Goal: Task Accomplishment & Management: Use online tool/utility

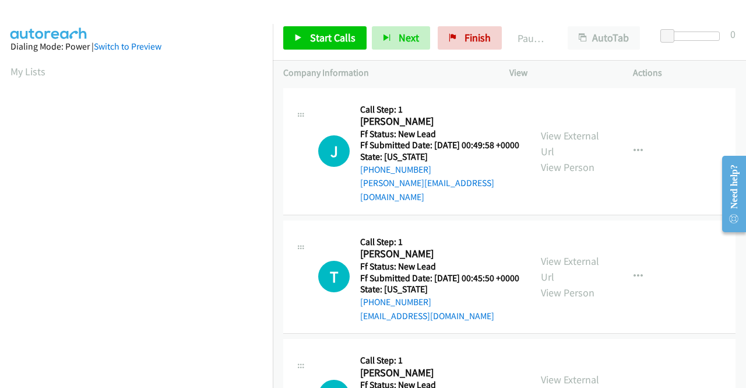
click at [589, 213] on td "J Callback Scheduled Call Step: 1 Jeremiah Mathews America/Phoenix Ff Status: N…" at bounding box center [509, 151] width 473 height 132
click at [590, 135] on link "View External Url" at bounding box center [570, 143] width 58 height 29
click at [586, 260] on link "View External Url" at bounding box center [570, 268] width 58 height 29
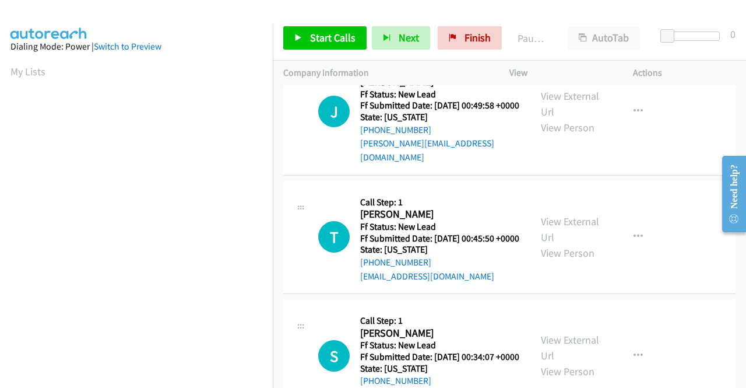
scroll to position [58, 0]
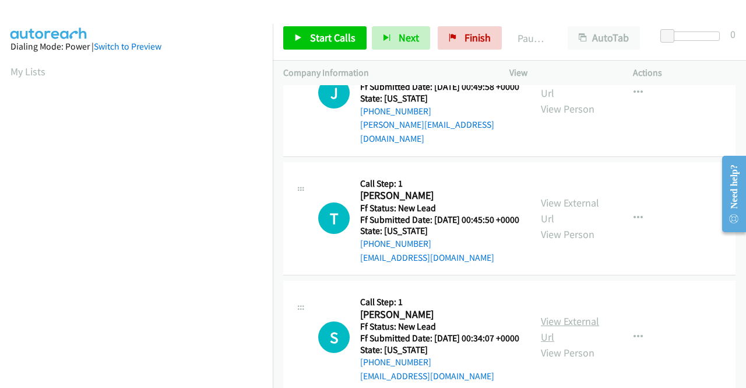
click at [574, 333] on link "View External Url" at bounding box center [570, 328] width 58 height 29
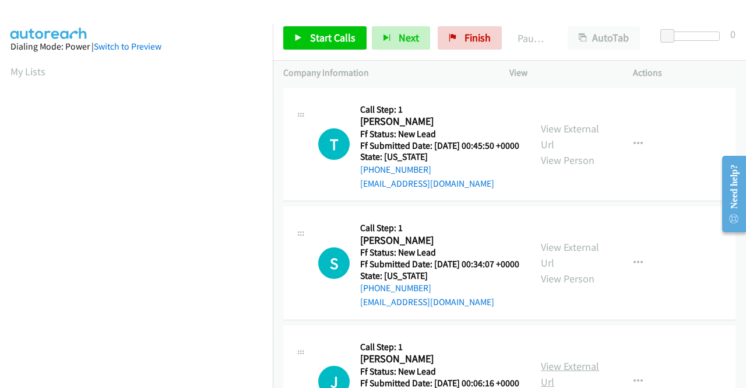
scroll to position [231, 0]
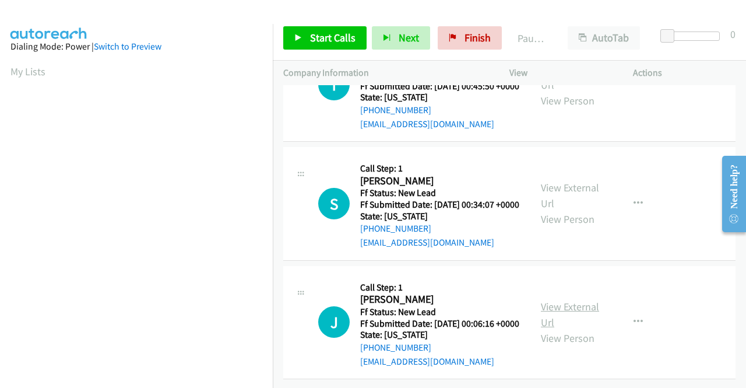
click at [589, 300] on link "View External Url" at bounding box center [570, 314] width 58 height 29
drag, startPoint x: 329, startPoint y: 30, endPoint x: 336, endPoint y: 49, distance: 19.9
click at [329, 30] on link "Start Calls" at bounding box center [324, 37] width 83 height 23
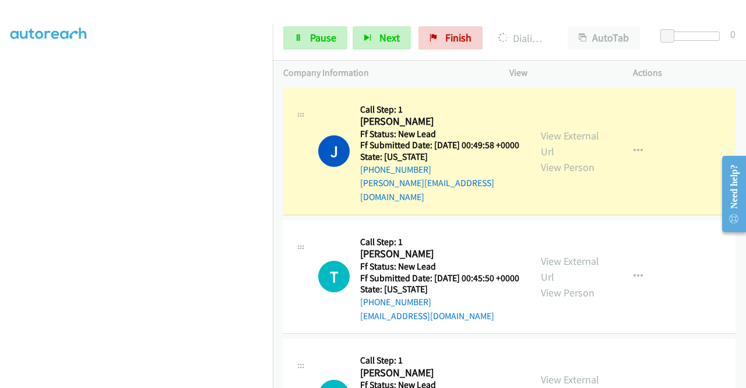
scroll to position [0, 0]
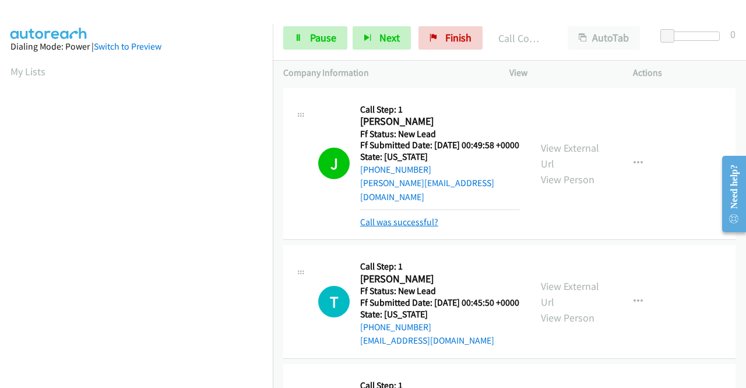
click at [419, 217] on link "Call was successful?" at bounding box center [399, 221] width 78 height 11
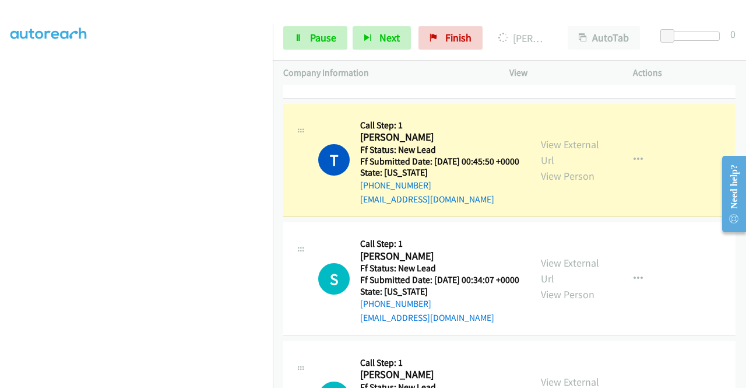
scroll to position [117, 0]
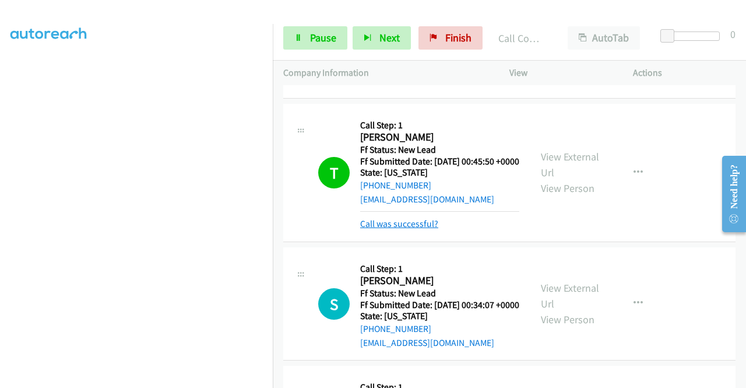
click at [389, 229] on link "Call was successful?" at bounding box center [399, 223] width 78 height 11
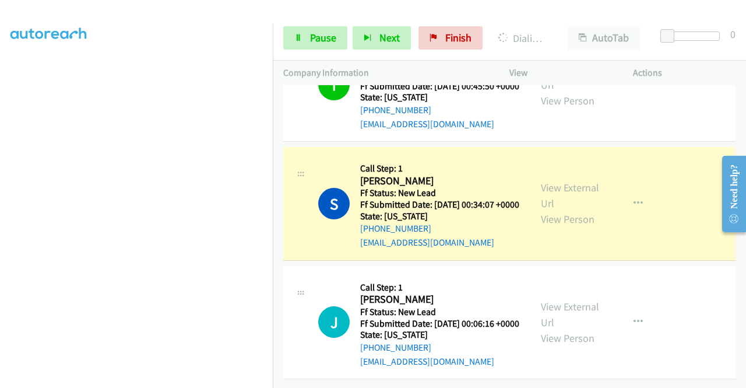
scroll to position [0, 0]
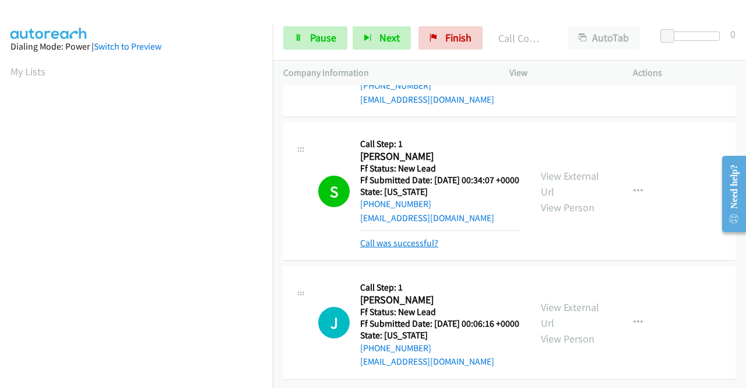
drag, startPoint x: 427, startPoint y: 245, endPoint x: 419, endPoint y: 248, distance: 7.9
click at [427, 245] on link "Call was successful?" at bounding box center [399, 242] width 78 height 11
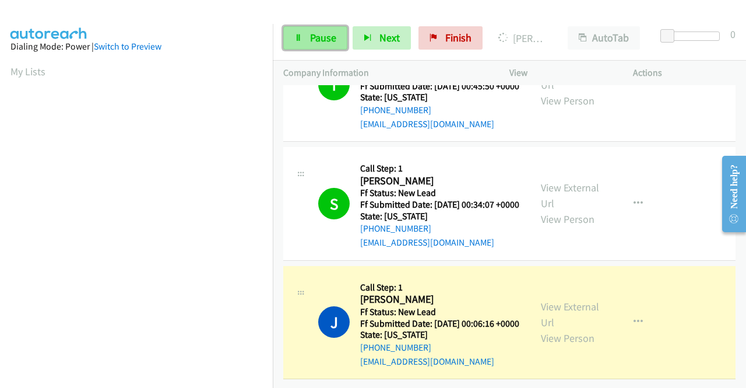
click at [321, 40] on span "Pause" at bounding box center [323, 37] width 26 height 13
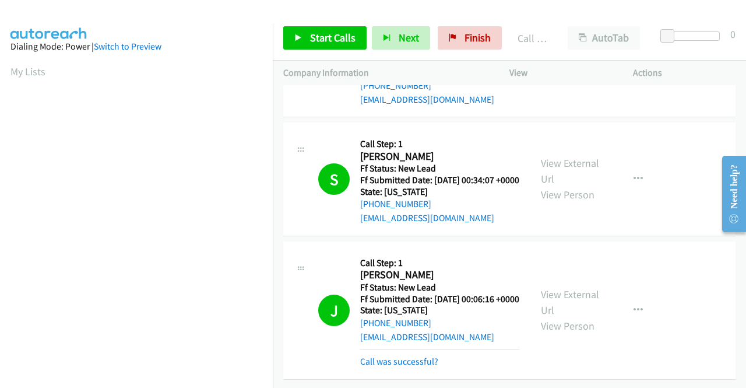
scroll to position [309, 0]
click at [430, 356] on link "Call was successful?" at bounding box center [399, 361] width 78 height 11
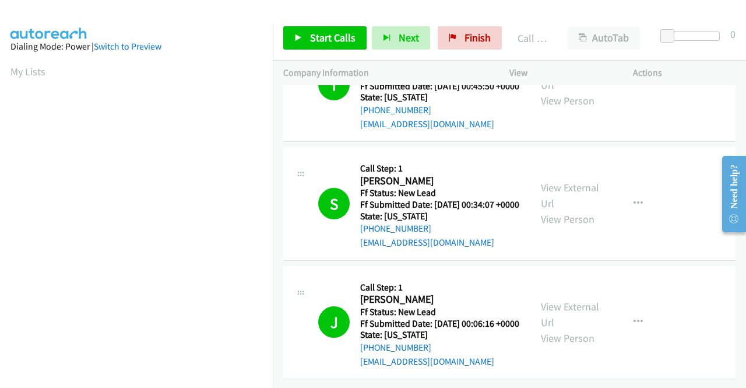
scroll to position [285, 0]
click at [455, 39] on link "Finish" at bounding box center [470, 37] width 64 height 23
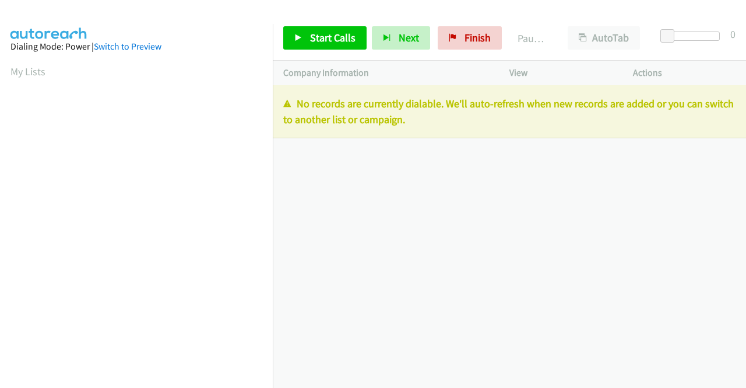
click at [683, 196] on div "+1 415-964-1034 Call failed - Please reload the list and try again The Callbar …" at bounding box center [509, 236] width 473 height 303
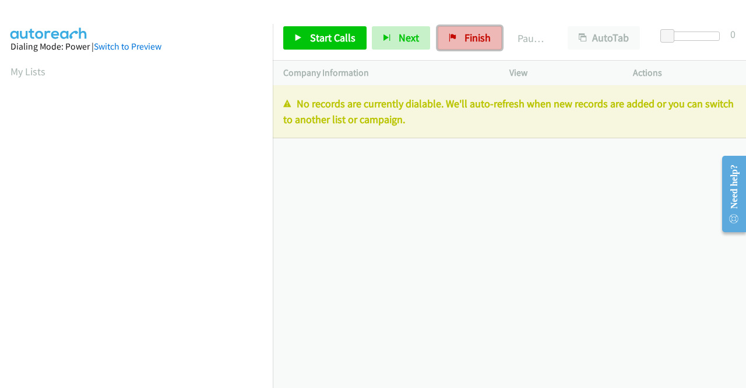
drag, startPoint x: 477, startPoint y: 37, endPoint x: 422, endPoint y: 64, distance: 61.0
click at [477, 37] on span "Finish" at bounding box center [478, 37] width 26 height 13
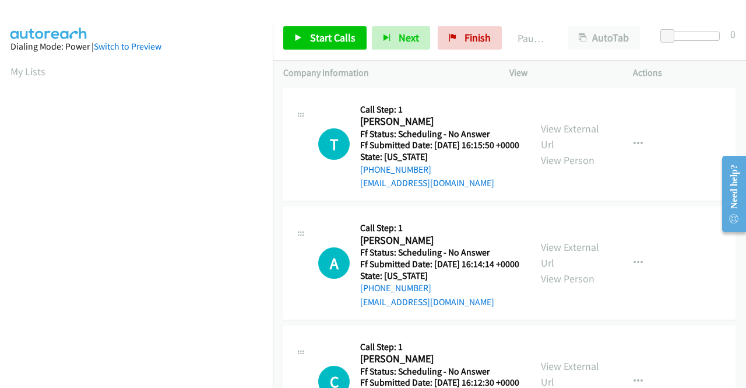
click at [644, 215] on td "A Callback Scheduled Call Step: 1 Abbey Laddusire America/Chicago Ff Status: Sc…" at bounding box center [509, 263] width 473 height 119
click at [466, 40] on span "Finish" at bounding box center [478, 37] width 26 height 13
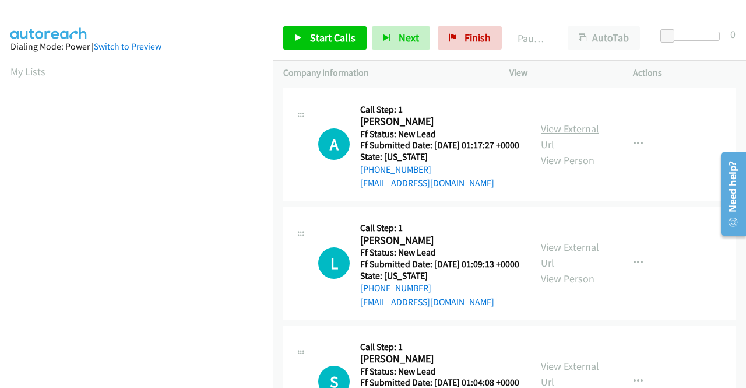
click at [564, 135] on link "View External Url" at bounding box center [570, 136] width 58 height 29
click at [582, 262] on link "View External Url" at bounding box center [570, 254] width 58 height 29
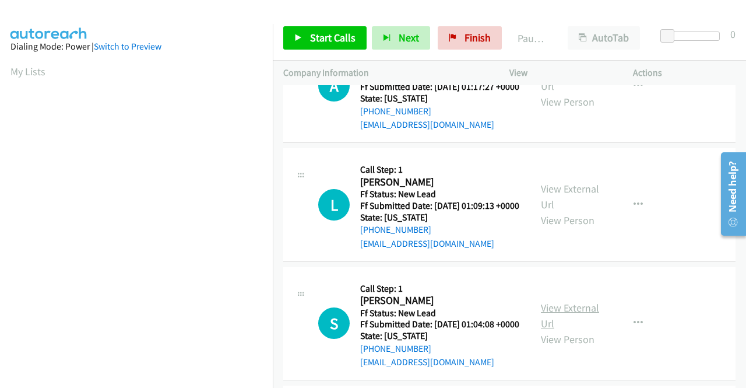
click at [578, 330] on link "View External Url" at bounding box center [570, 315] width 58 height 29
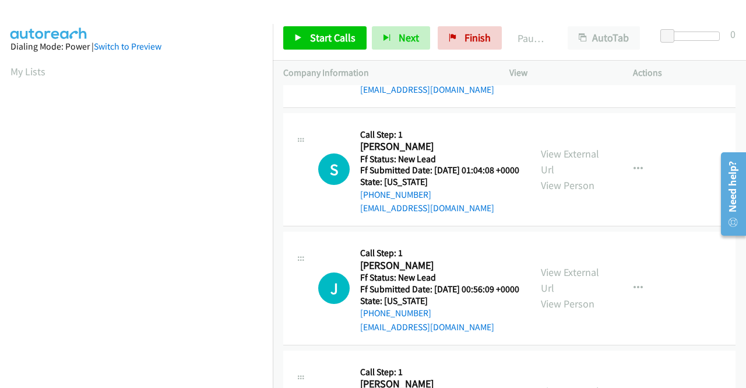
scroll to position [233, 0]
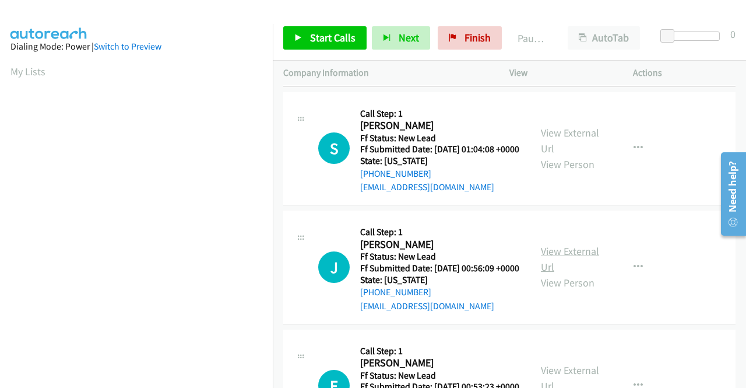
click at [577, 273] on link "View External Url" at bounding box center [570, 258] width 58 height 29
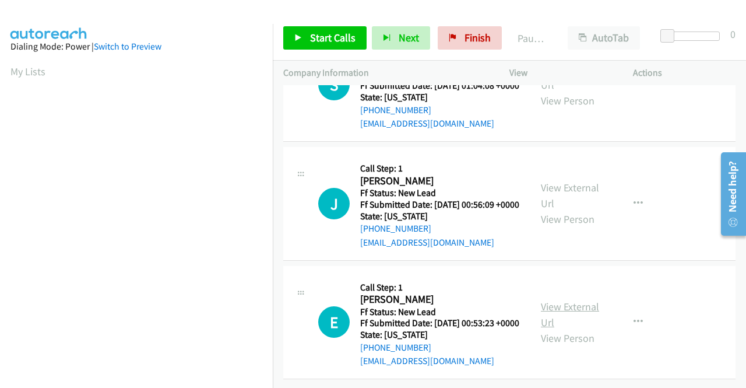
scroll to position [361, 0]
click at [578, 300] on link "View External Url" at bounding box center [570, 314] width 58 height 29
drag, startPoint x: 338, startPoint y: 36, endPoint x: 363, endPoint y: 62, distance: 36.3
click at [338, 36] on span "Start Calls" at bounding box center [332, 37] width 45 height 13
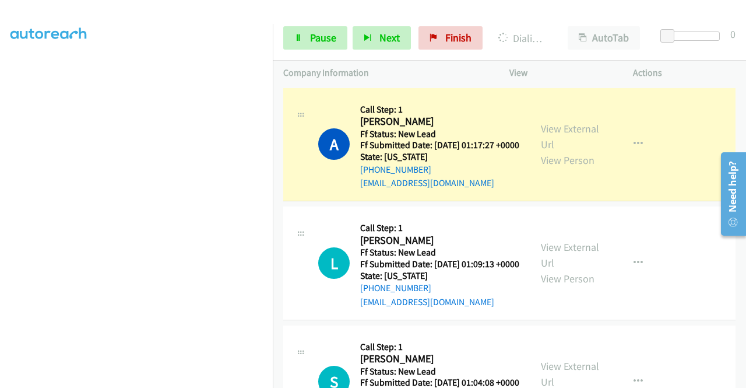
scroll to position [266, 0]
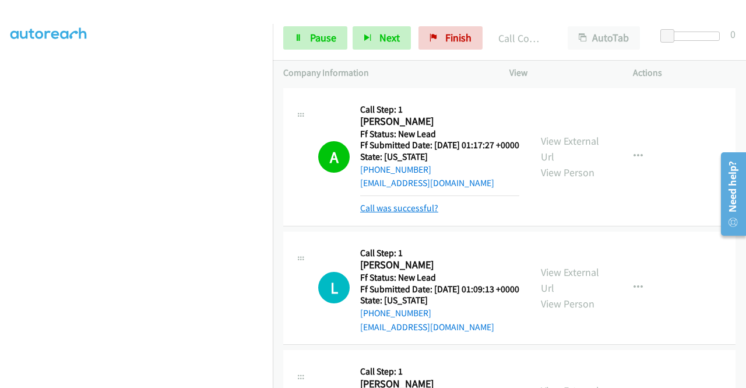
click at [426, 213] on link "Call was successful?" at bounding box center [399, 207] width 78 height 11
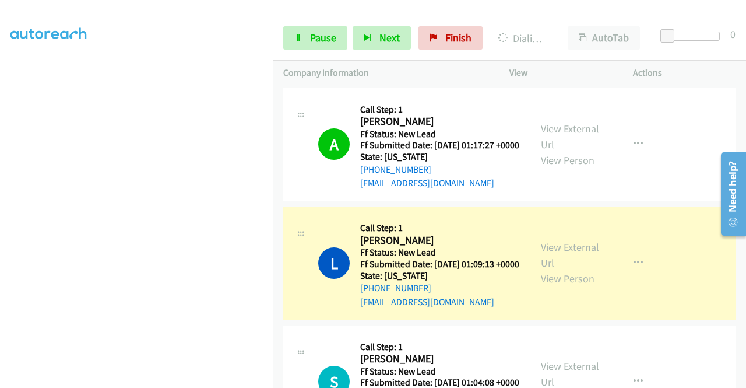
scroll to position [33, 0]
click at [307, 43] on link "Pause" at bounding box center [315, 37] width 64 height 23
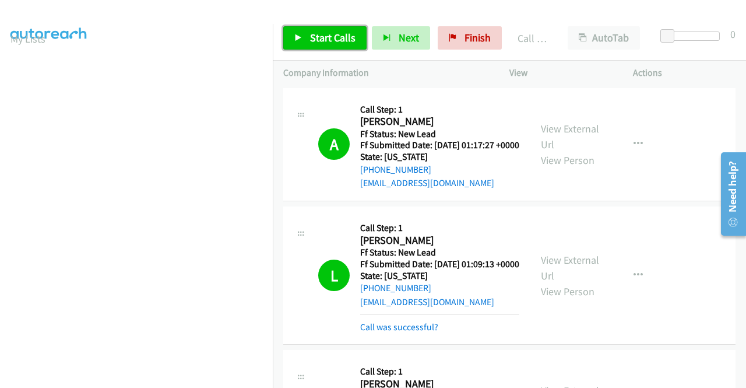
click at [346, 40] on span "Start Calls" at bounding box center [332, 37] width 45 height 13
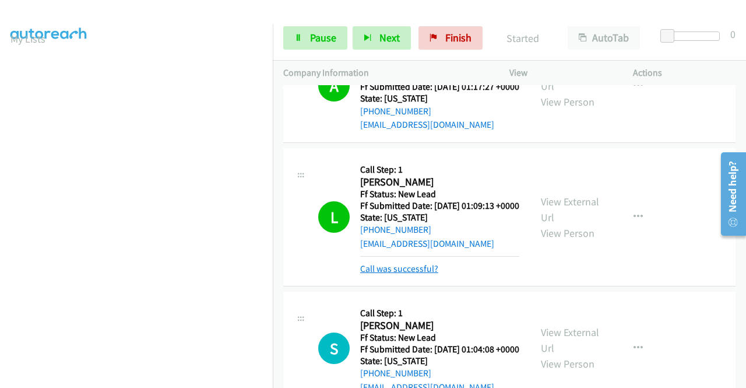
click at [425, 274] on link "Call was successful?" at bounding box center [399, 268] width 78 height 11
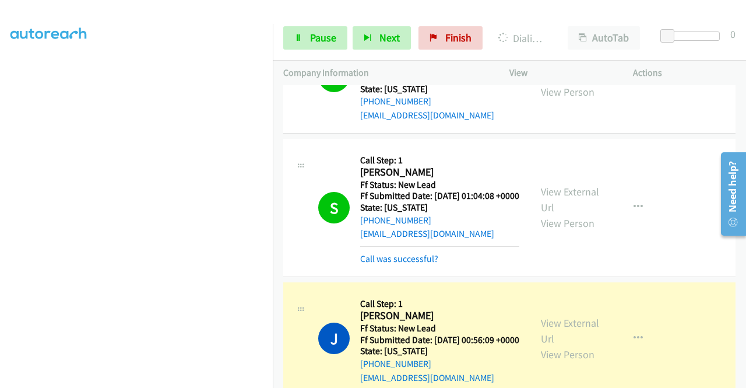
scroll to position [0, 0]
click at [368, 264] on link "Call was successful?" at bounding box center [399, 258] width 78 height 11
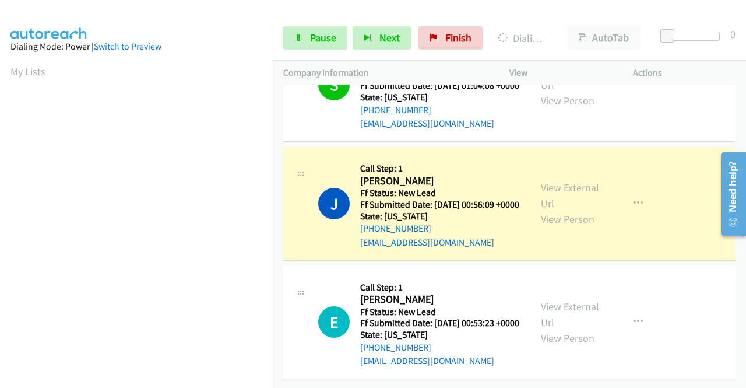
scroll to position [266, 0]
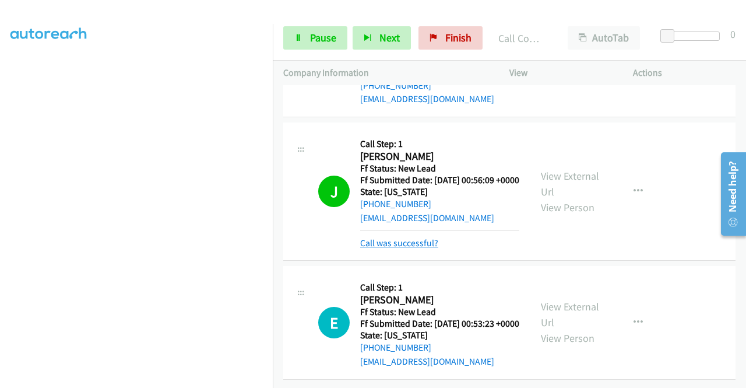
click at [422, 245] on link "Call was successful?" at bounding box center [399, 242] width 78 height 11
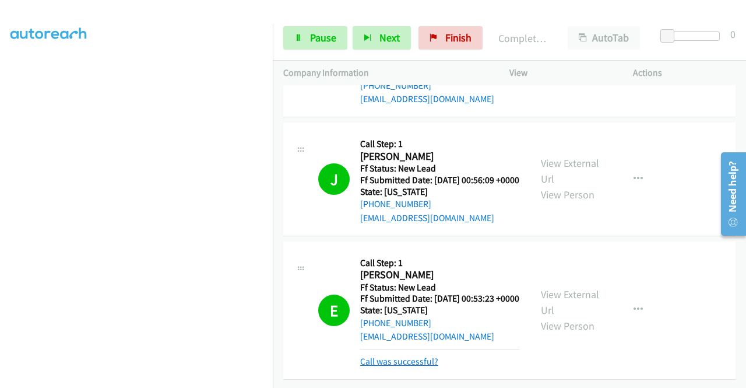
click at [433, 357] on link "Call was successful?" at bounding box center [399, 361] width 78 height 11
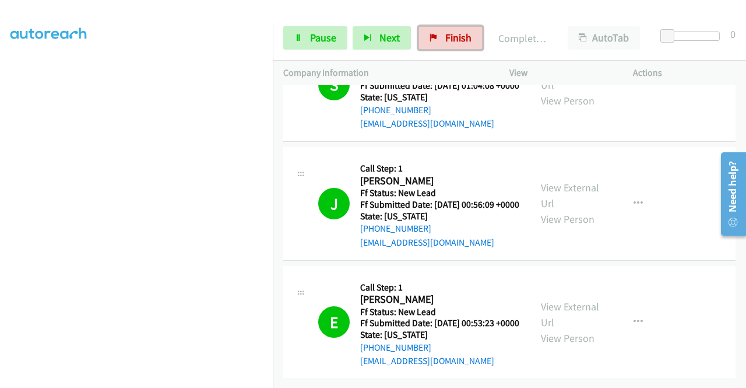
click at [437, 38] on link "Finish" at bounding box center [451, 37] width 64 height 23
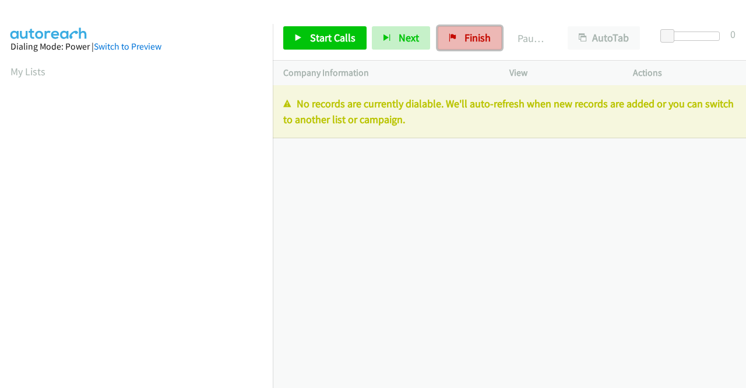
click at [465, 40] on span "Finish" at bounding box center [478, 37] width 26 height 13
drag, startPoint x: 462, startPoint y: 39, endPoint x: 565, endPoint y: 1, distance: 110.1
click at [465, 40] on span "Finish" at bounding box center [478, 37] width 26 height 13
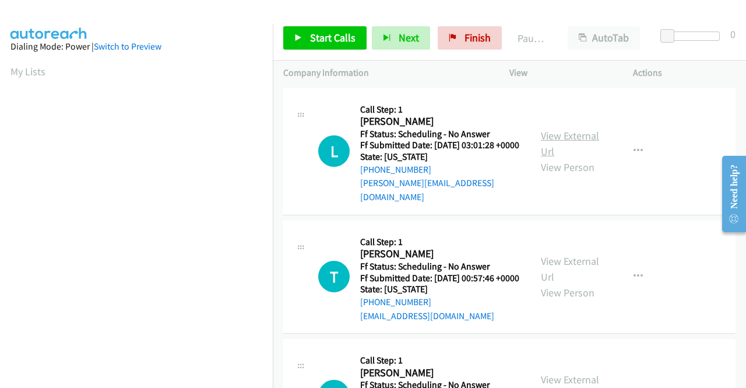
click at [575, 129] on link "View External Url" at bounding box center [570, 143] width 58 height 29
click at [589, 265] on link "View External Url" at bounding box center [570, 268] width 58 height 29
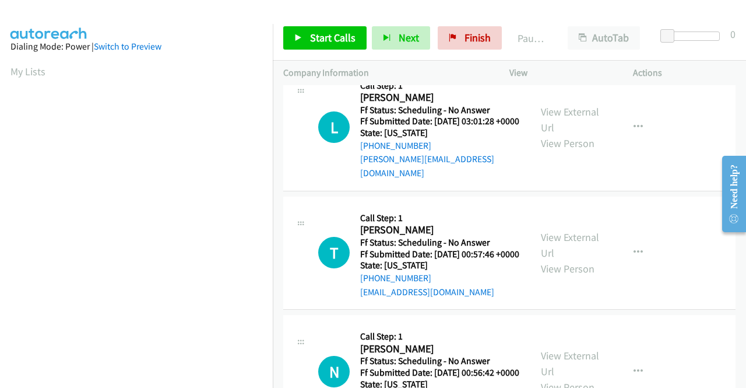
scroll to position [58, 0]
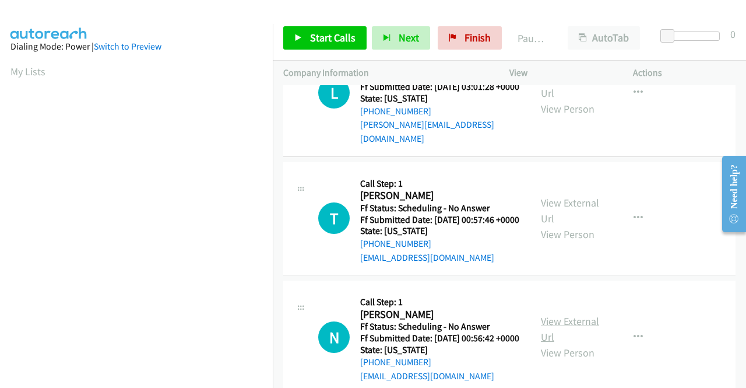
click at [566, 333] on link "View External Url" at bounding box center [570, 328] width 58 height 29
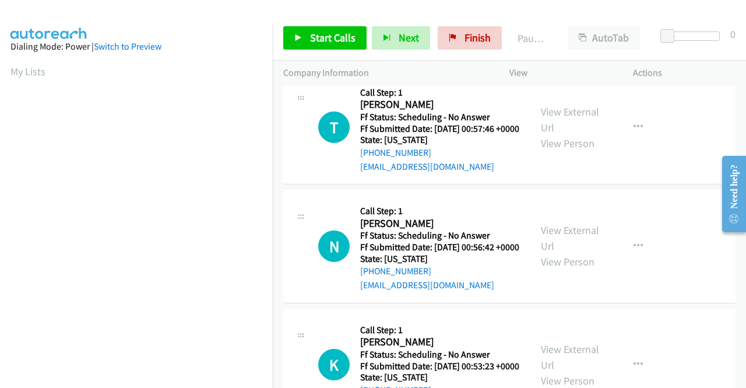
scroll to position [233, 0]
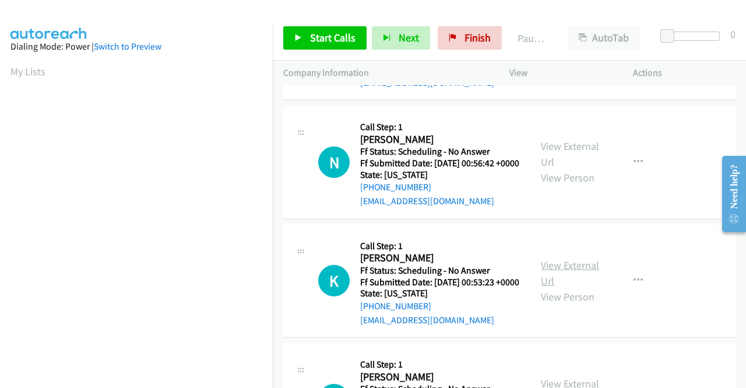
click at [577, 287] on link "View External Url" at bounding box center [570, 272] width 58 height 29
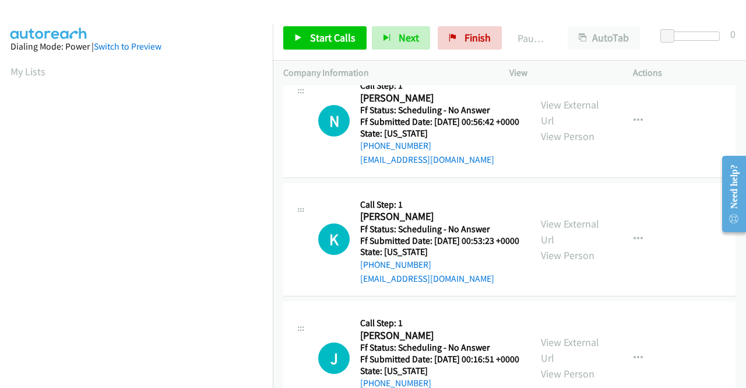
scroll to position [350, 0]
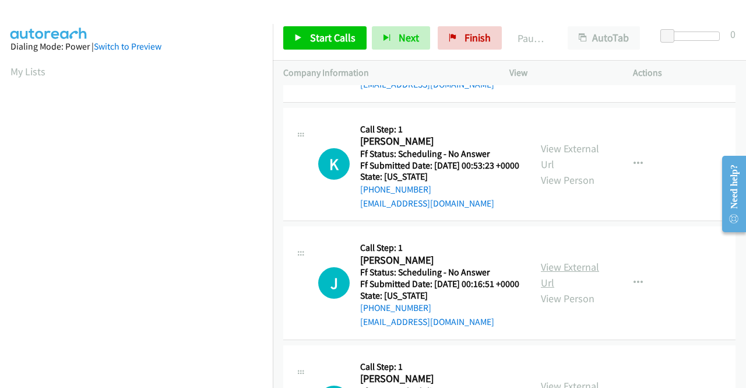
click at [582, 289] on link "View External Url" at bounding box center [570, 274] width 58 height 29
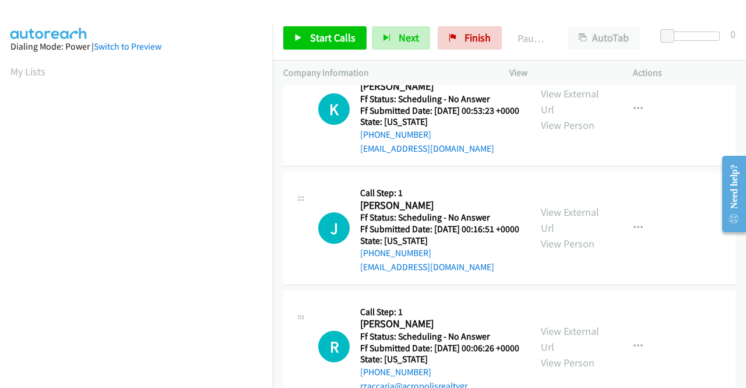
scroll to position [525, 0]
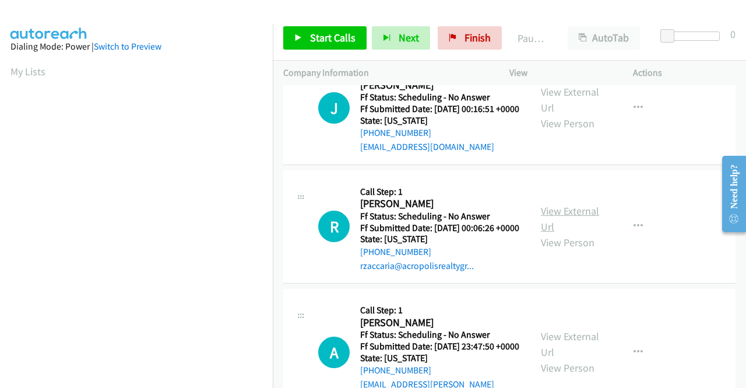
click at [575, 233] on link "View External Url" at bounding box center [570, 218] width 58 height 29
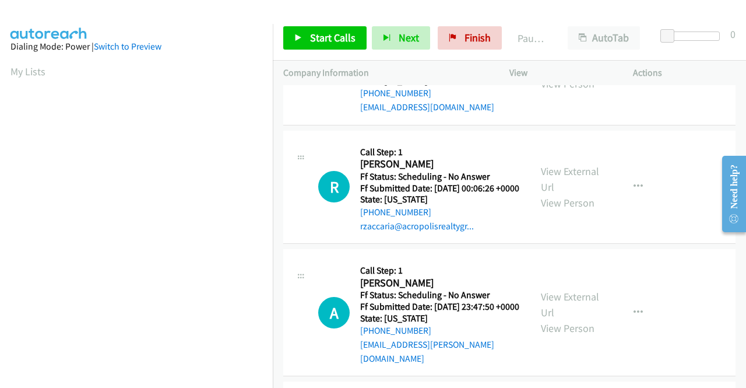
scroll to position [583, 0]
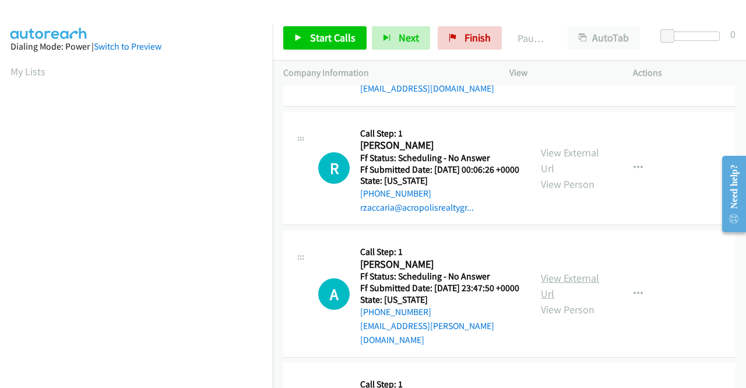
click at [559, 300] on link "View External Url" at bounding box center [570, 285] width 58 height 29
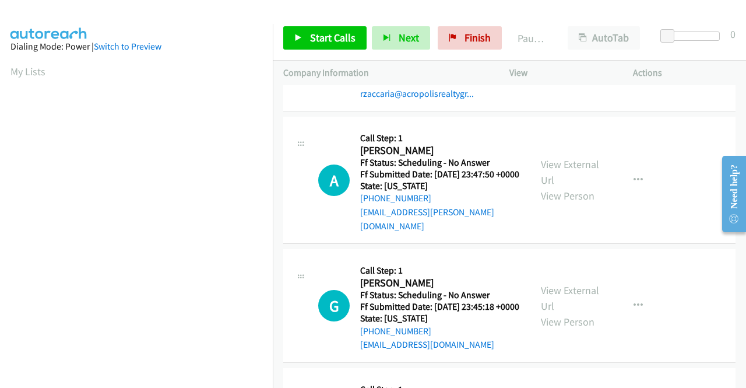
scroll to position [700, 0]
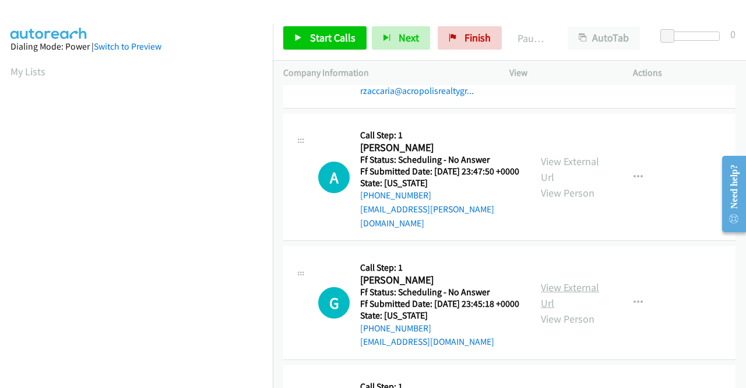
click at [570, 310] on link "View External Url" at bounding box center [570, 294] width 58 height 29
click at [310, 31] on span "Start Calls" at bounding box center [332, 37] width 45 height 13
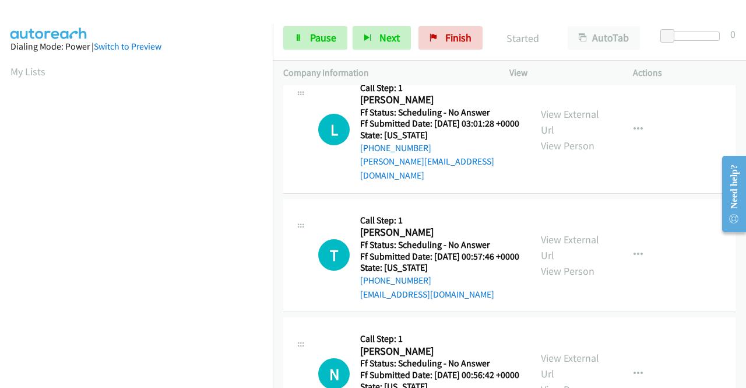
scroll to position [0, 0]
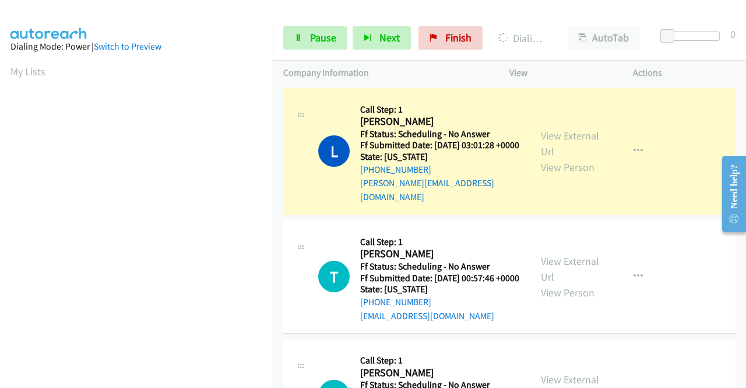
click at [633, 334] on div "T Callback Scheduled Call Step: 1 Tiffany Cobb America/New_York Ff Status: Sche…" at bounding box center [509, 277] width 452 height 114
click at [320, 42] on span "Pause" at bounding box center [323, 37] width 26 height 13
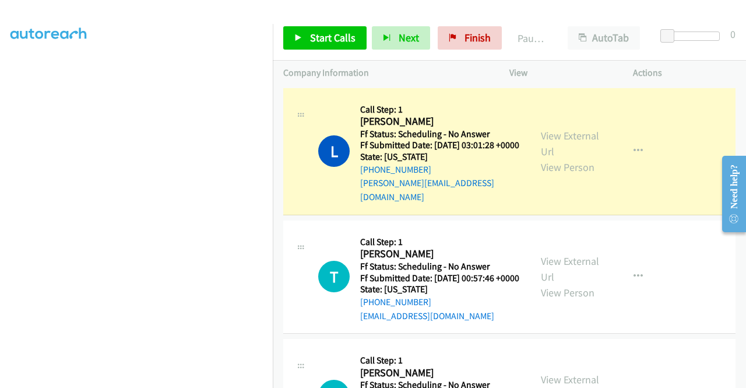
scroll to position [266, 0]
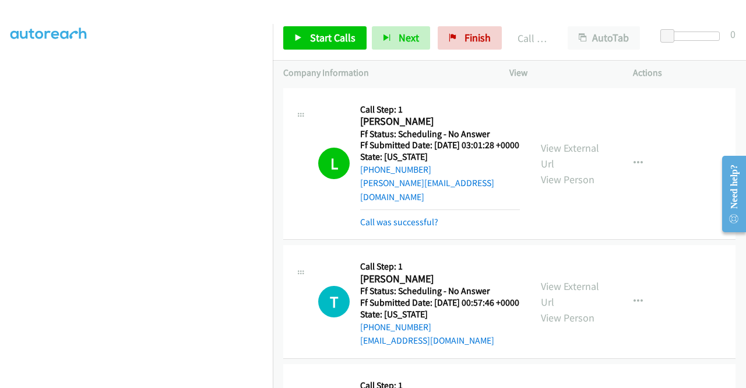
click at [636, 238] on td "L Callback Scheduled Call Step: 1 Lindsay Stevens America/Los_Angeles Ff Status…" at bounding box center [509, 163] width 473 height 157
click at [391, 223] on link "Call was successful?" at bounding box center [399, 221] width 78 height 11
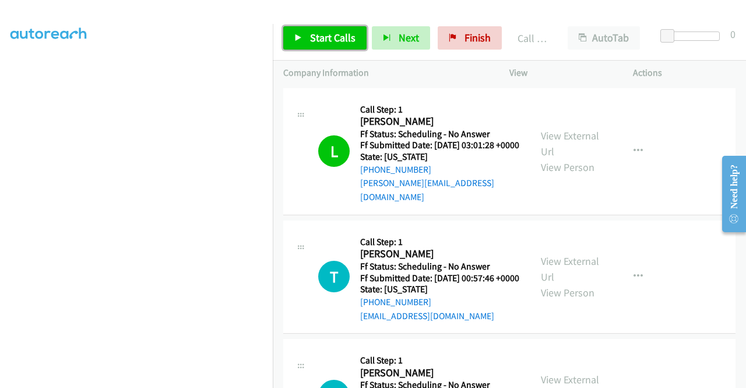
click at [336, 31] on span "Start Calls" at bounding box center [332, 37] width 45 height 13
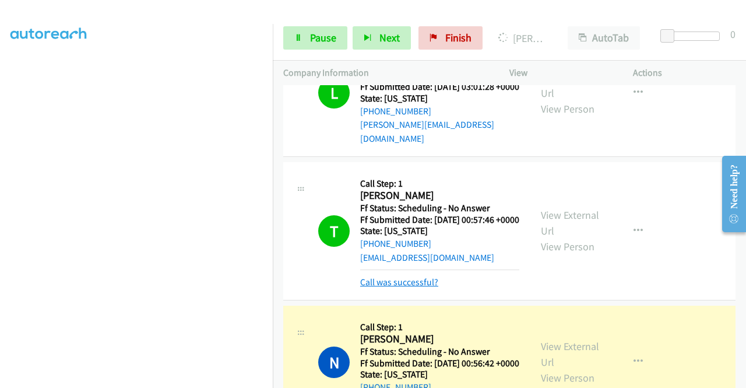
click at [378, 287] on link "Call was successful?" at bounding box center [399, 281] width 78 height 11
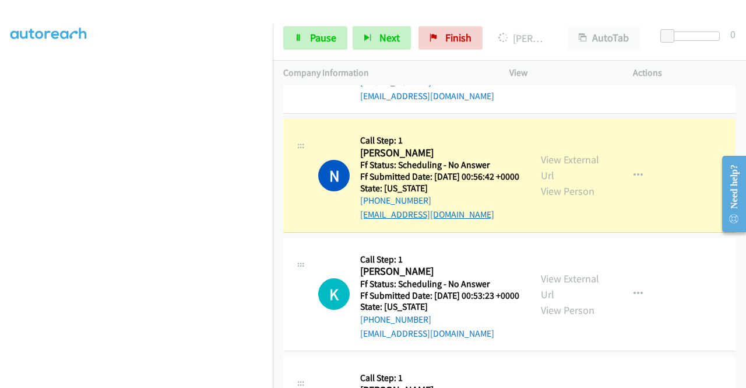
scroll to position [233, 0]
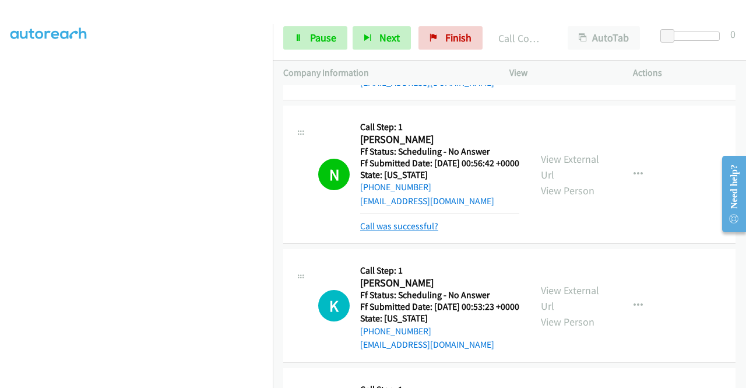
click at [408, 231] on link "Call was successful?" at bounding box center [399, 225] width 78 height 11
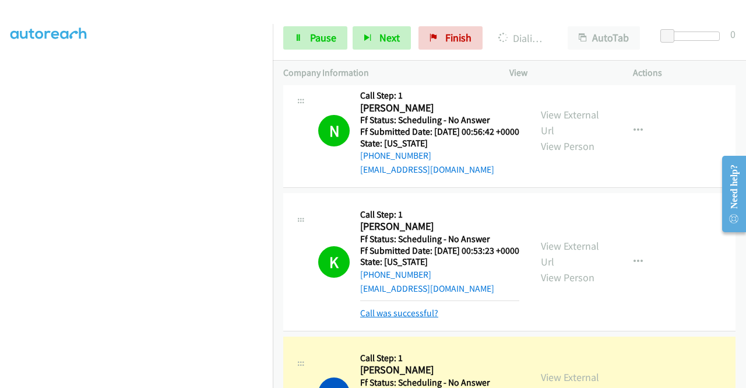
scroll to position [292, 0]
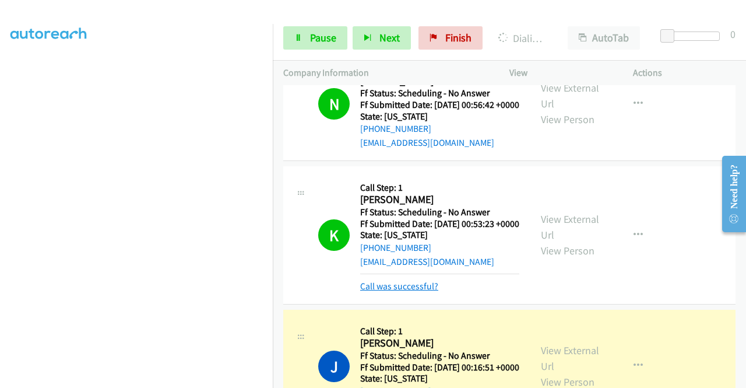
click at [415, 292] on link "Call was successful?" at bounding box center [399, 285] width 78 height 11
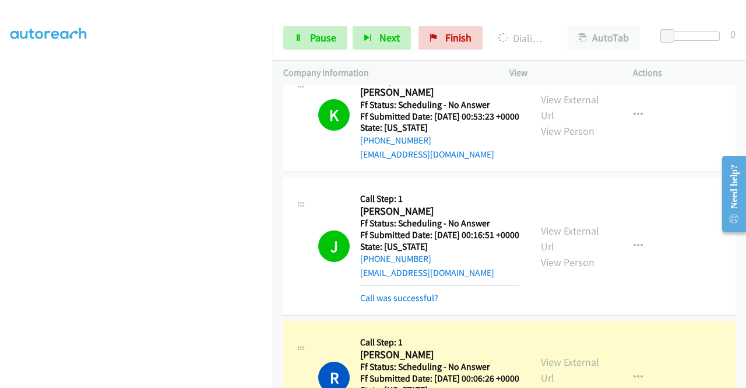
scroll to position [408, 0]
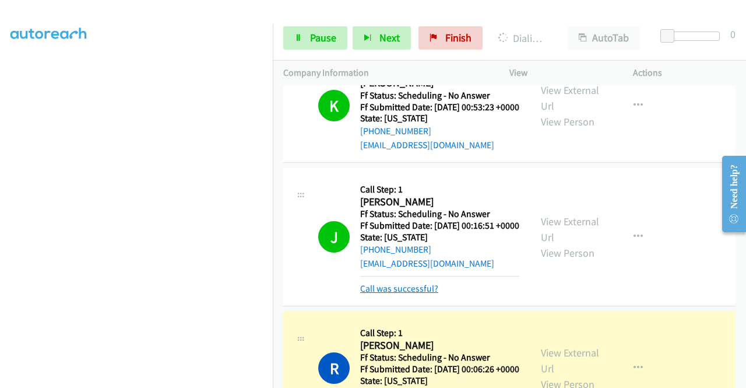
click at [430, 294] on link "Call was successful?" at bounding box center [399, 288] width 78 height 11
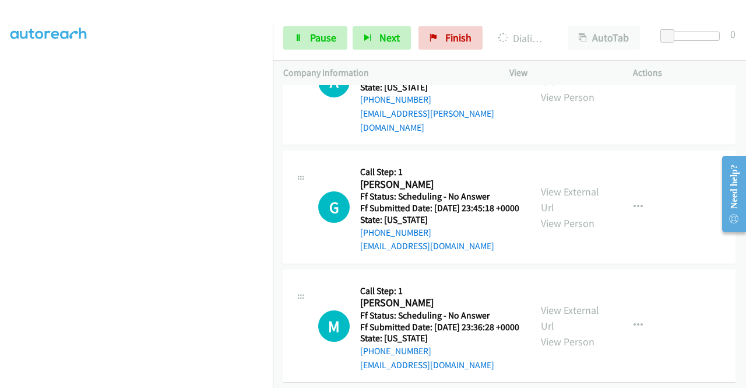
scroll to position [816, 0]
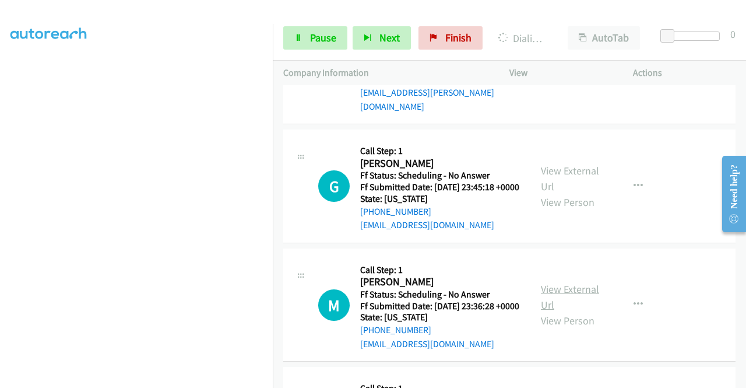
click at [578, 311] on link "View External Url" at bounding box center [570, 296] width 58 height 29
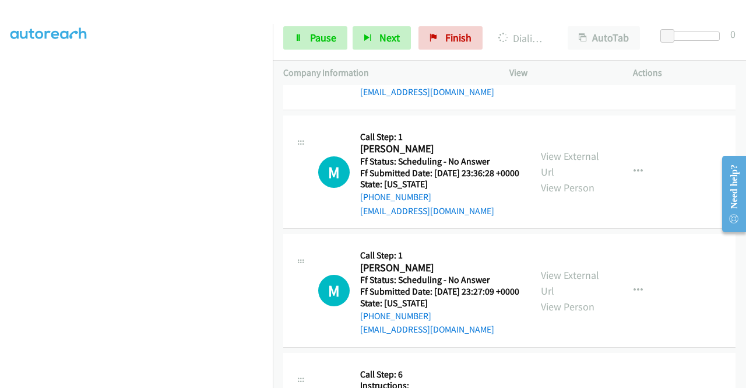
scroll to position [991, 0]
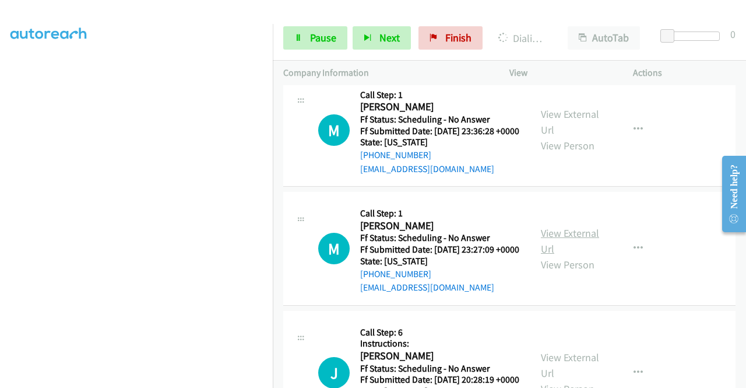
click at [588, 255] on link "View External Url" at bounding box center [570, 240] width 58 height 29
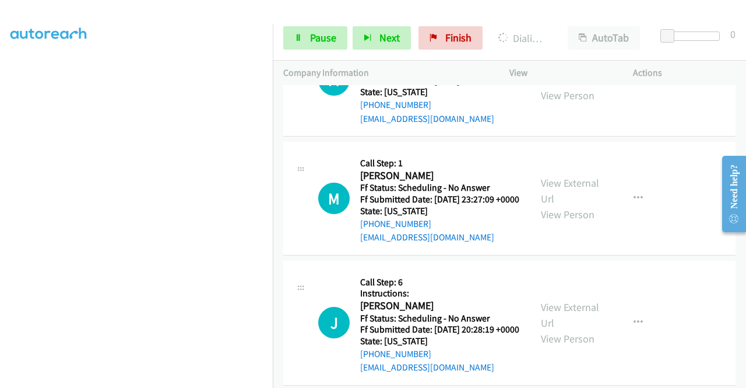
scroll to position [1108, 0]
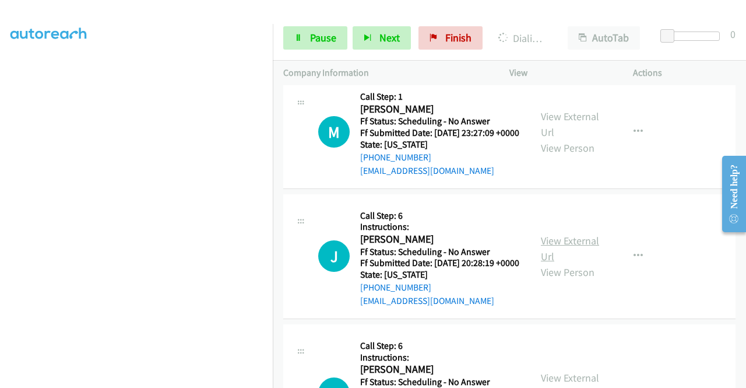
click at [569, 263] on link "View External Url" at bounding box center [570, 248] width 58 height 29
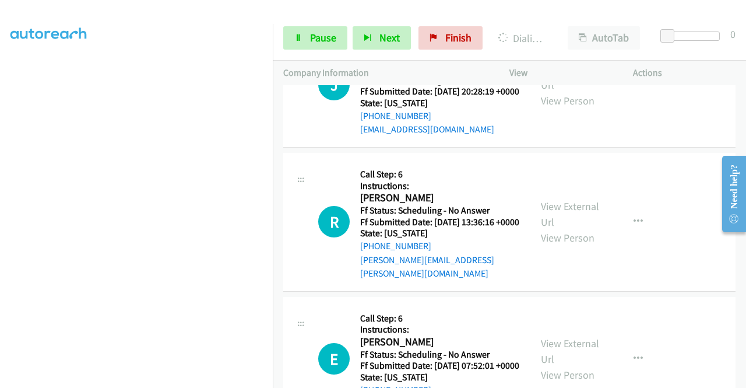
scroll to position [1283, 0]
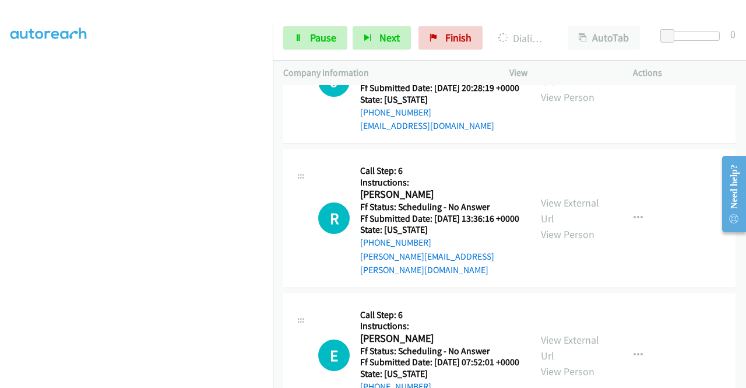
click at [566, 277] on div "View External Url View Person View External Url Email Schedule/Manage Callback …" at bounding box center [598, 218] width 134 height 117
click at [567, 225] on link "View External Url" at bounding box center [570, 210] width 58 height 29
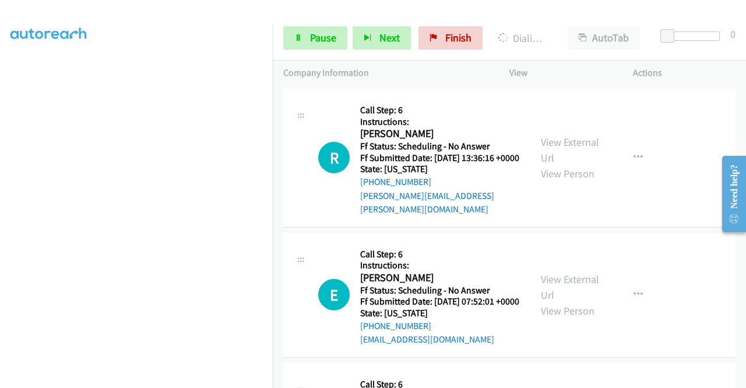
scroll to position [1399, 0]
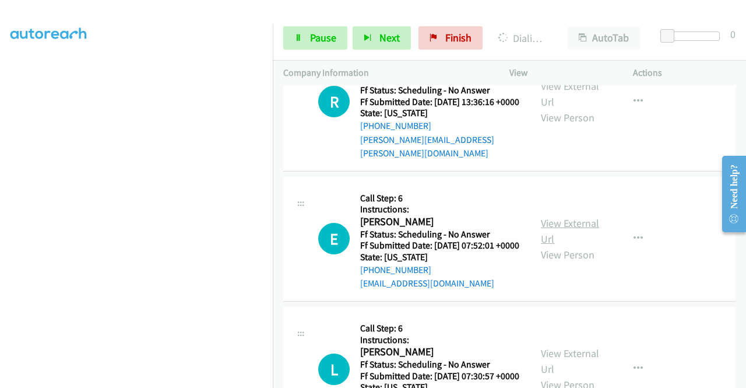
click at [568, 245] on link "View External Url" at bounding box center [570, 230] width 58 height 29
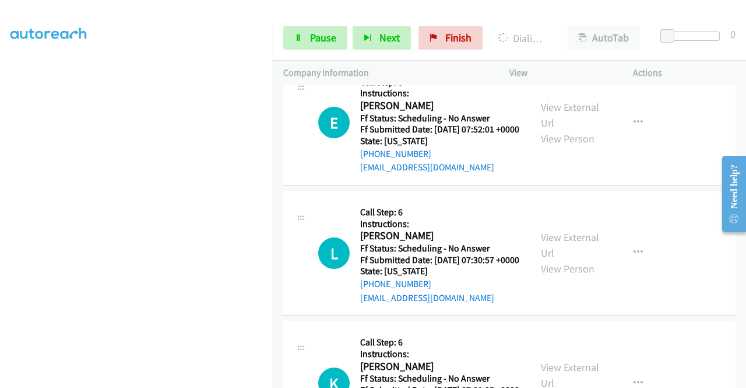
scroll to position [1574, 0]
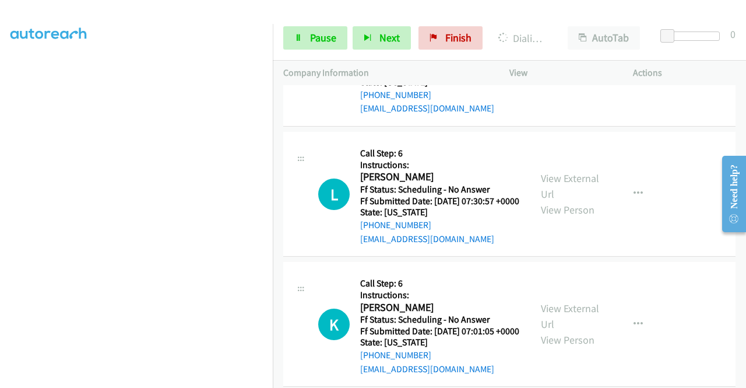
click at [562, 217] on div "View External Url View Person" at bounding box center [571, 193] width 61 height 47
click at [562, 201] on link "View External Url" at bounding box center [570, 185] width 58 height 29
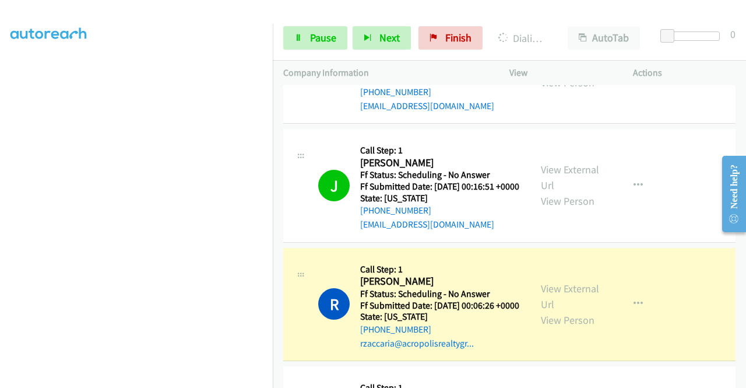
scroll to position [525, 0]
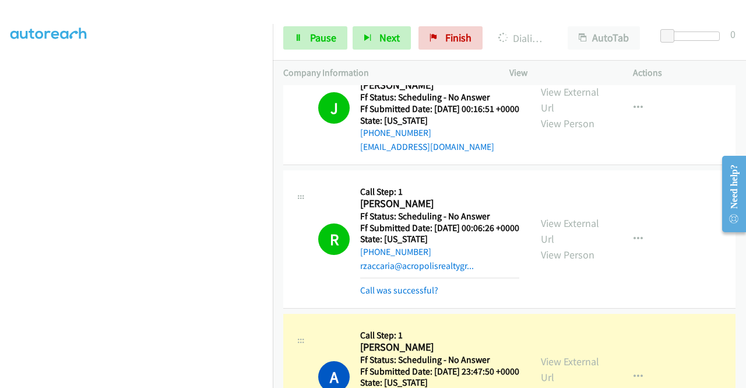
click at [654, 80] on div "Actions" at bounding box center [685, 73] width 124 height 24
click at [406, 296] on link "Call was successful?" at bounding box center [399, 290] width 78 height 11
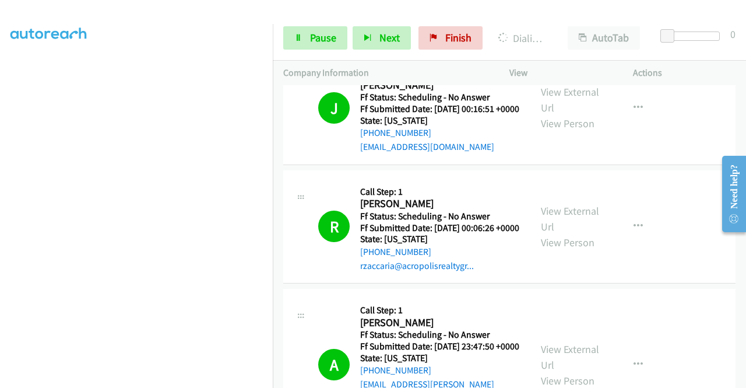
click at [620, 168] on td "J Callback Scheduled Call Step: 1 Jake Baer America/Chicago Ff Status: Scheduli…" at bounding box center [509, 108] width 473 height 119
click at [313, 38] on span "Pause" at bounding box center [323, 37] width 26 height 13
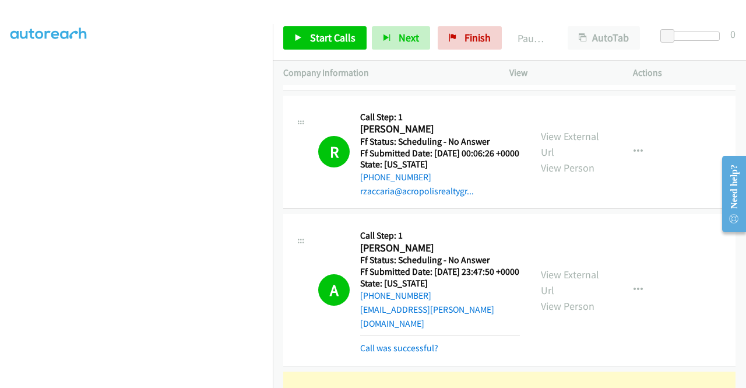
scroll to position [700, 0]
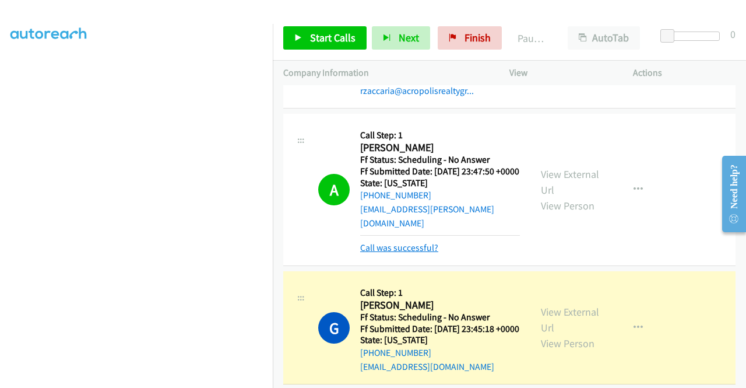
click at [427, 253] on link "Call was successful?" at bounding box center [399, 247] width 78 height 11
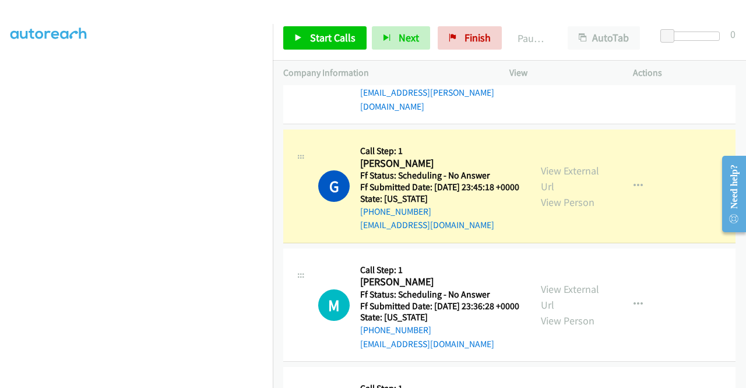
scroll to position [266, 0]
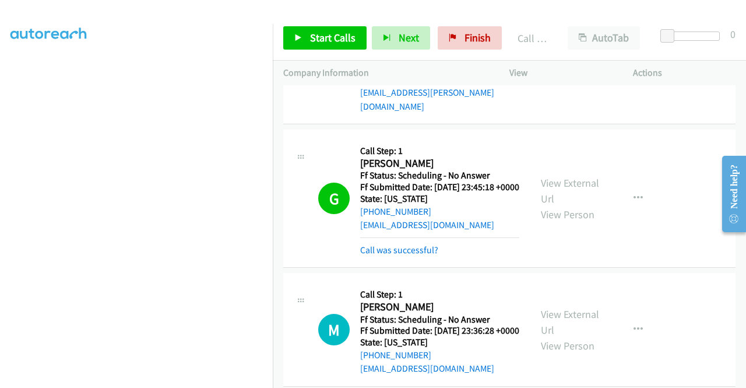
click at [662, 124] on div "A Callback Scheduled Call Step: 1 April Dominguez America/Chicago Ff Status: Sc…" at bounding box center [509, 60] width 452 height 127
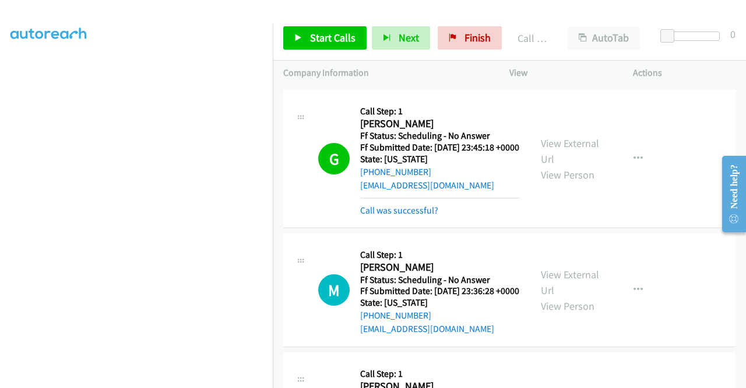
scroll to position [933, 0]
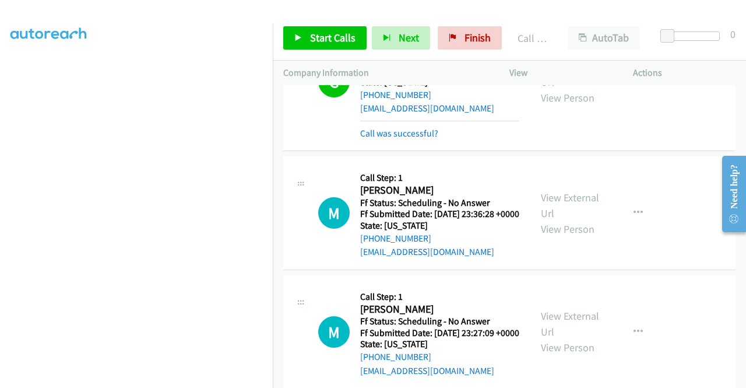
click at [426, 141] on div "Call was successful?" at bounding box center [439, 134] width 159 height 14
click at [637, 216] on td "M Callback Scheduled Call Step: 1 Matthew Walker America/New_York Ff Status: Sc…" at bounding box center [509, 213] width 473 height 119
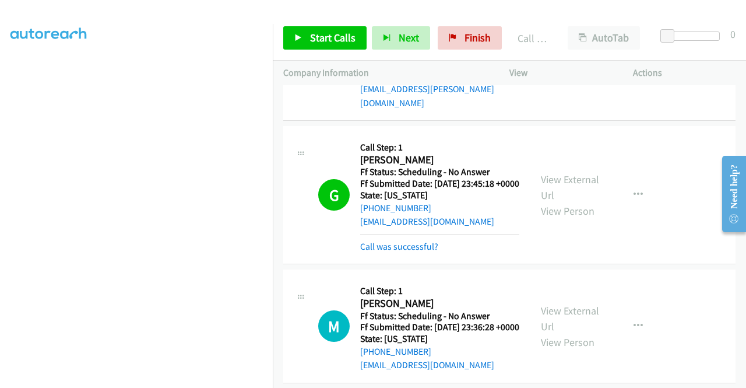
scroll to position [816, 0]
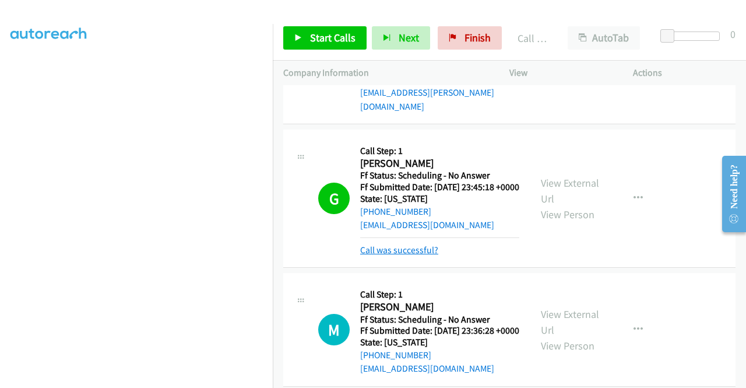
click at [431, 255] on link "Call was successful?" at bounding box center [399, 249] width 78 height 11
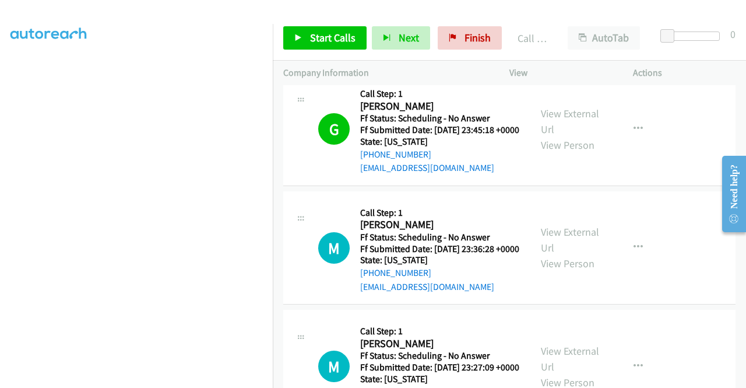
scroll to position [875, 0]
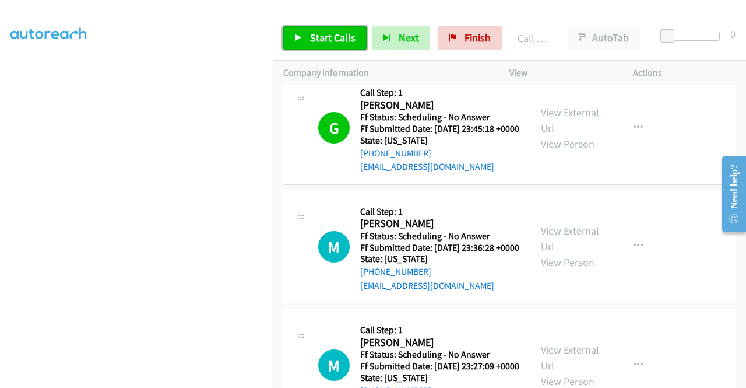
click at [324, 43] on span "Start Calls" at bounding box center [332, 37] width 45 height 13
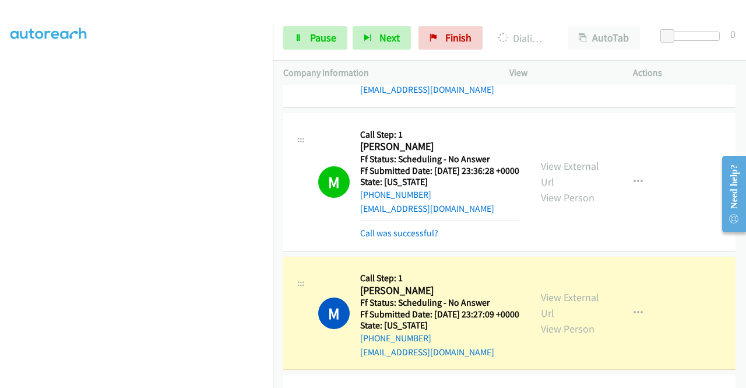
scroll to position [1049, 0]
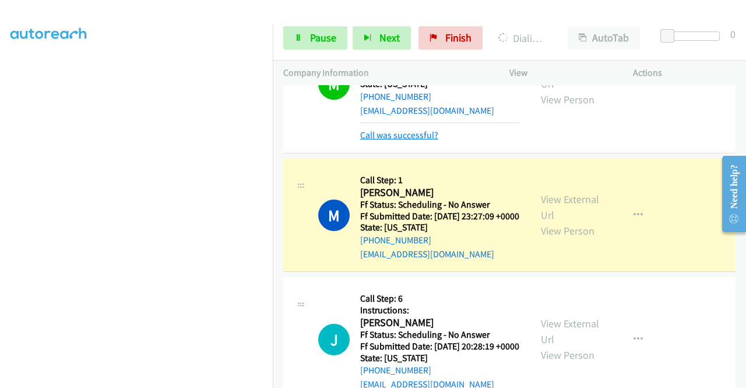
click at [413, 141] on link "Call was successful?" at bounding box center [399, 134] width 78 height 11
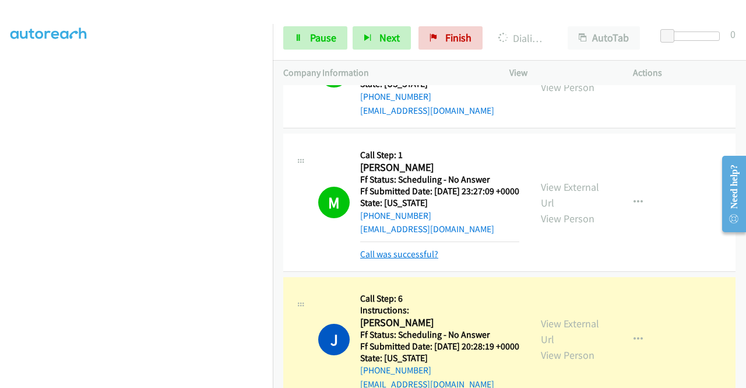
click at [412, 259] on link "Call was successful?" at bounding box center [399, 253] width 78 height 11
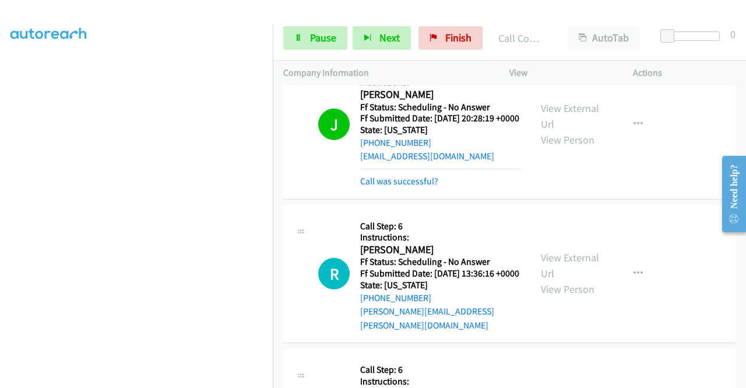
scroll to position [1283, 0]
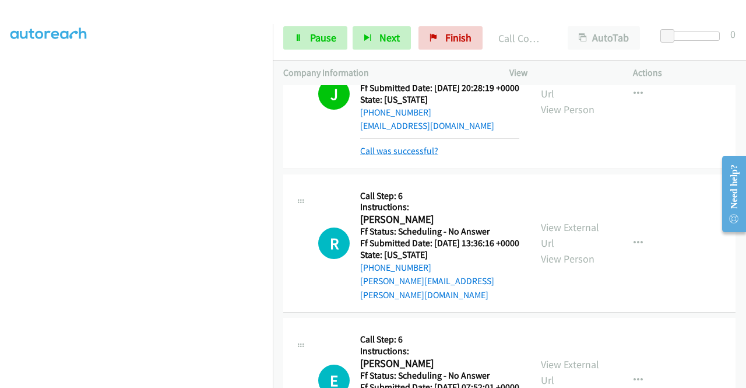
click at [414, 156] on link "Call was successful?" at bounding box center [399, 150] width 78 height 11
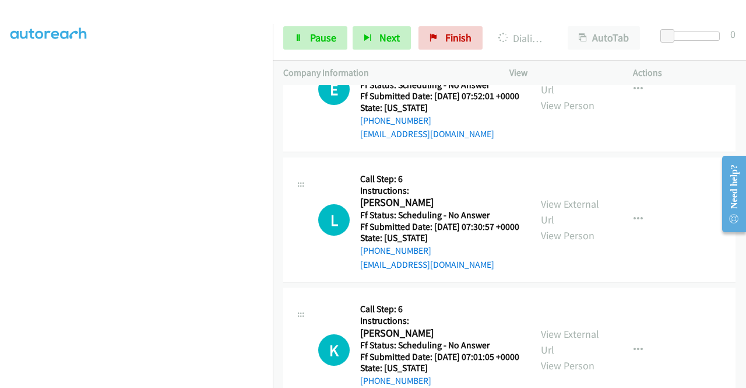
scroll to position [1691, 0]
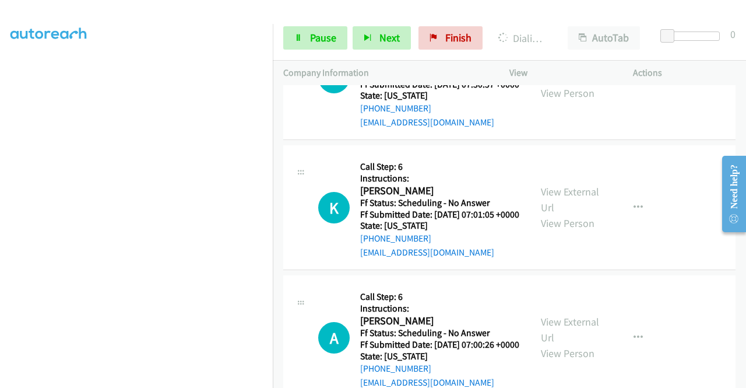
click at [561, 231] on div "View External Url View Person" at bounding box center [571, 207] width 61 height 47
click at [557, 214] on link "View External Url" at bounding box center [570, 199] width 58 height 29
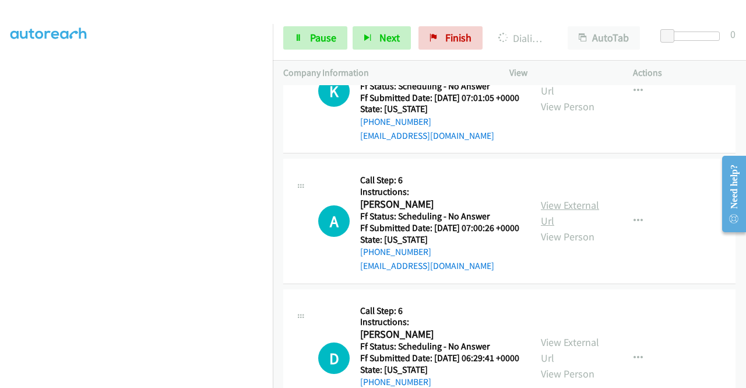
click at [581, 227] on link "View External Url" at bounding box center [570, 212] width 58 height 29
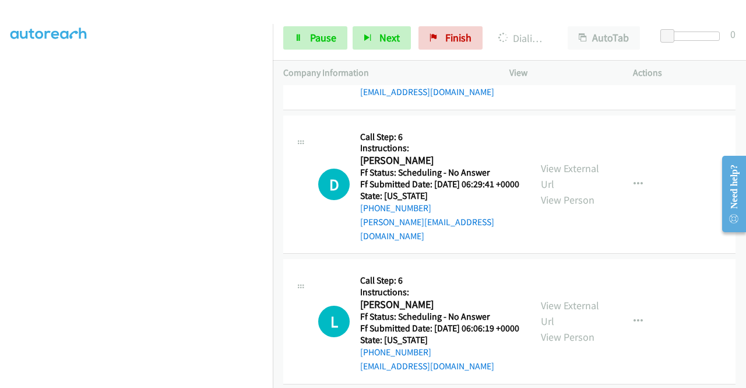
scroll to position [1982, 0]
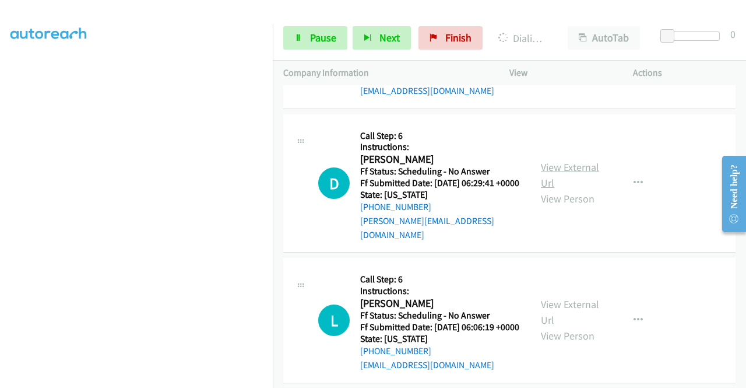
click at [558, 189] on link "View External Url" at bounding box center [570, 174] width 58 height 29
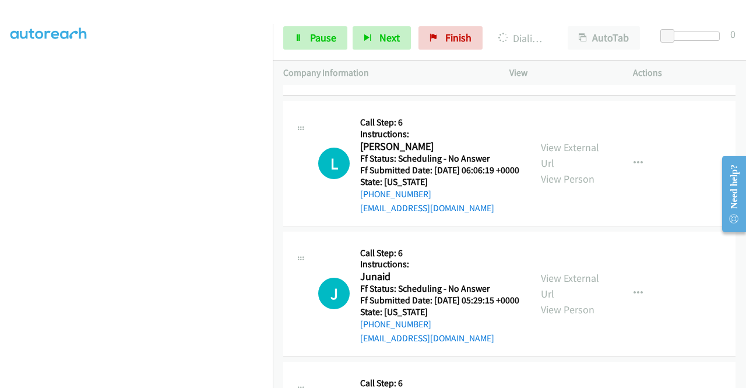
scroll to position [2157, 0]
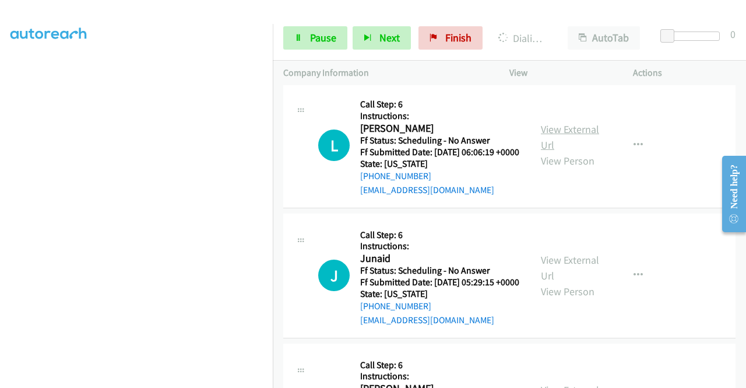
click at [571, 152] on link "View External Url" at bounding box center [570, 136] width 58 height 29
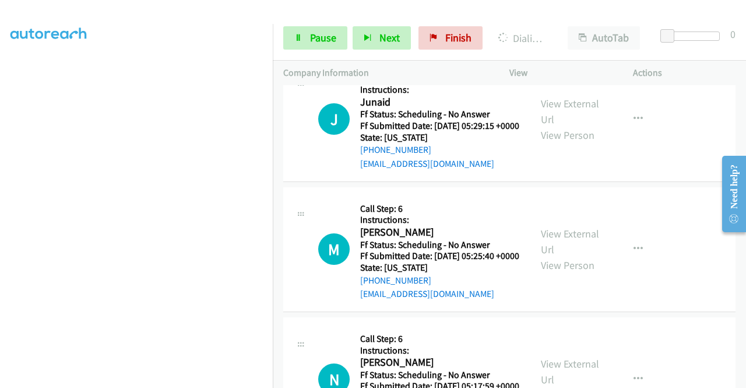
scroll to position [2332, 0]
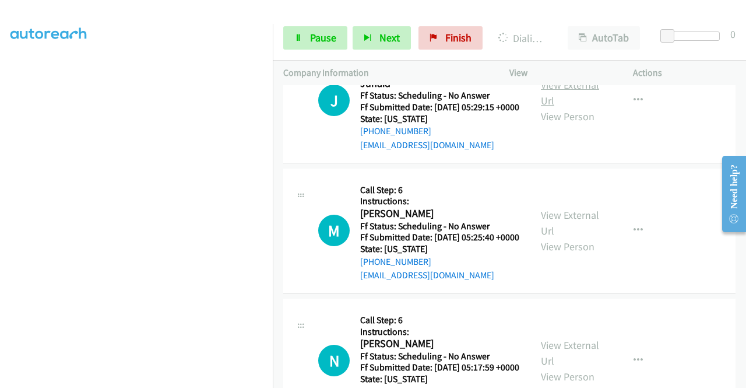
click at [577, 107] on link "View External Url" at bounding box center [570, 92] width 58 height 29
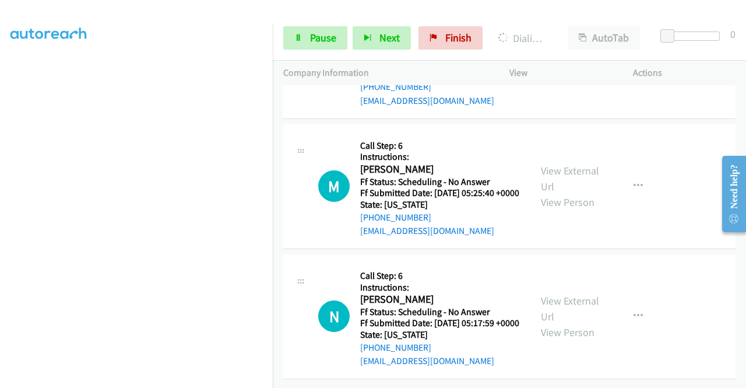
scroll to position [2449, 0]
click at [565, 193] on link "View External Url" at bounding box center [570, 178] width 58 height 29
click at [555, 294] on link "View External Url" at bounding box center [570, 308] width 58 height 29
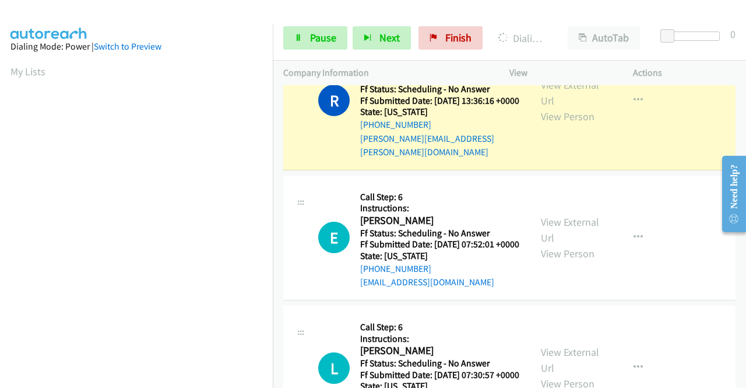
scroll to position [266, 0]
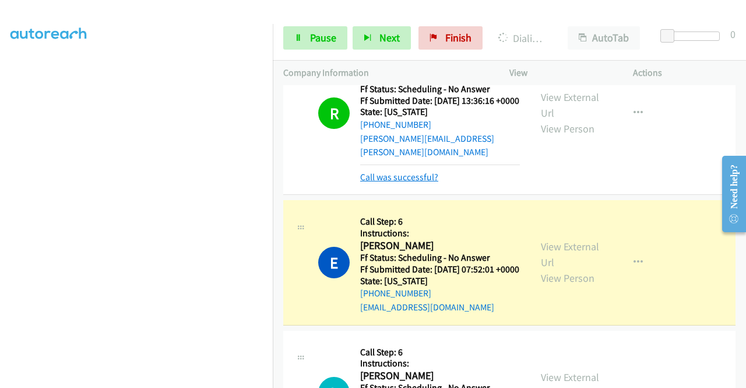
click at [436, 182] on link "Call was successful?" at bounding box center [399, 176] width 78 height 11
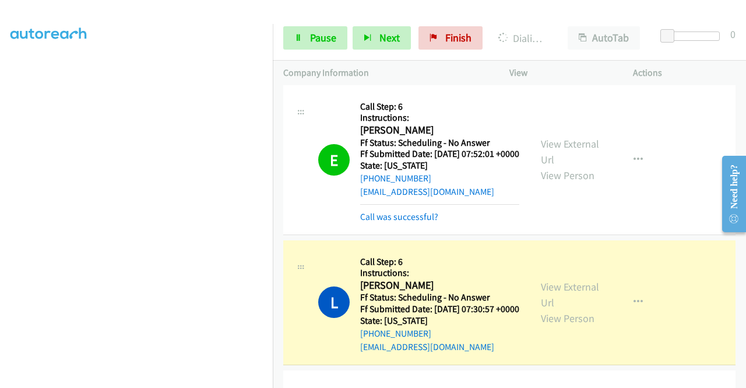
scroll to position [1634, 0]
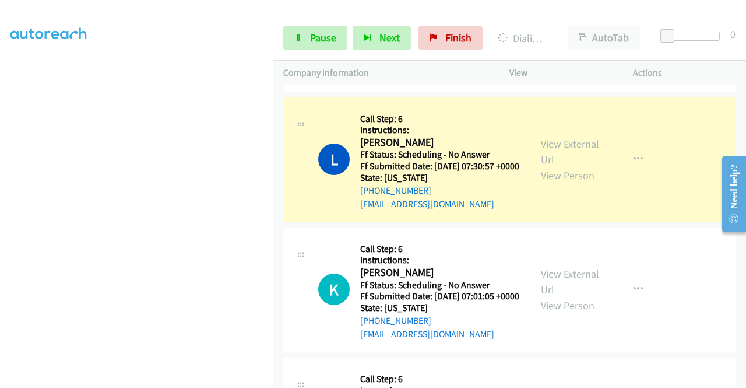
click at [390, 79] on link "Call was successful?" at bounding box center [399, 73] width 78 height 11
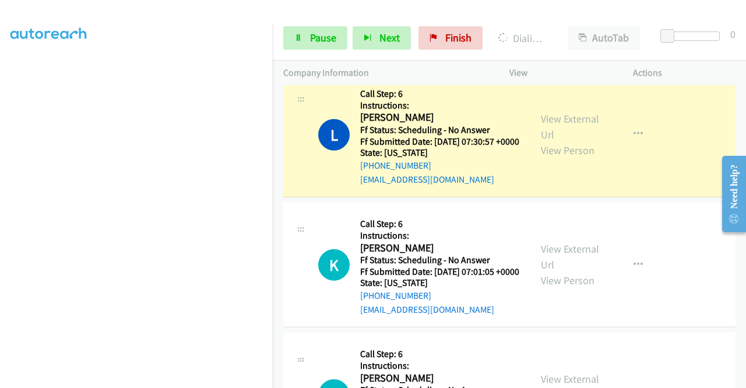
scroll to position [1621, 0]
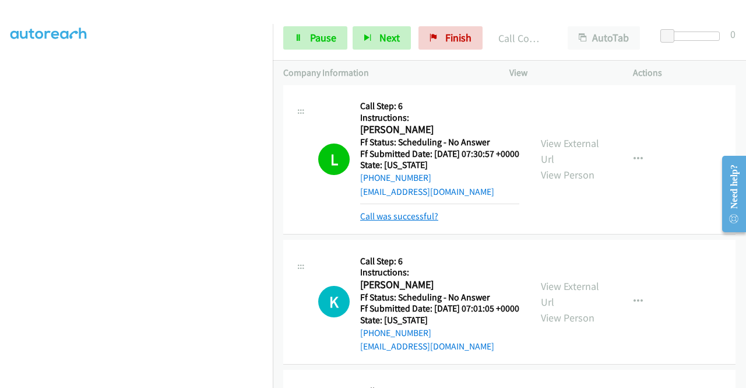
click at [408, 222] on link "Call was successful?" at bounding box center [399, 215] width 78 height 11
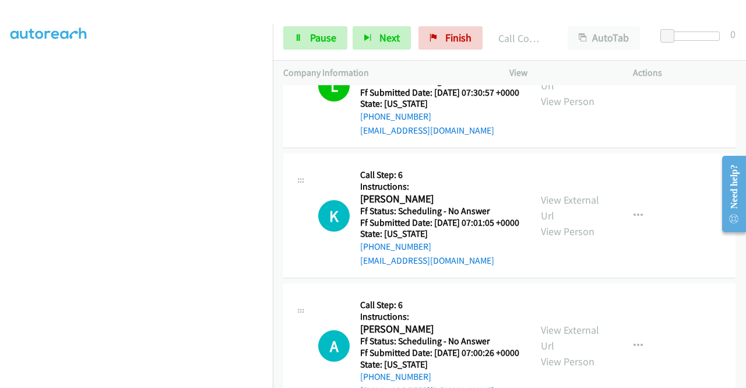
scroll to position [1796, 0]
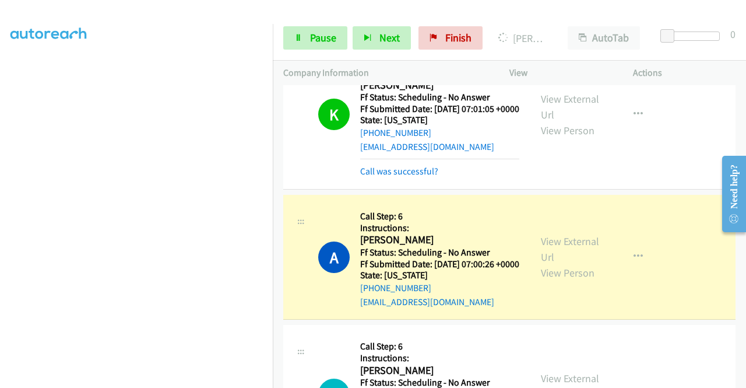
click at [415, 178] on mb0 "Call was successful?" at bounding box center [439, 169] width 159 height 20
click at [420, 177] on link "Call was successful?" at bounding box center [399, 171] width 78 height 11
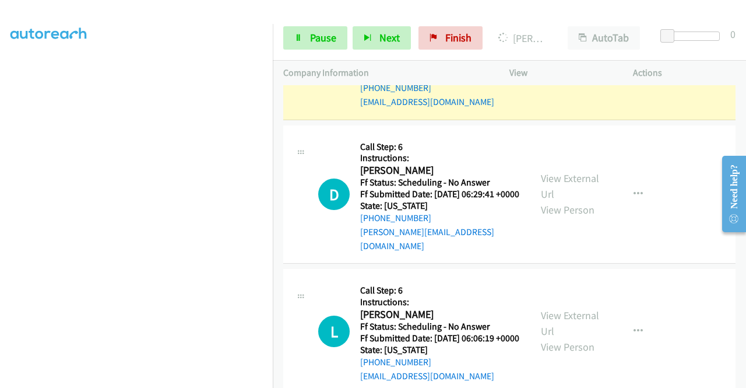
scroll to position [2030, 0]
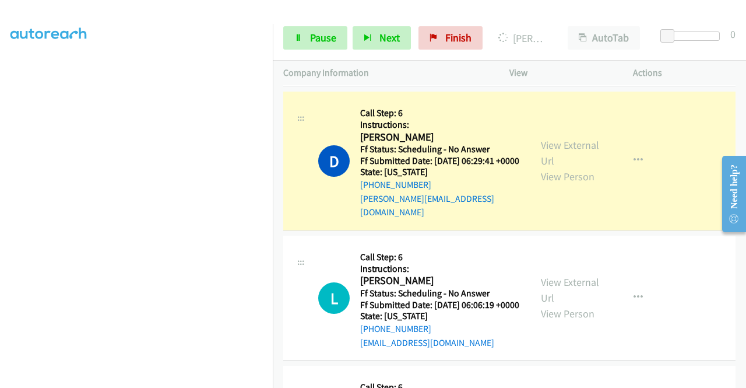
click at [408, 74] on link "Call was successful?" at bounding box center [399, 68] width 78 height 11
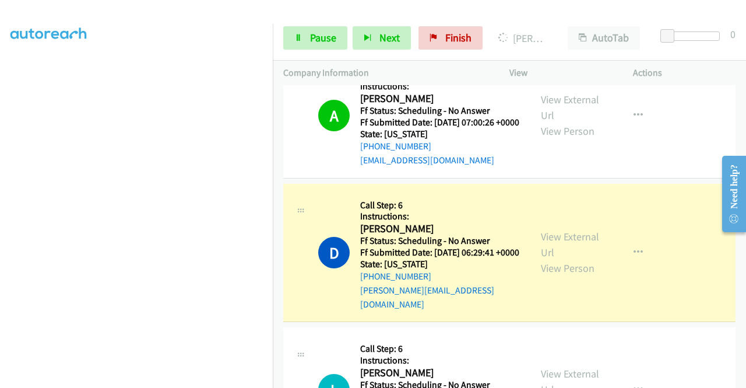
scroll to position [1971, 0]
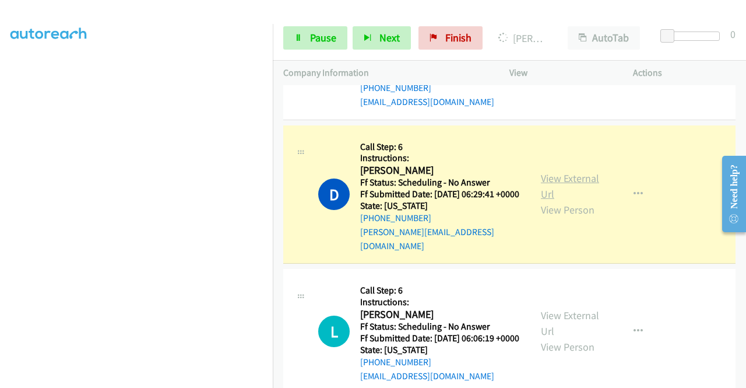
click at [579, 201] on link "View External Url" at bounding box center [570, 185] width 58 height 29
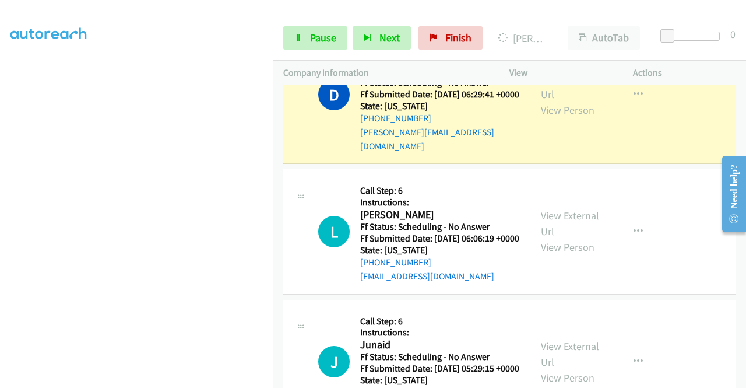
scroll to position [2088, 0]
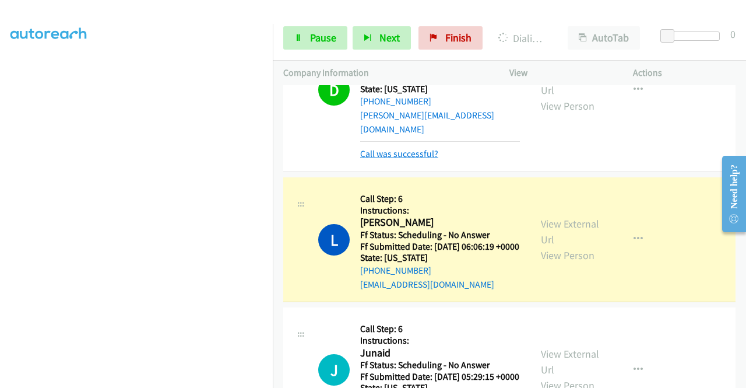
click at [428, 159] on link "Call was successful?" at bounding box center [399, 153] width 78 height 11
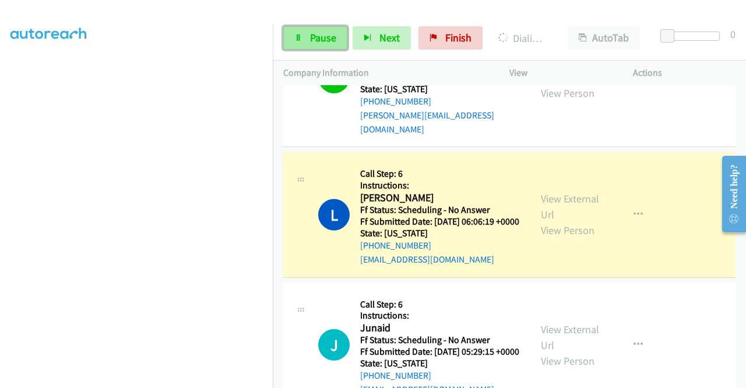
click at [320, 36] on span "Pause" at bounding box center [323, 37] width 26 height 13
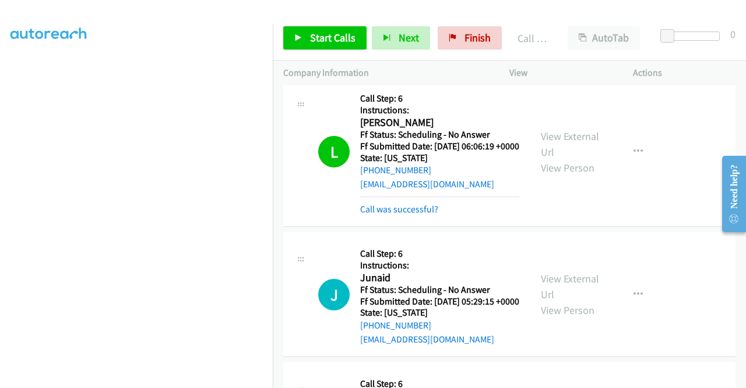
scroll to position [2204, 0]
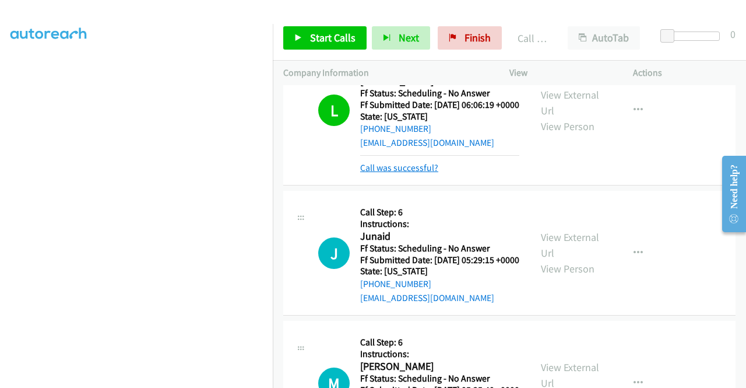
click at [427, 173] on link "Call was successful?" at bounding box center [399, 167] width 78 height 11
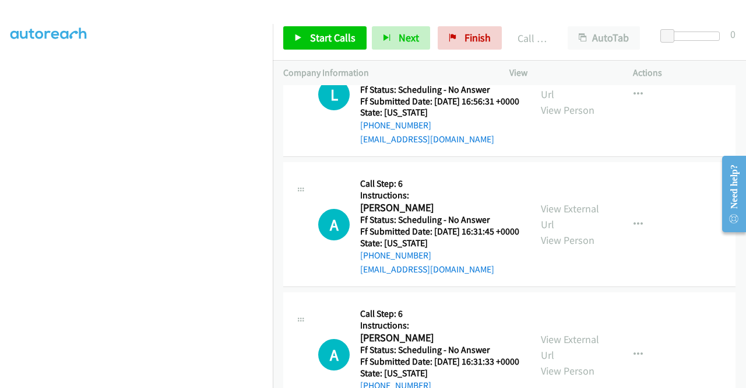
scroll to position [2729, 0]
click at [580, 100] on link "View External Url" at bounding box center [570, 85] width 58 height 29
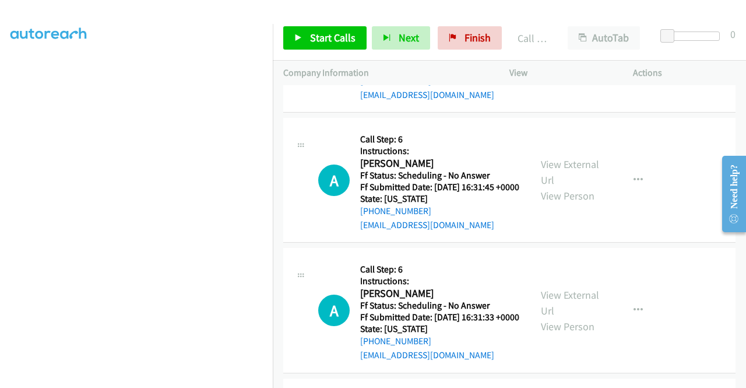
scroll to position [2846, 0]
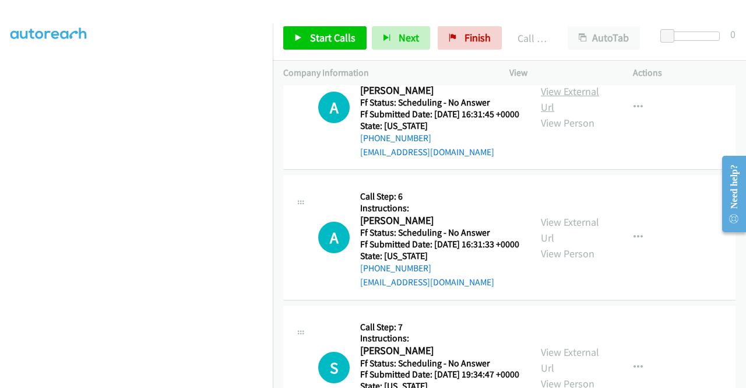
click at [561, 114] on link "View External Url" at bounding box center [570, 99] width 58 height 29
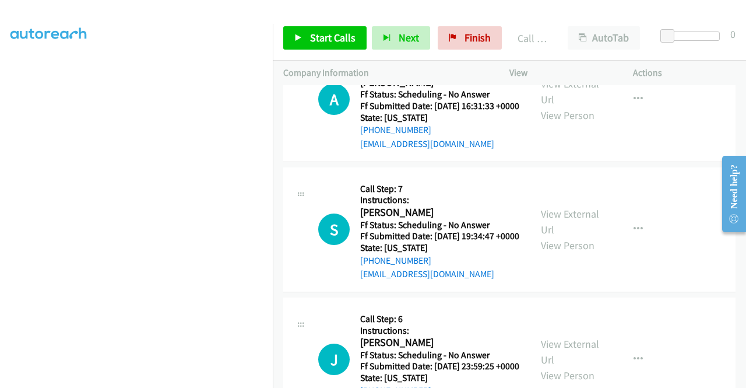
scroll to position [3021, 0]
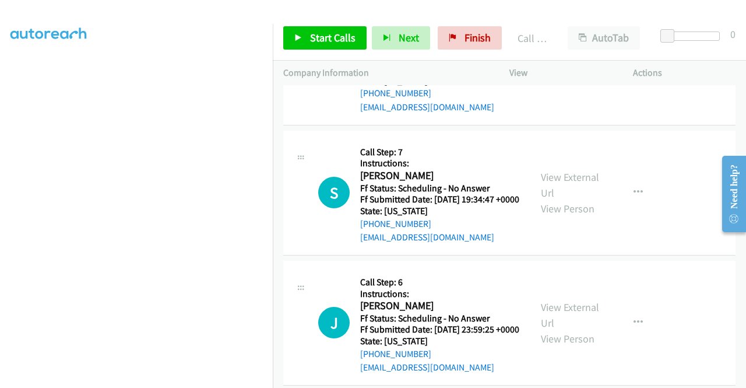
click at [568, 69] on link "View External Url" at bounding box center [570, 54] width 58 height 29
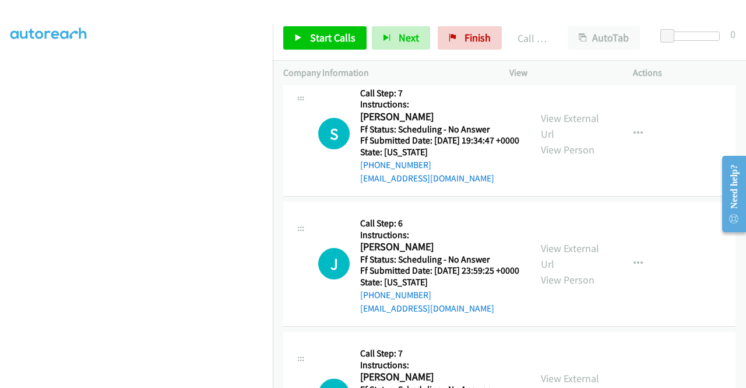
scroll to position [3137, 0]
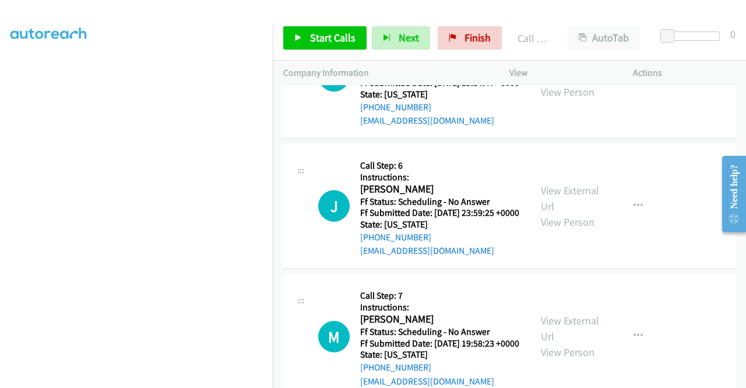
click at [569, 83] on link "View External Url" at bounding box center [570, 68] width 58 height 29
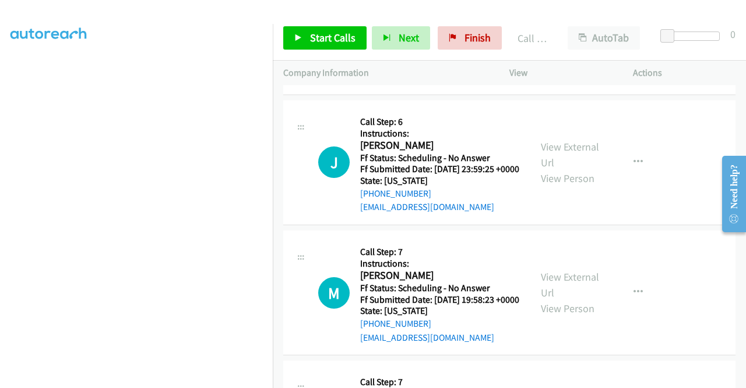
scroll to position [3254, 0]
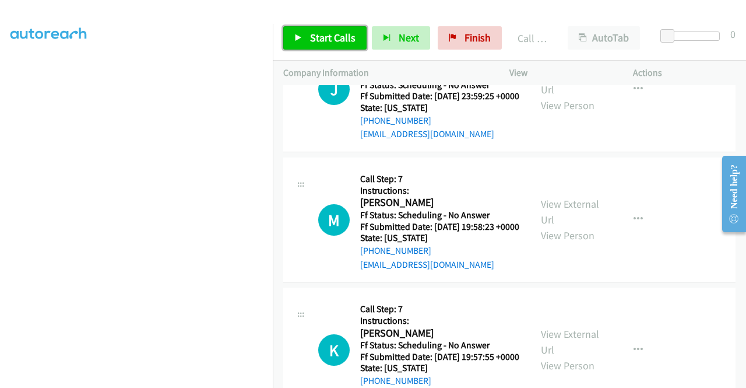
click at [333, 31] on span "Start Calls" at bounding box center [332, 37] width 45 height 13
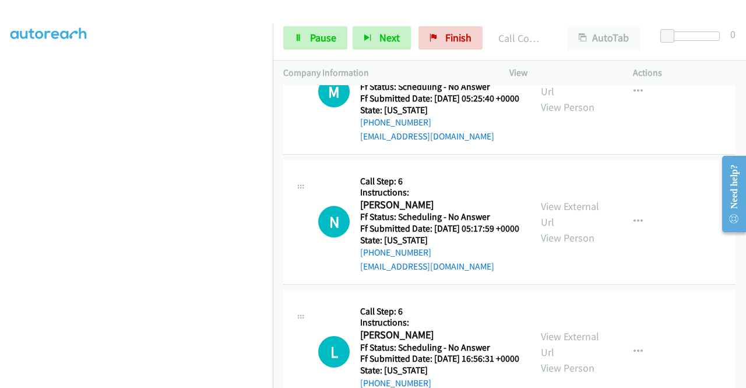
scroll to position [2508, 0]
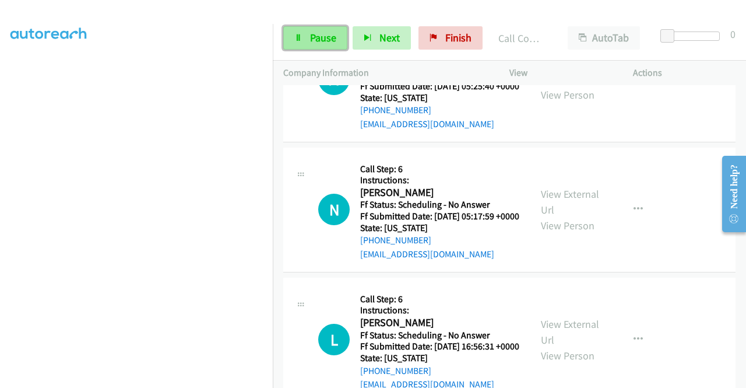
click at [330, 32] on span "Pause" at bounding box center [323, 37] width 26 height 13
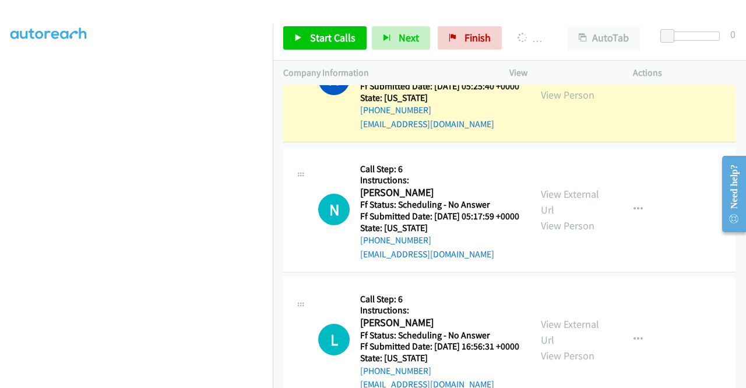
click at [274, 275] on td "N Callback Scheduled Call Step: 6 Instructions: Nate Garvey America/Chicago Ff …" at bounding box center [509, 210] width 473 height 130
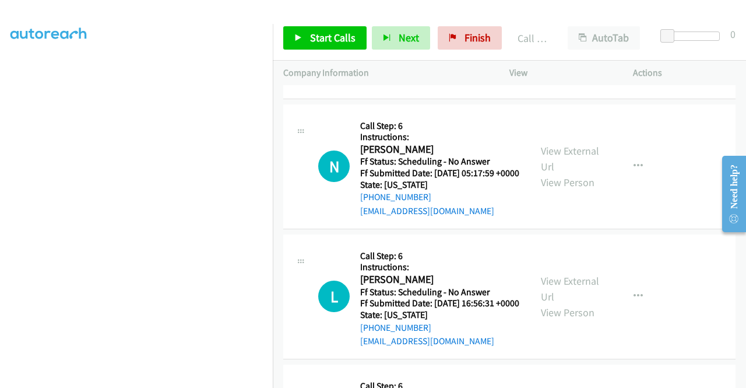
scroll to position [2554, 0]
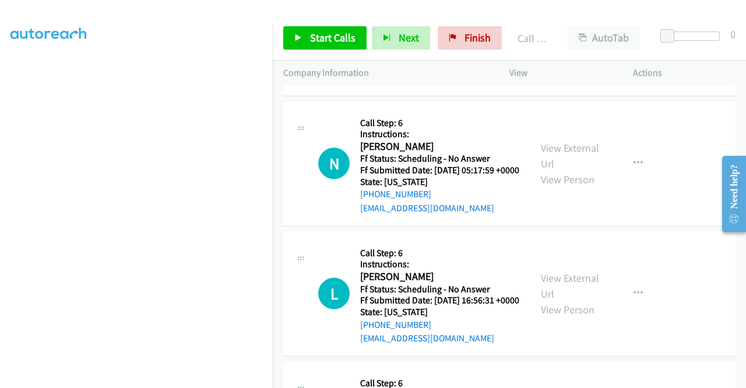
click at [412, 85] on div "Call was successful?" at bounding box center [439, 78] width 159 height 14
click at [409, 83] on link "Call was successful?" at bounding box center [399, 77] width 78 height 11
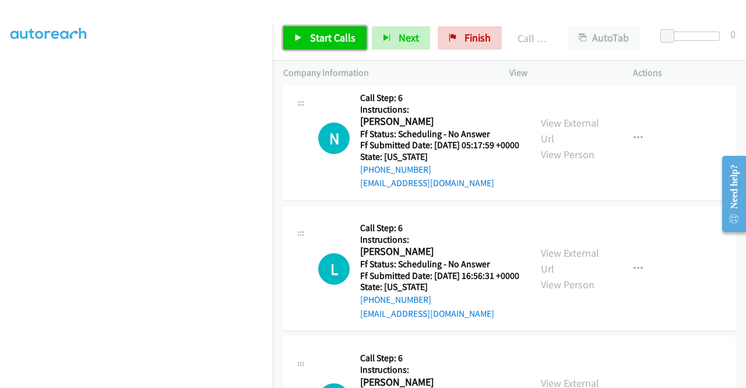
click at [338, 33] on span "Start Calls" at bounding box center [332, 37] width 45 height 13
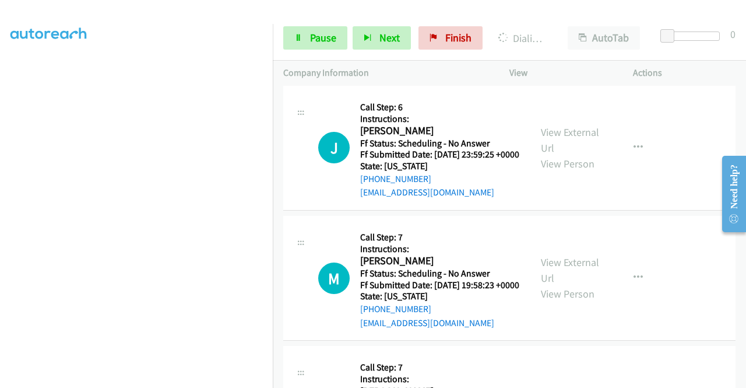
scroll to position [3254, 0]
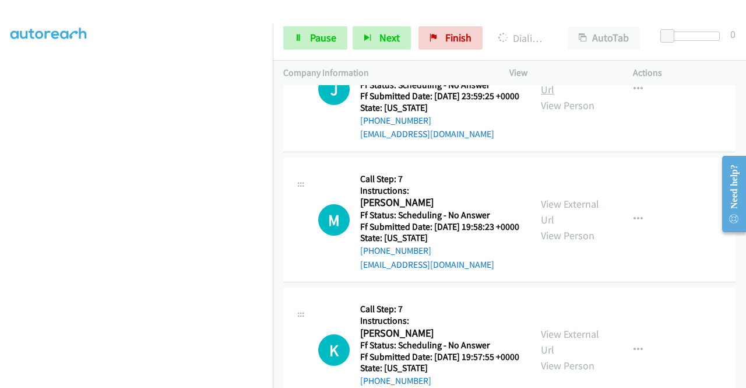
click at [571, 96] on link "View External Url" at bounding box center [570, 81] width 58 height 29
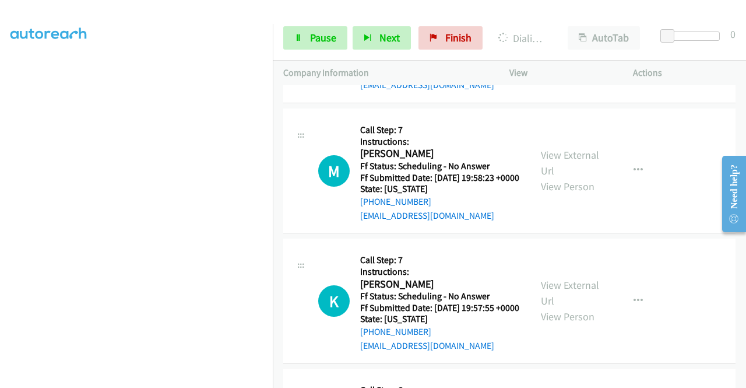
scroll to position [3371, 0]
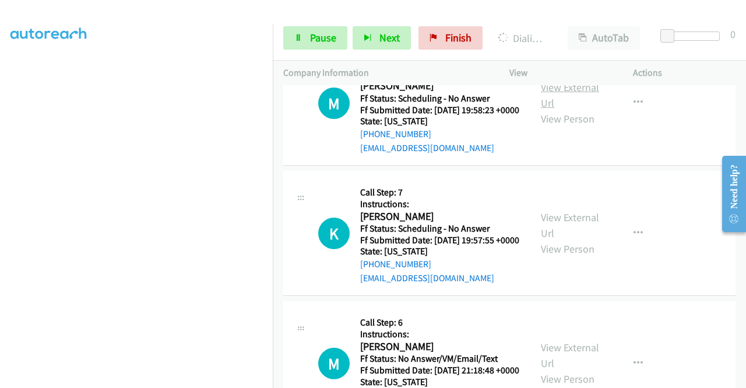
click at [571, 110] on link "View External Url" at bounding box center [570, 94] width 58 height 29
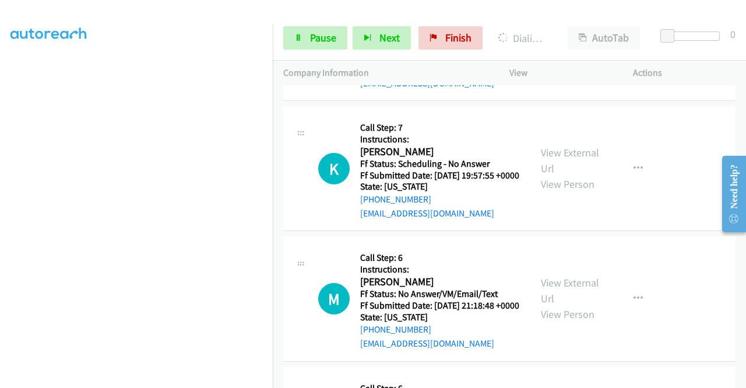
scroll to position [3487, 0]
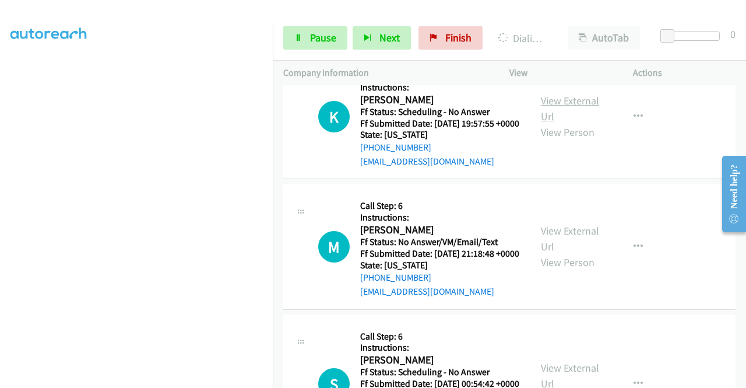
click at [570, 123] on link "View External Url" at bounding box center [570, 108] width 58 height 29
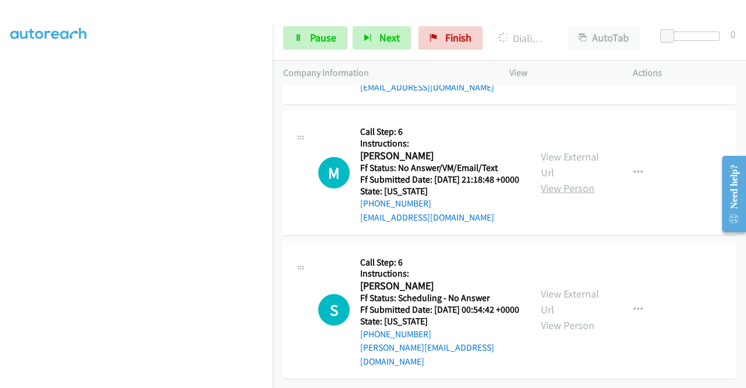
scroll to position [3720, 0]
click at [565, 179] on link "View External Url" at bounding box center [570, 164] width 58 height 29
click at [576, 288] on link "View External Url" at bounding box center [570, 301] width 58 height 29
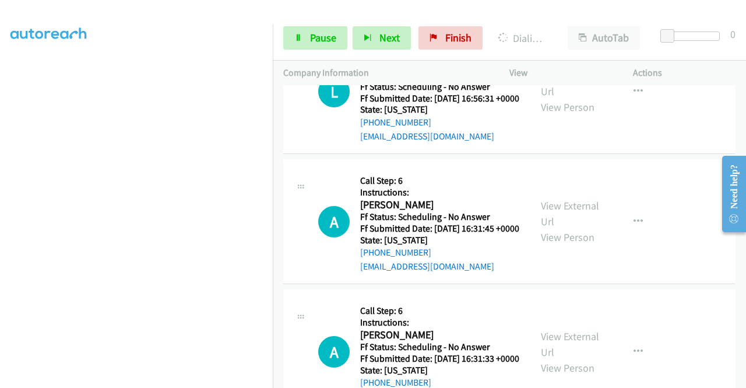
scroll to position [2615, 0]
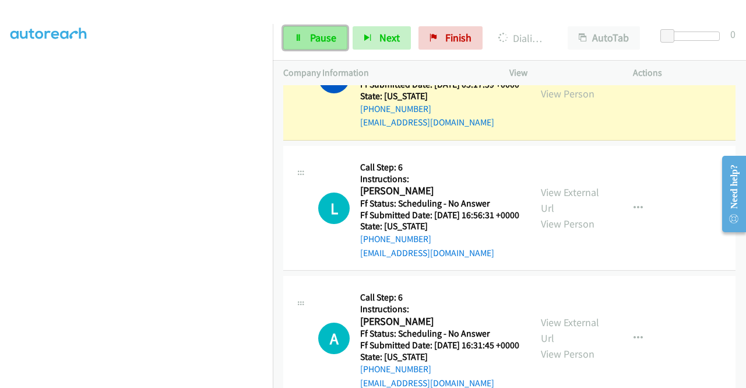
click at [298, 45] on link "Pause" at bounding box center [315, 37] width 64 height 23
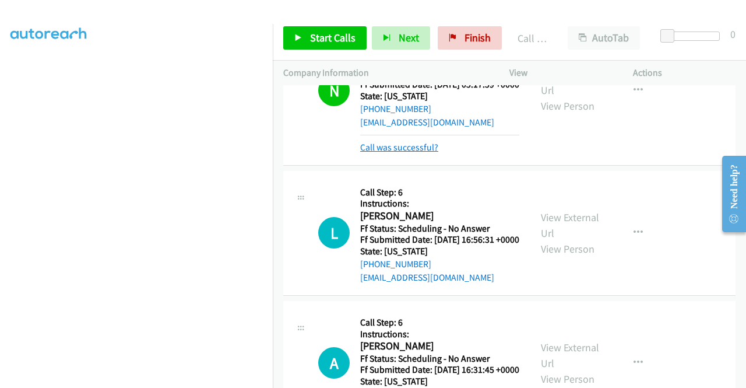
click at [429, 153] on link "Call was successful?" at bounding box center [399, 147] width 78 height 11
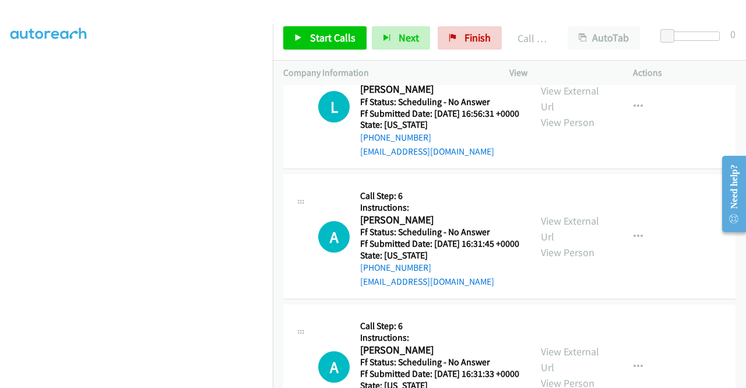
scroll to position [2732, 0]
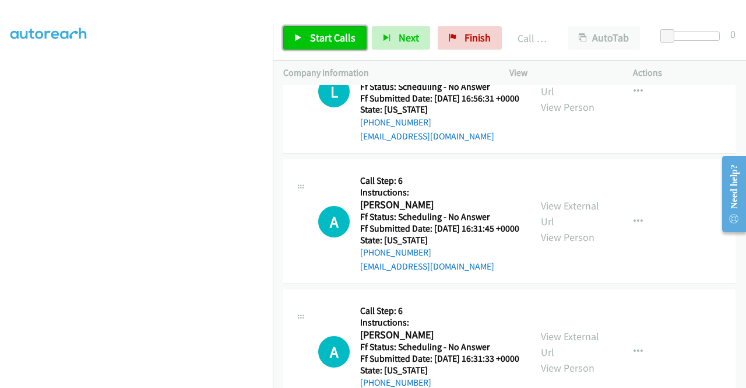
click at [317, 42] on span "Start Calls" at bounding box center [332, 37] width 45 height 13
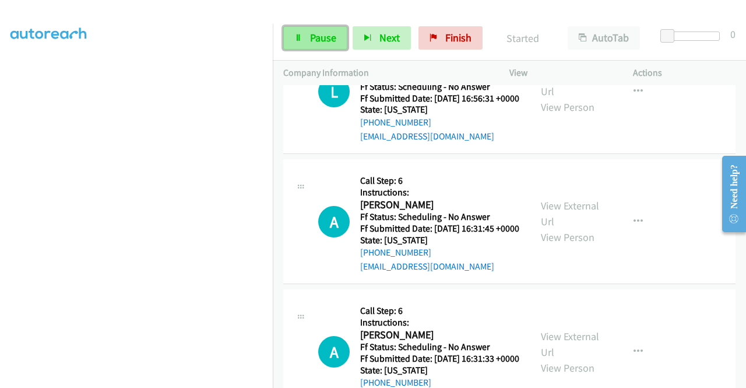
click at [313, 41] on span "Pause" at bounding box center [323, 37] width 26 height 13
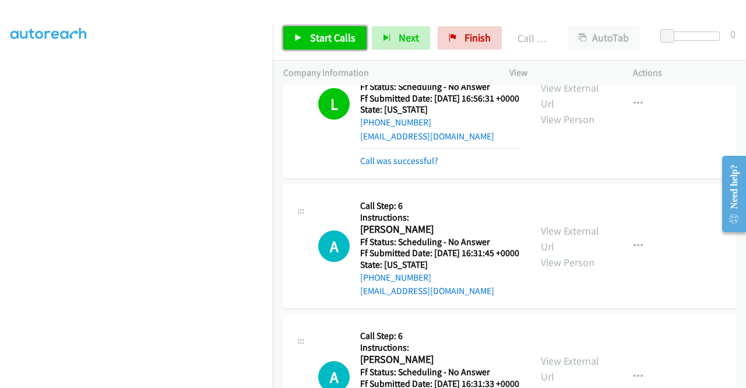
click at [330, 35] on span "Start Calls" at bounding box center [332, 37] width 45 height 13
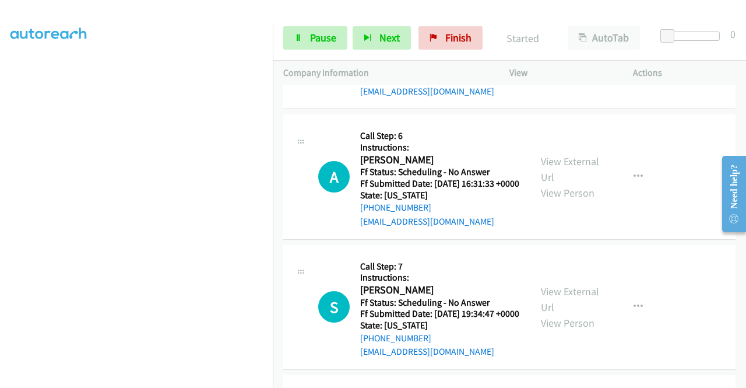
scroll to position [2894, 0]
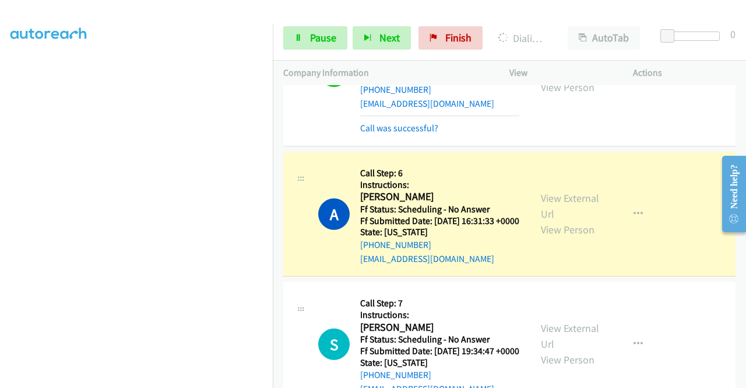
click at [391, 134] on link "Call was successful?" at bounding box center [399, 127] width 78 height 11
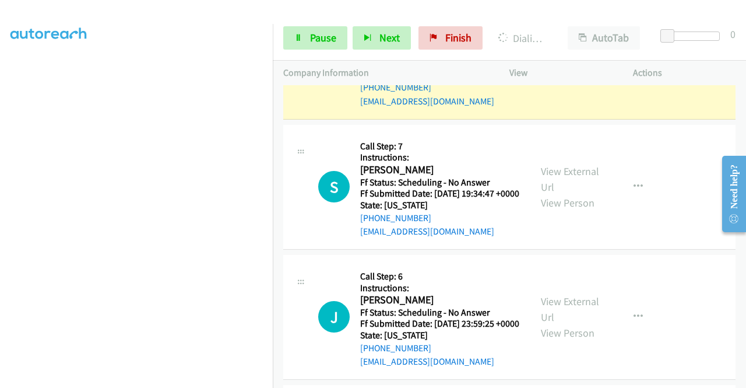
scroll to position [3011, 0]
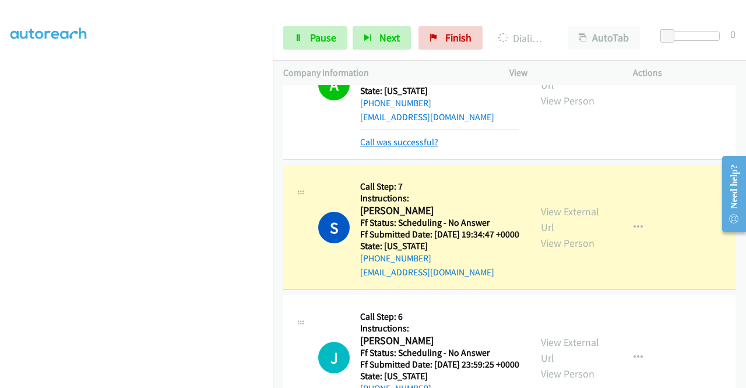
click at [422, 148] on link "Call was successful?" at bounding box center [399, 141] width 78 height 11
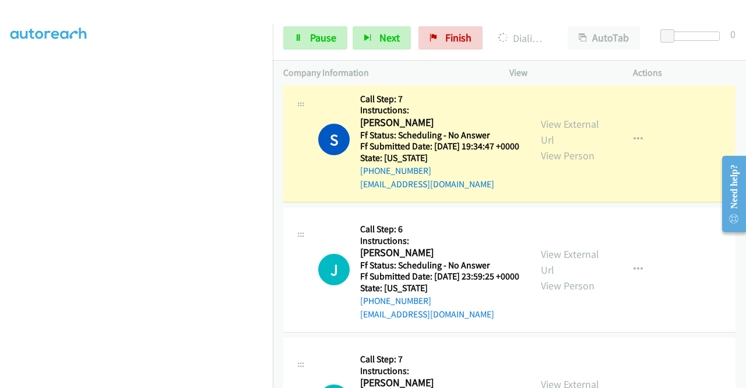
scroll to position [3186, 0]
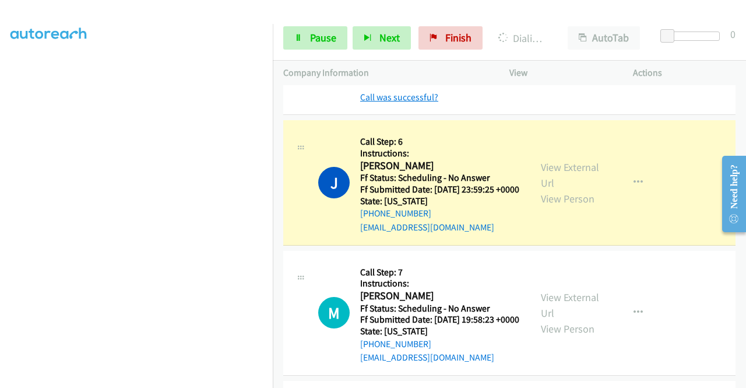
click at [375, 103] on link "Call was successful?" at bounding box center [399, 97] width 78 height 11
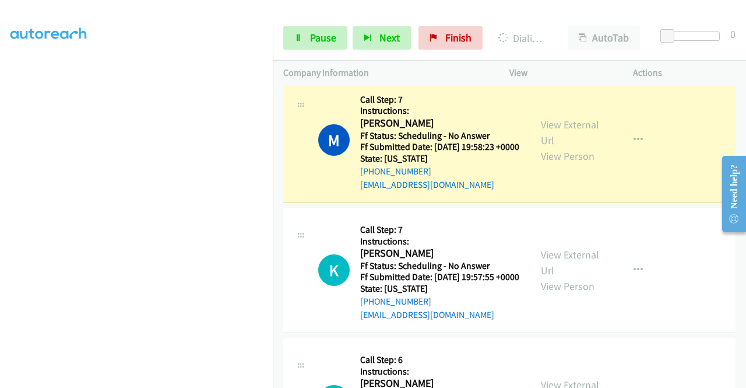
scroll to position [3419, 0]
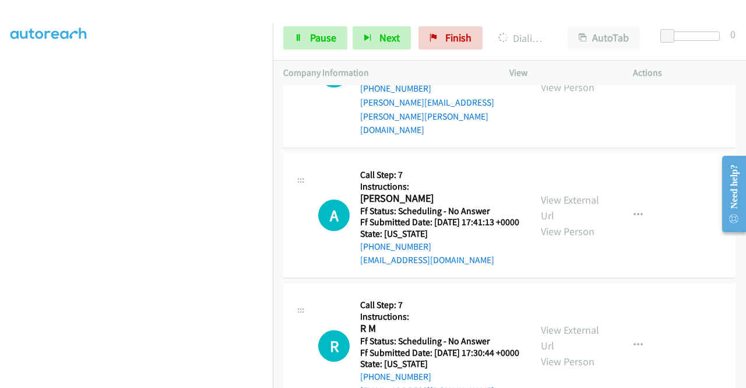
scroll to position [4352, 0]
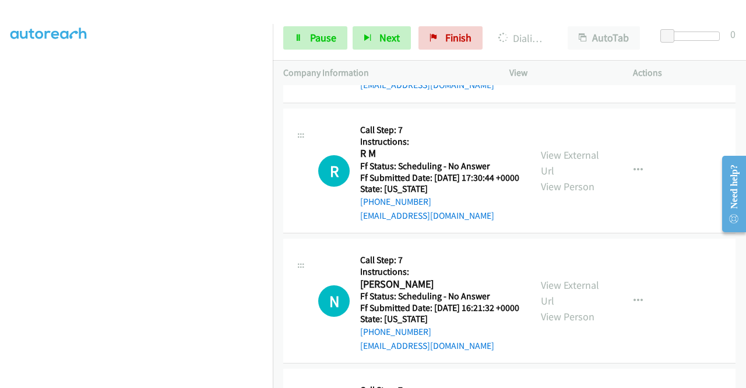
click at [568, 64] on div "View External Url View Person" at bounding box center [571, 40] width 61 height 47
click at [566, 47] on link "View External Url" at bounding box center [570, 32] width 58 height 29
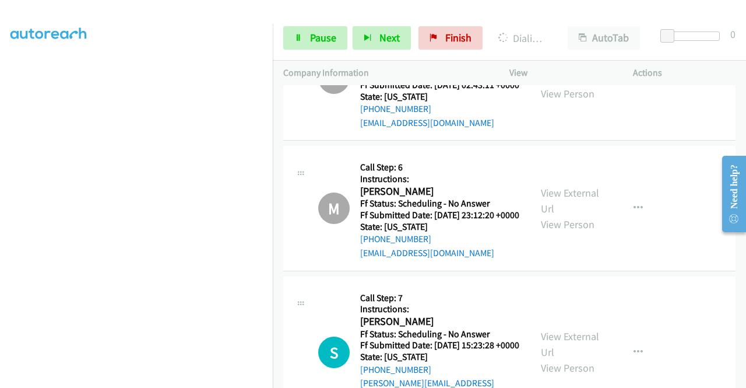
scroll to position [3993, 0]
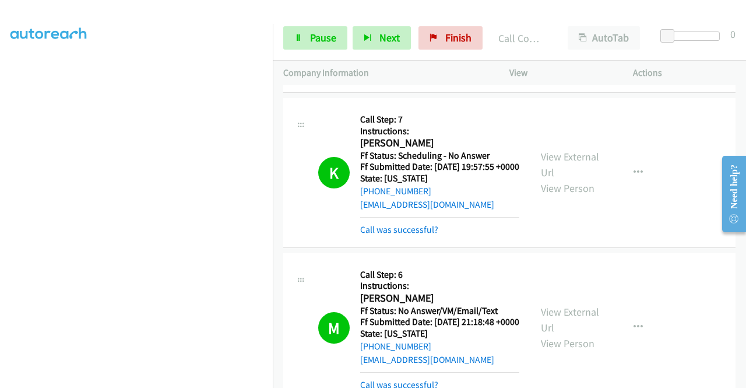
click at [413, 80] on link "Call was successful?" at bounding box center [399, 74] width 78 height 11
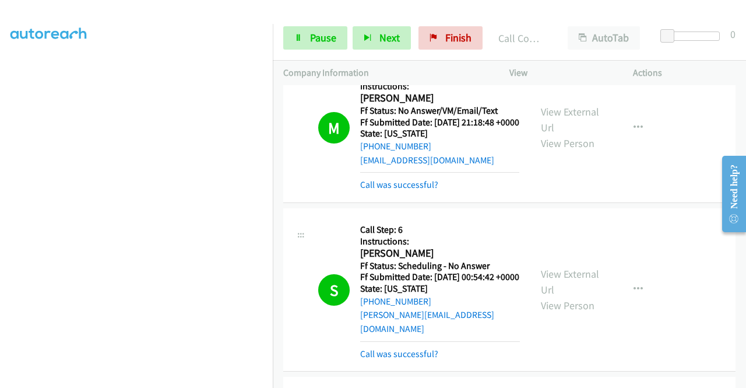
click at [424, 35] on link "Call was successful?" at bounding box center [399, 29] width 78 height 11
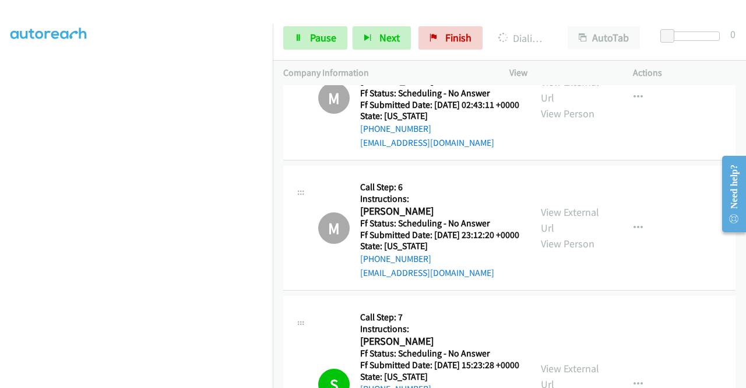
click at [434, 17] on link "Call was successful?" at bounding box center [399, 11] width 78 height 11
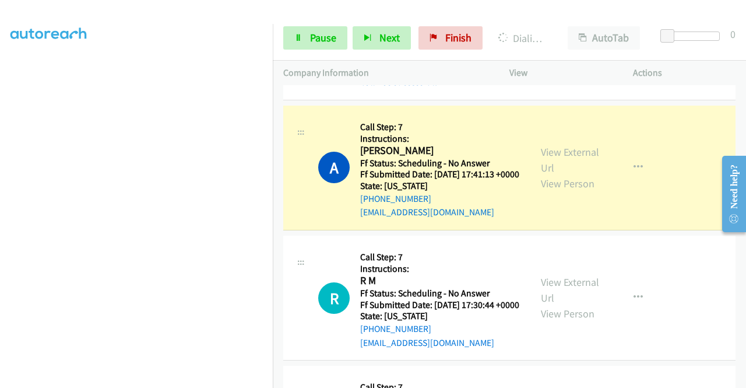
scroll to position [4343, 0]
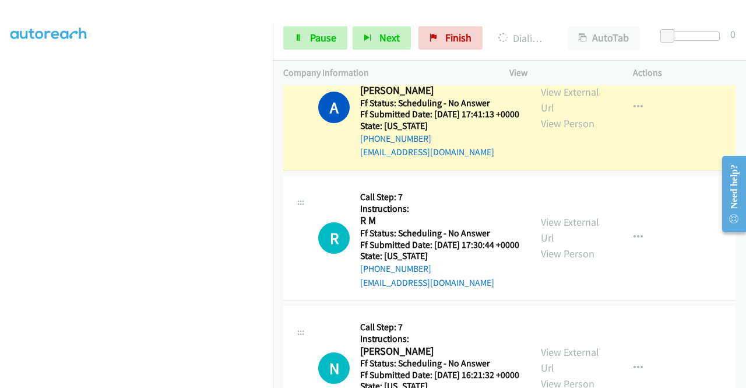
click at [410, 27] on link "Call was successful?" at bounding box center [399, 21] width 78 height 11
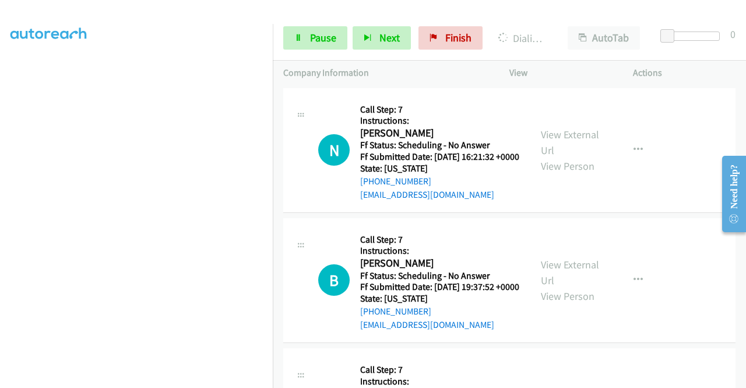
scroll to position [4518, 0]
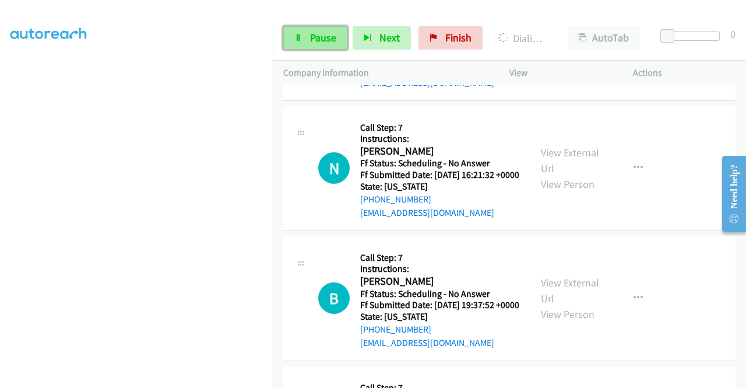
click at [315, 39] on span "Pause" at bounding box center [323, 37] width 26 height 13
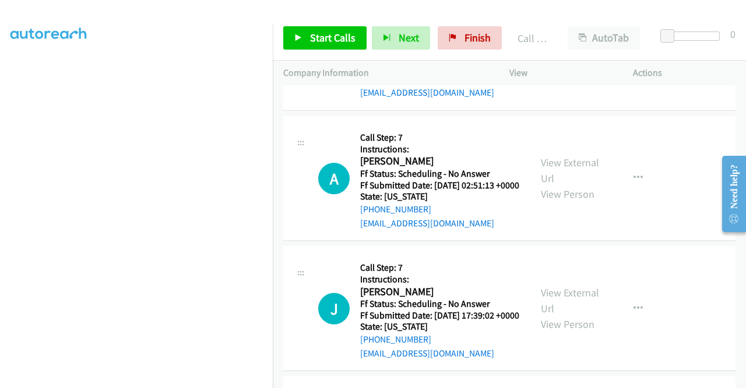
scroll to position [4809, 0]
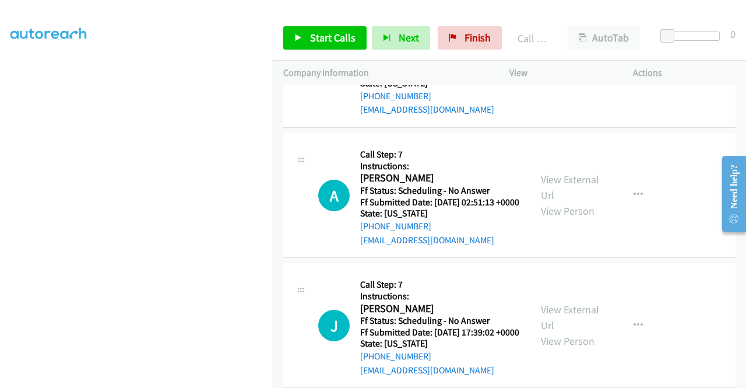
scroll to position [4868, 0]
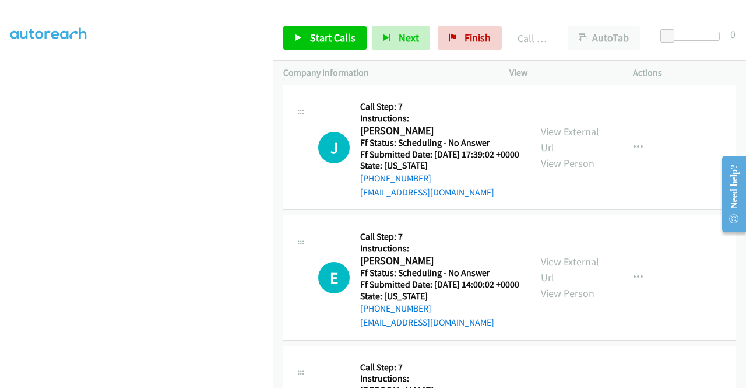
scroll to position [4984, 0]
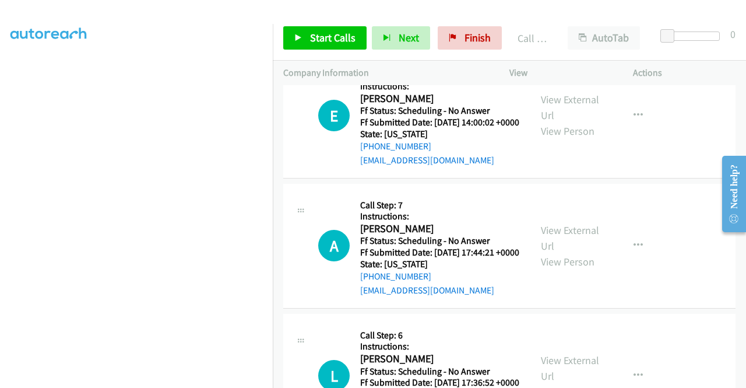
scroll to position [5101, 0]
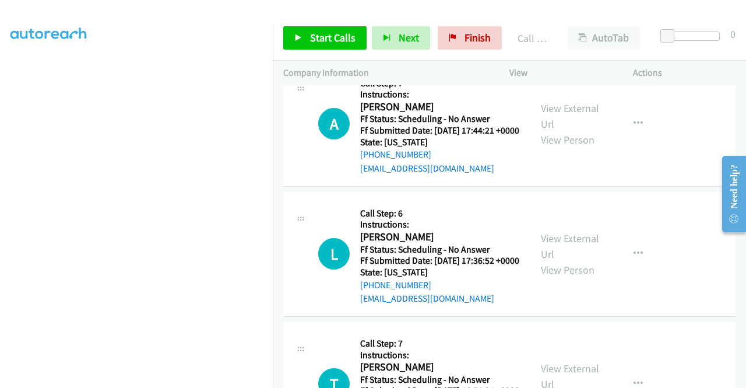
scroll to position [5276, 0]
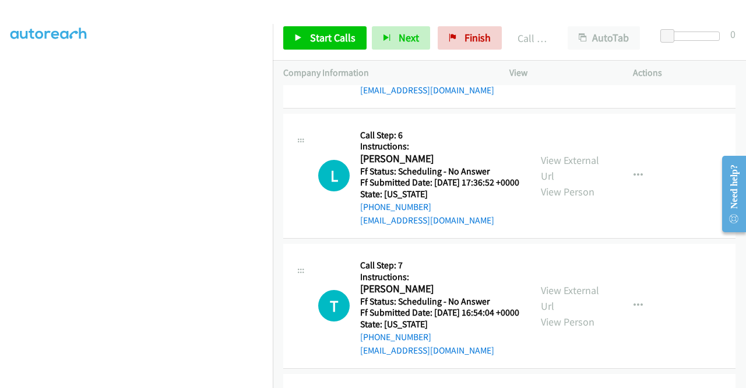
scroll to position [5334, 0]
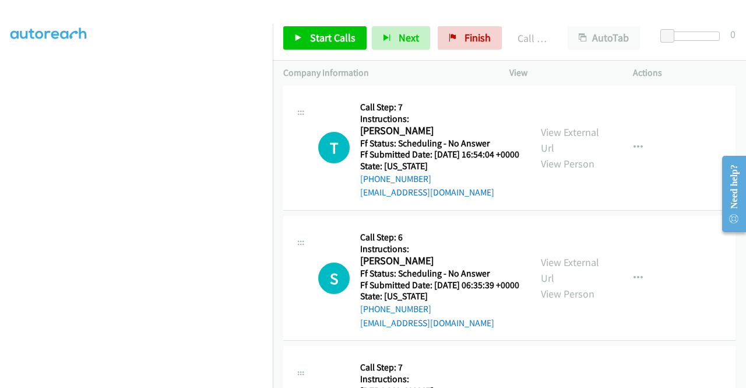
scroll to position [5509, 0]
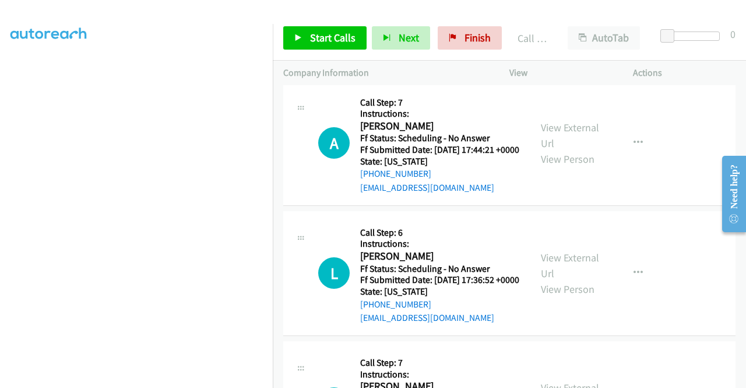
scroll to position [5276, 0]
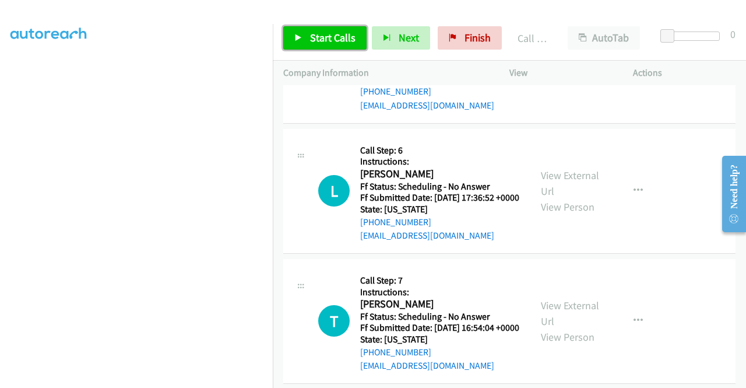
click at [313, 33] on span "Start Calls" at bounding box center [332, 37] width 45 height 13
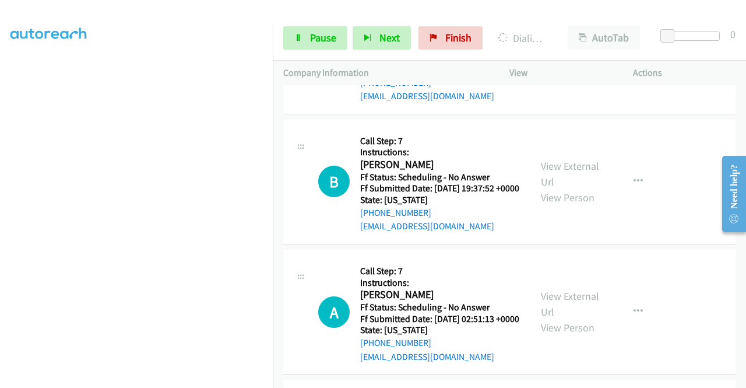
scroll to position [4460, 0]
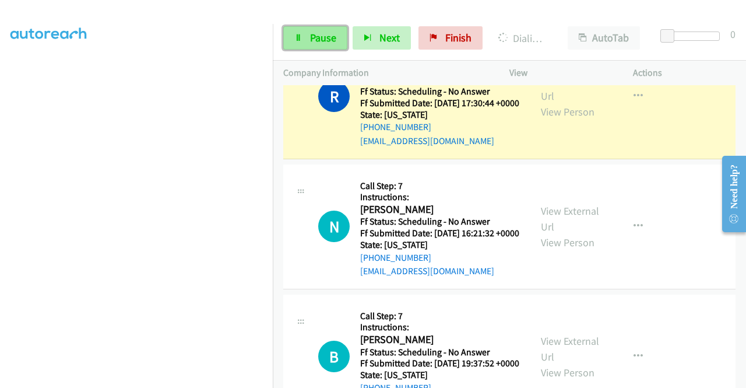
click at [324, 36] on span "Pause" at bounding box center [323, 37] width 26 height 13
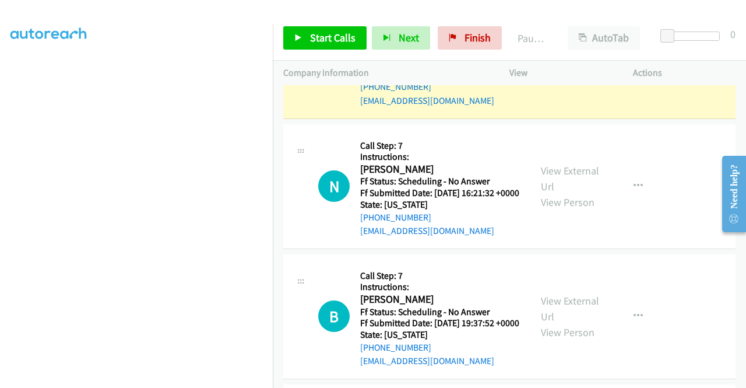
scroll to position [4518, 0]
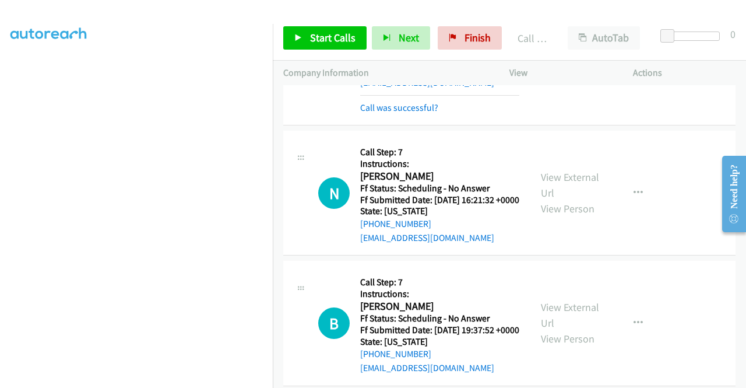
click at [333, 43] on span "Start Calls" at bounding box center [332, 37] width 45 height 13
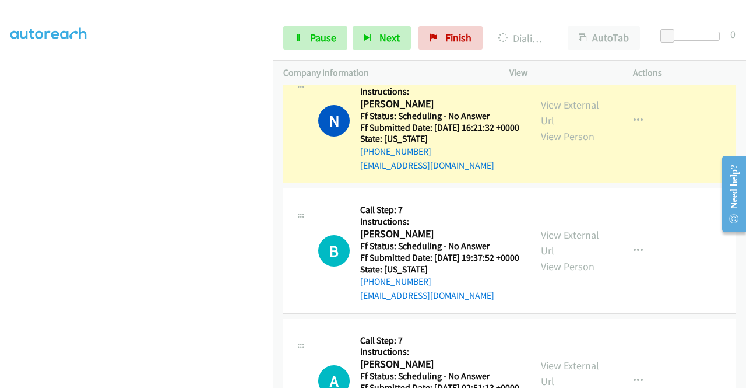
scroll to position [4635, 0]
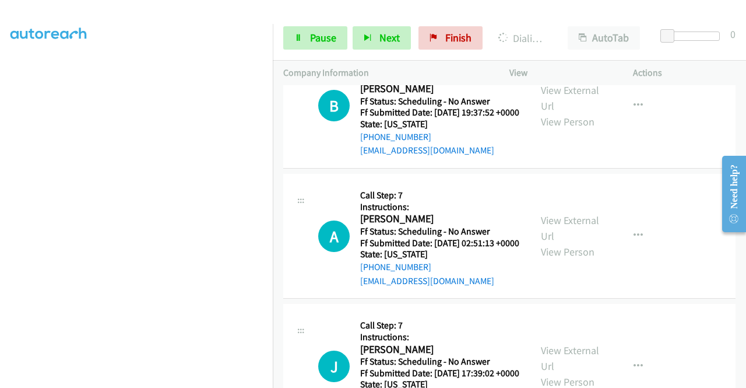
scroll to position [4809, 0]
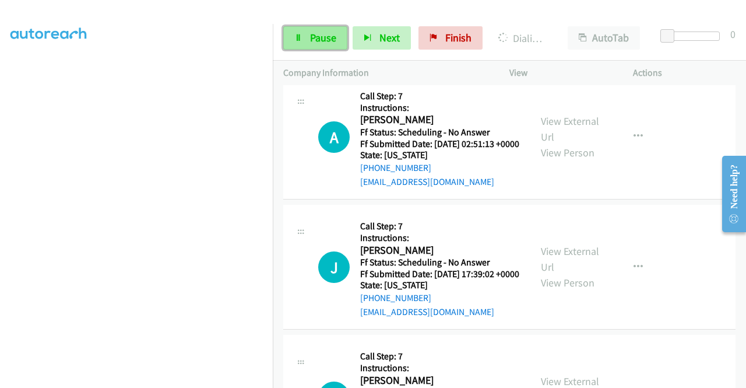
click at [317, 41] on span "Pause" at bounding box center [323, 37] width 26 height 13
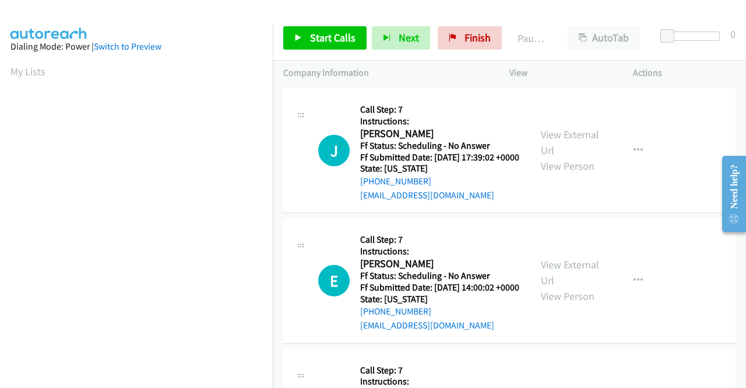
scroll to position [0, 0]
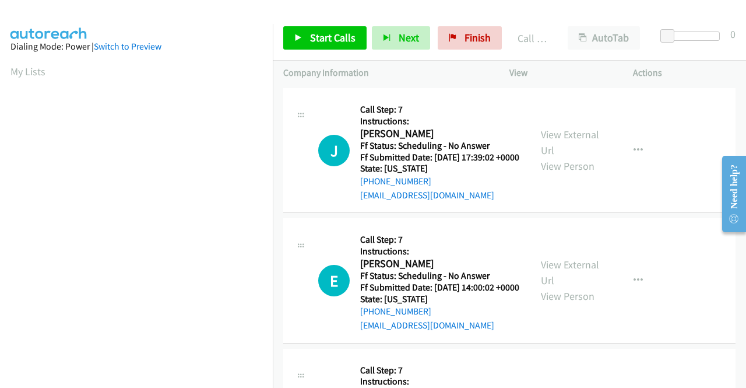
scroll to position [266, 0]
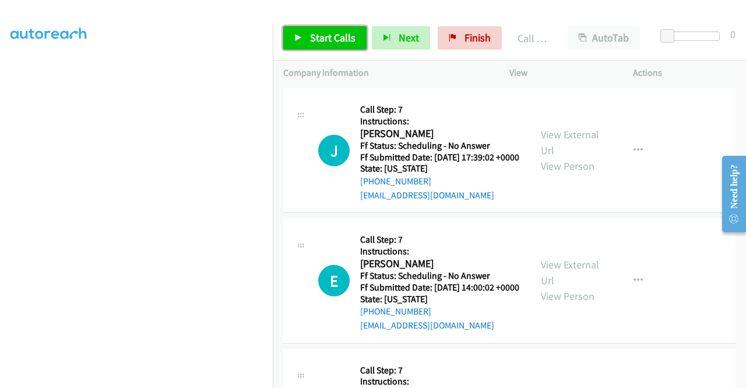
click at [346, 44] on span "Start Calls" at bounding box center [332, 37] width 45 height 13
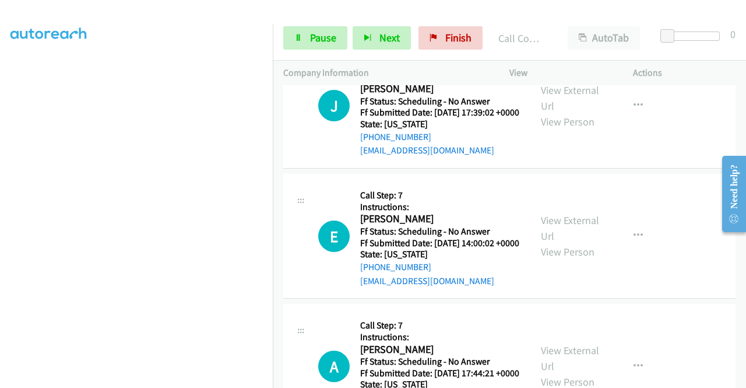
scroll to position [5043, 0]
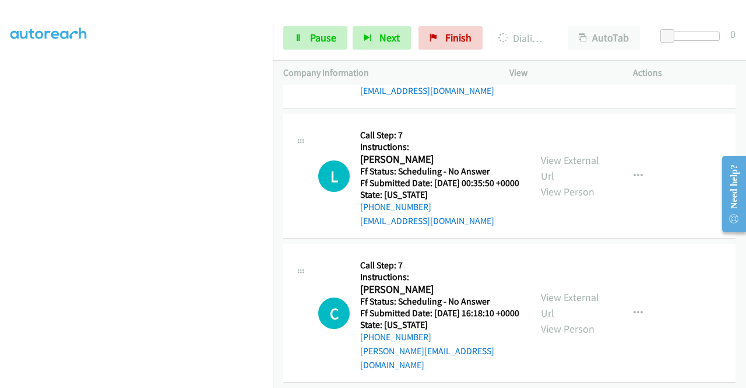
scroll to position [5742, 0]
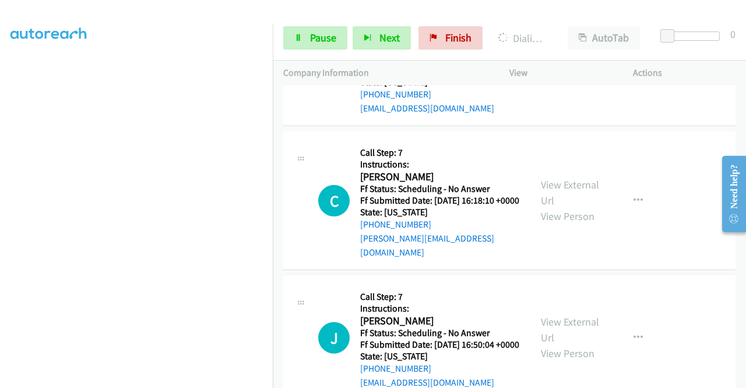
scroll to position [5859, 0]
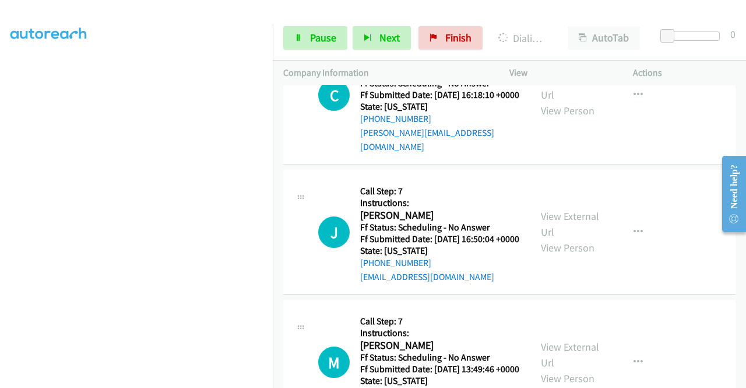
scroll to position [5917, 0]
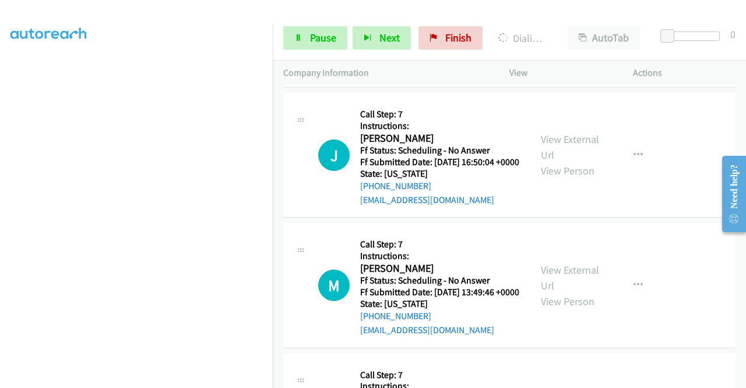
scroll to position [6034, 0]
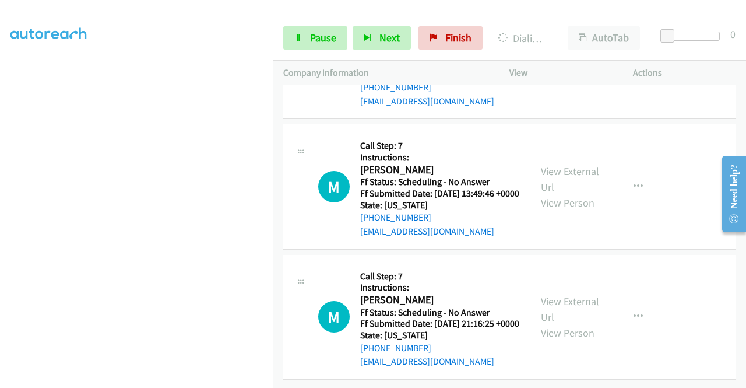
scroll to position [6209, 0]
click at [578, 63] on link "View External Url" at bounding box center [570, 48] width 58 height 29
click at [577, 194] on link "View External Url" at bounding box center [570, 178] width 58 height 29
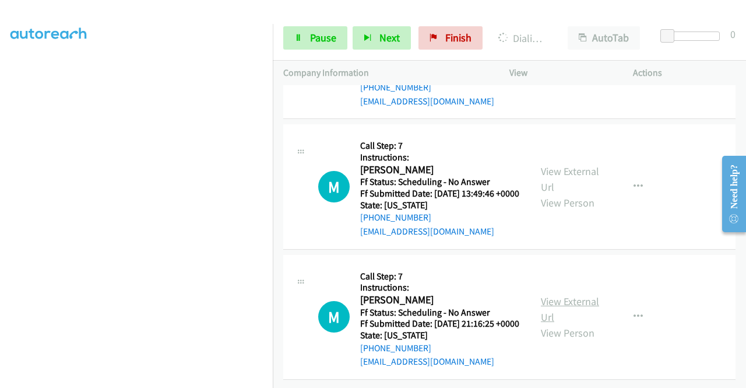
click at [580, 315] on link "View External Url" at bounding box center [570, 308] width 58 height 29
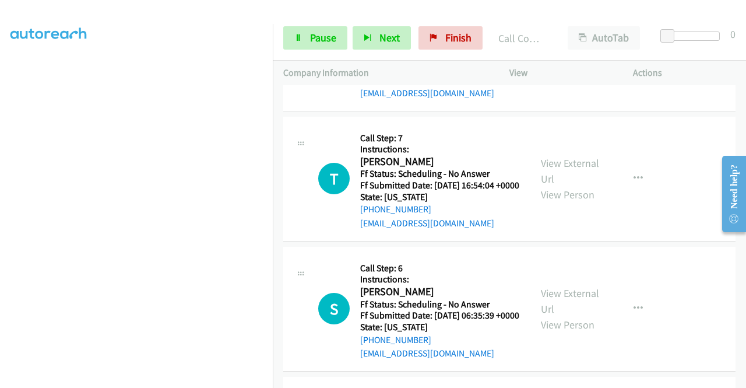
scroll to position [5210, 0]
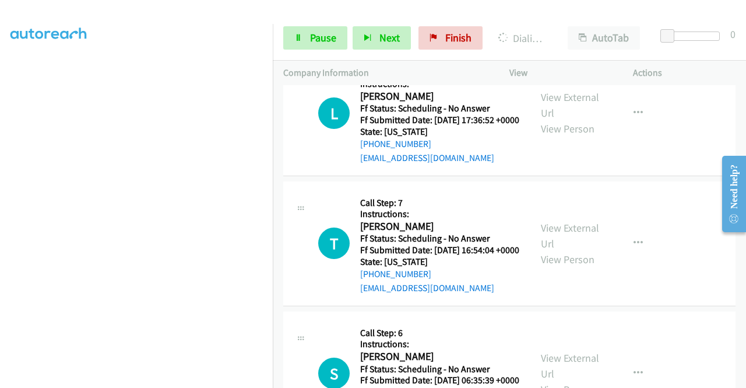
scroll to position [5385, 0]
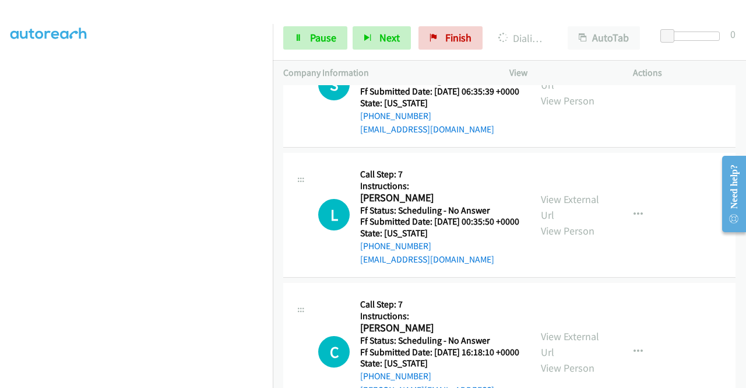
scroll to position [5676, 0]
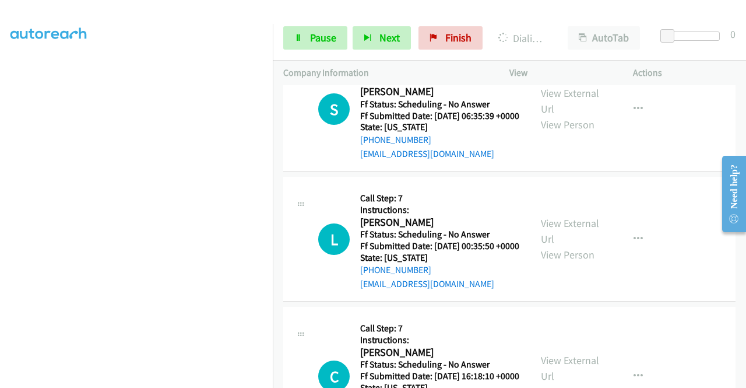
scroll to position [5735, 0]
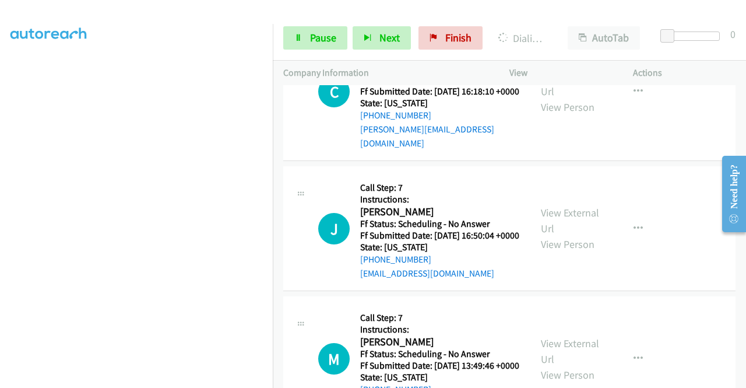
scroll to position [5968, 0]
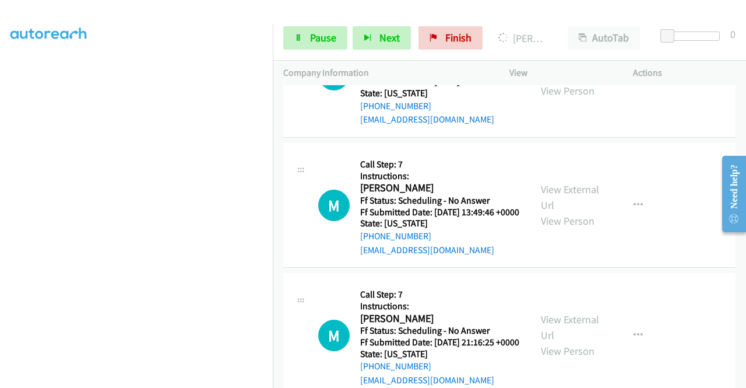
scroll to position [6085, 0]
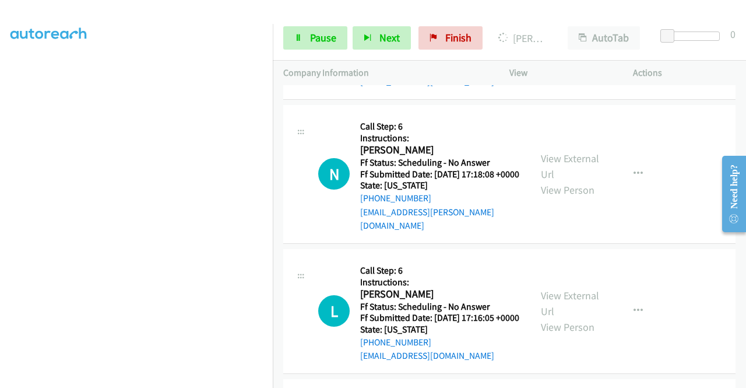
scroll to position [6551, 0]
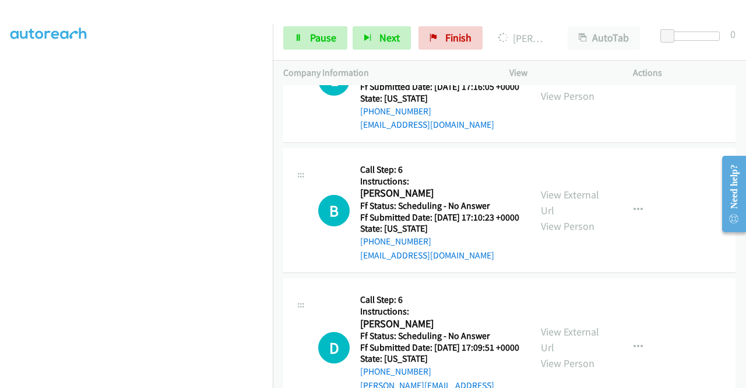
scroll to position [6726, 0]
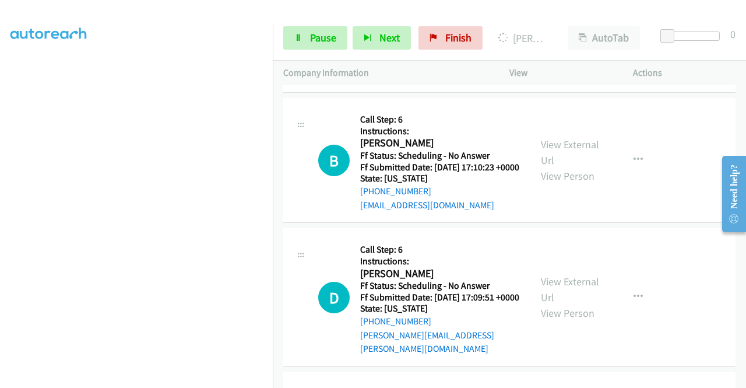
scroll to position [6784, 0]
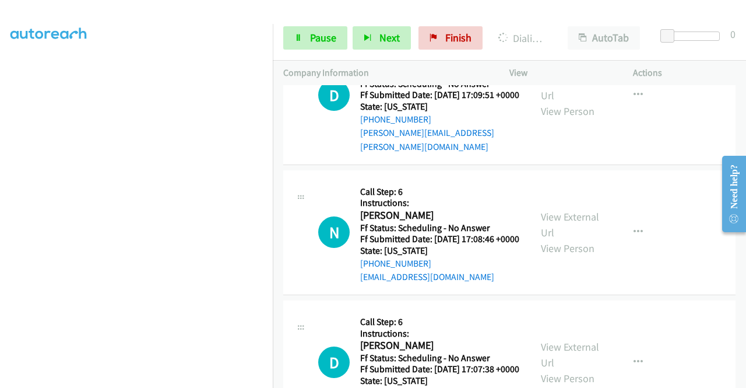
scroll to position [7042, 0]
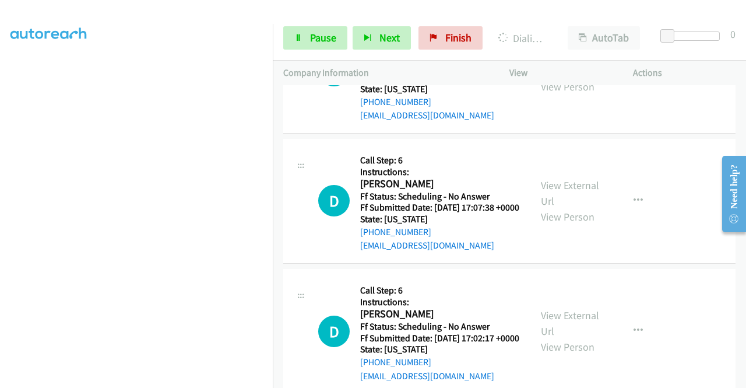
scroll to position [7158, 0]
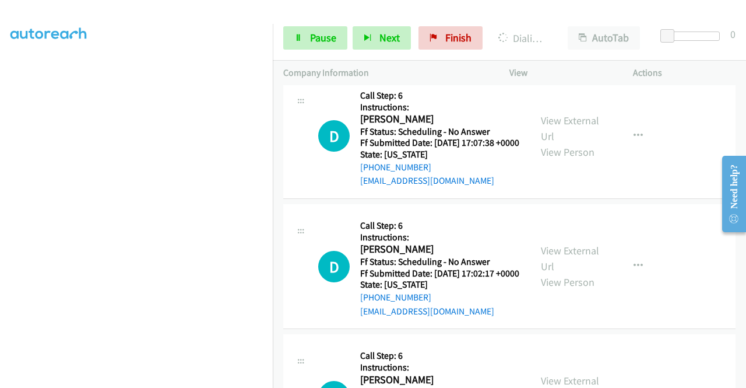
scroll to position [7275, 0]
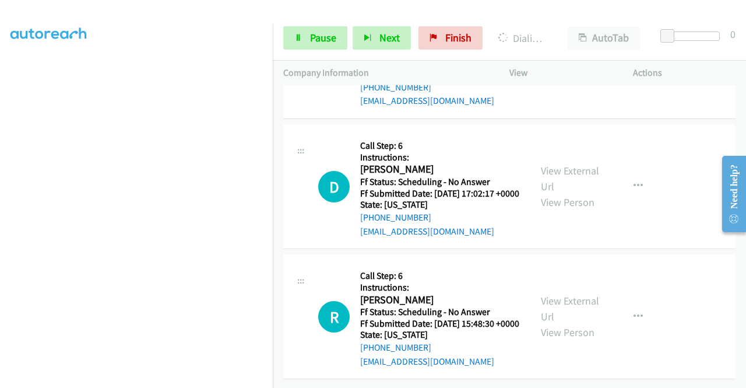
scroll to position [7392, 0]
click at [567, 63] on link "View External Url" at bounding box center [570, 48] width 58 height 29
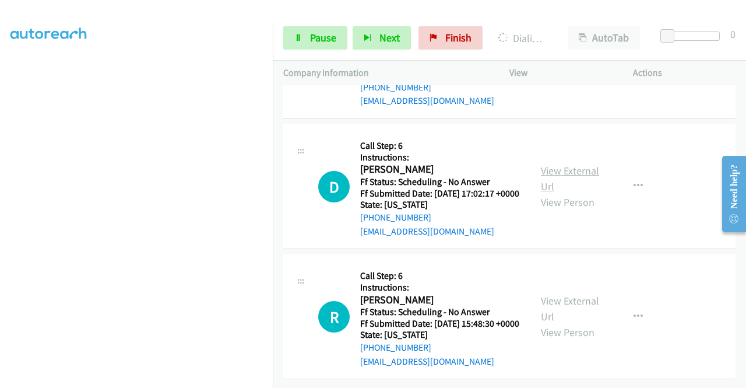
click at [570, 193] on link "View External Url" at bounding box center [570, 178] width 58 height 29
click at [559, 308] on link "View External Url" at bounding box center [570, 308] width 58 height 29
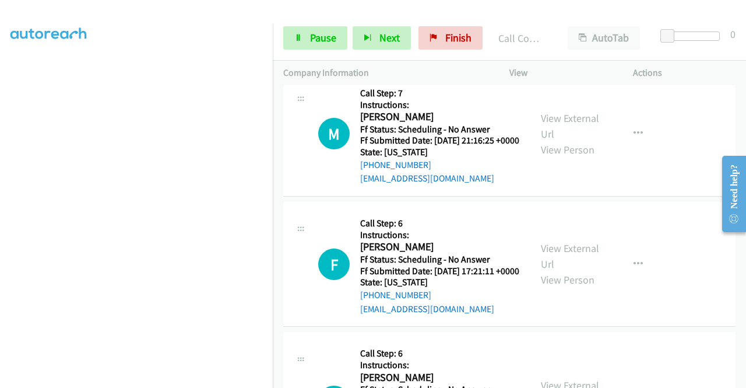
scroll to position [6191, 0]
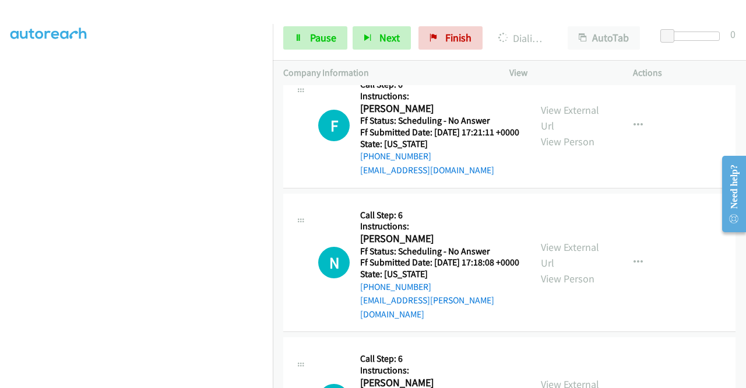
scroll to position [6424, 0]
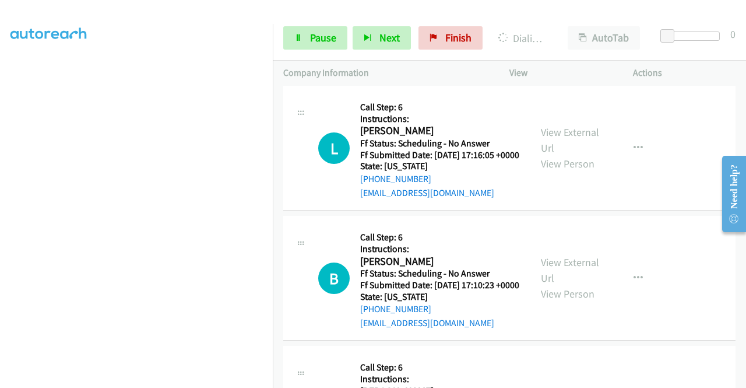
scroll to position [6715, 0]
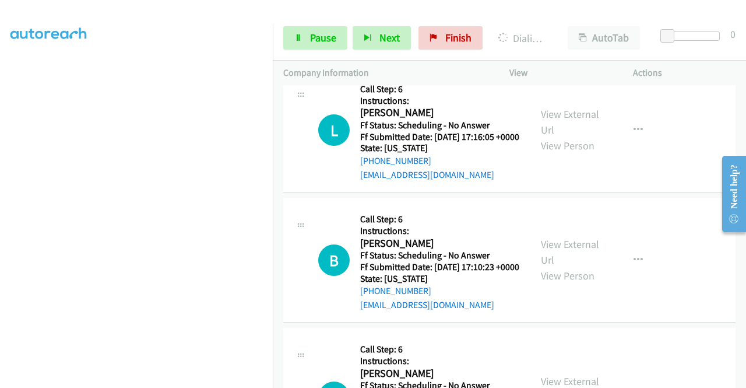
drag, startPoint x: 386, startPoint y: 193, endPoint x: 346, endPoint y: 220, distance: 48.3
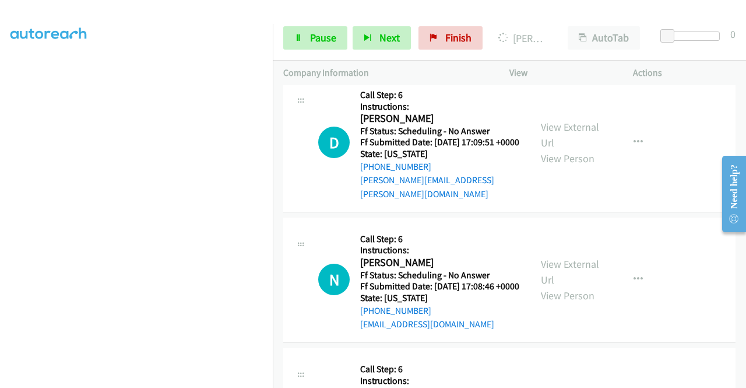
scroll to position [7007, 0]
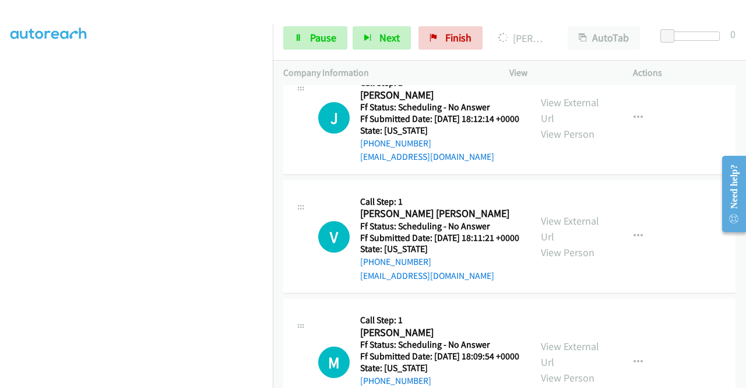
scroll to position [8044, 0]
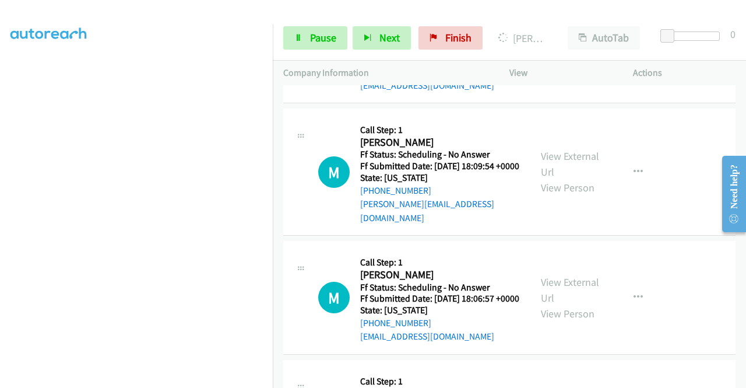
scroll to position [8161, 0]
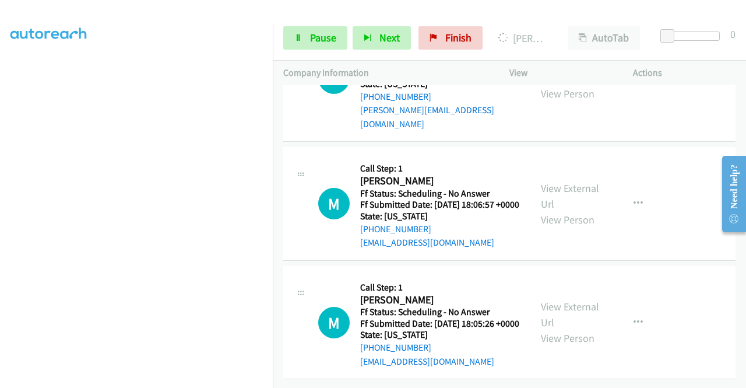
scroll to position [8277, 0]
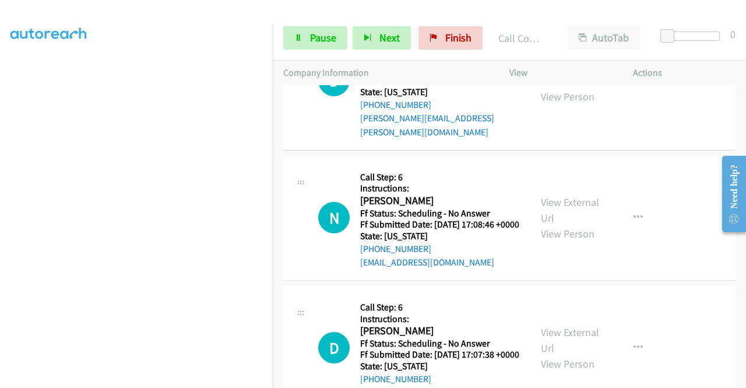
scroll to position [7077, 0]
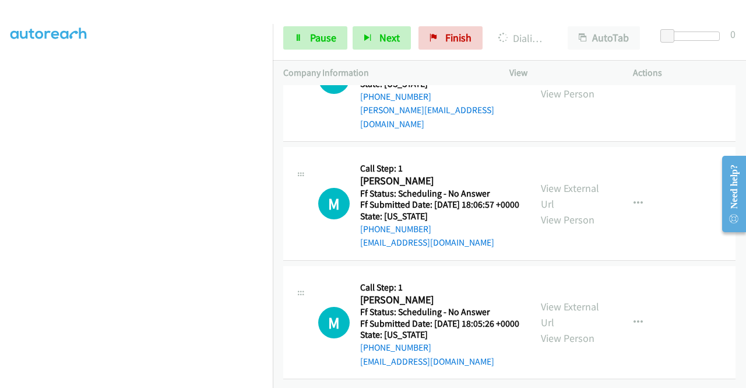
scroll to position [8535, 0]
click at [564, 85] on link "View External Url" at bounding box center [570, 69] width 58 height 29
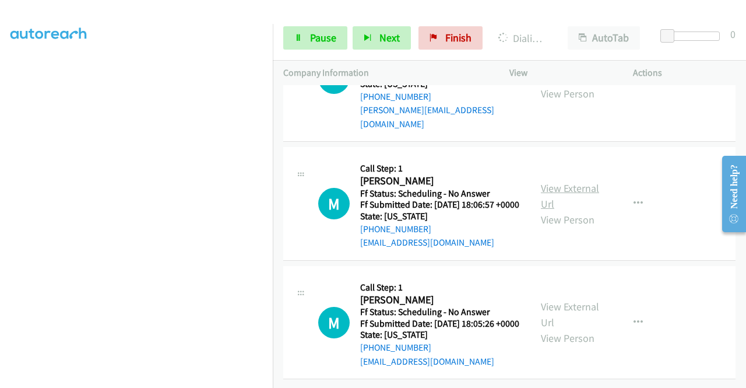
click at [554, 210] on link "View External Url" at bounding box center [570, 195] width 58 height 29
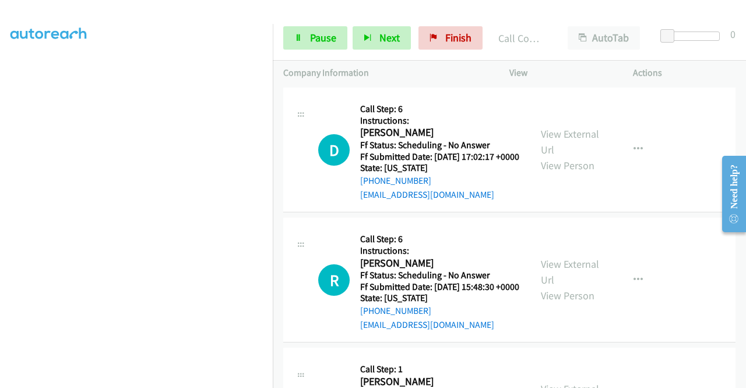
scroll to position [7510, 0]
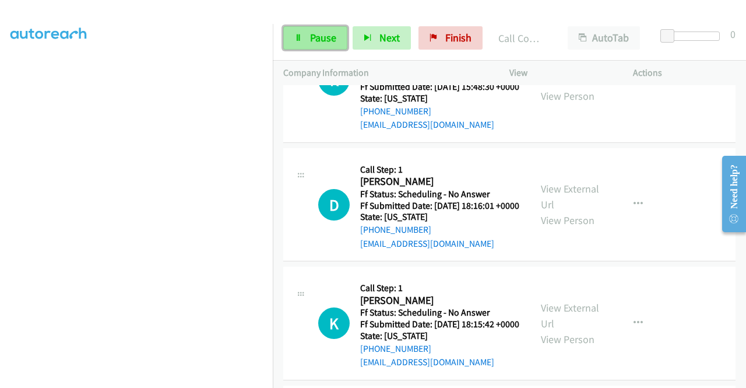
click at [309, 35] on link "Pause" at bounding box center [315, 37] width 64 height 23
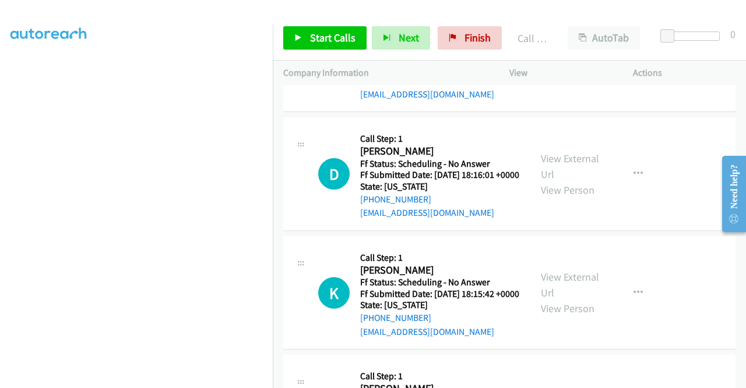
scroll to position [7627, 0]
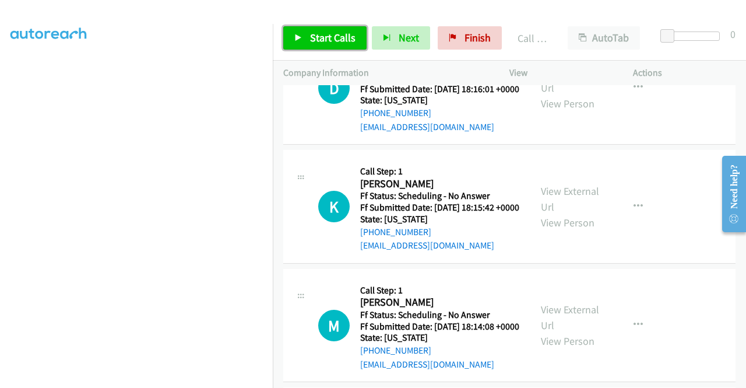
click at [319, 38] on span "Start Calls" at bounding box center [332, 37] width 45 height 13
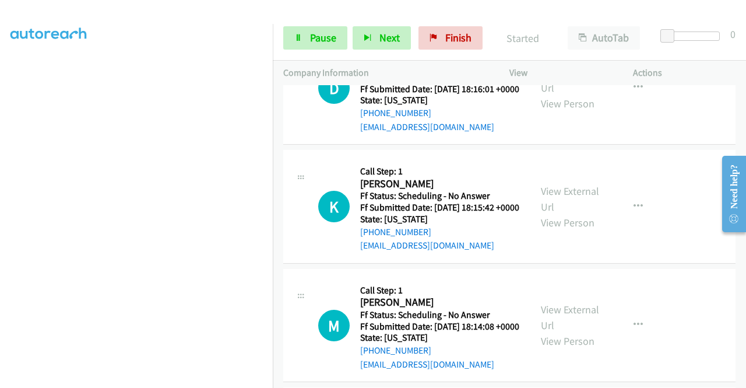
scroll to position [7743, 0]
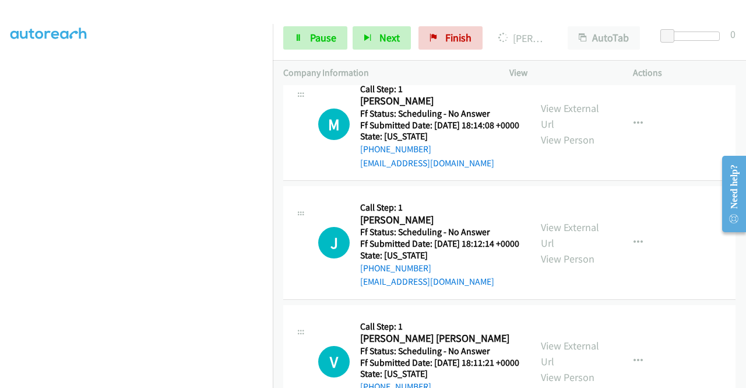
scroll to position [7860, 0]
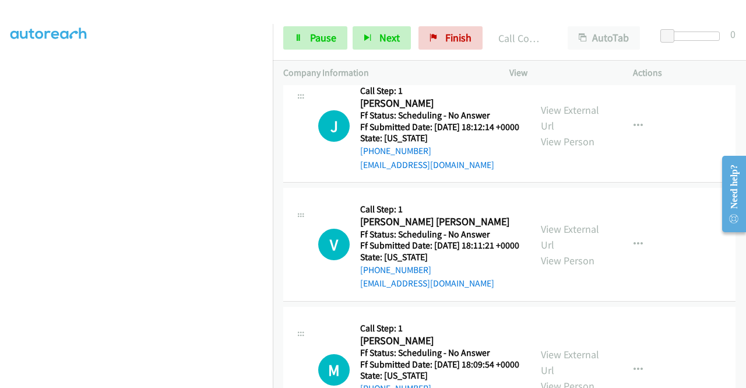
scroll to position [8035, 0]
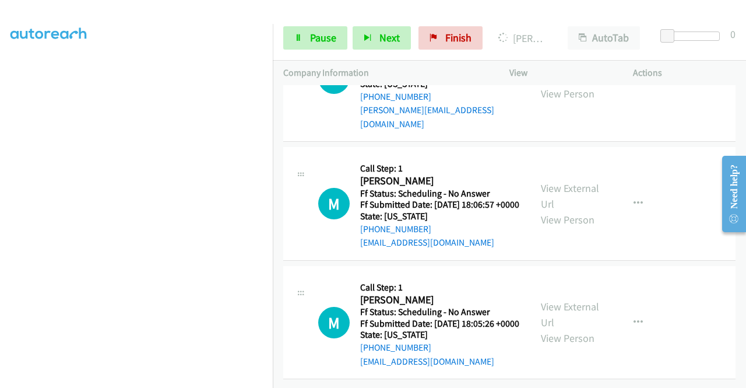
scroll to position [8838, 0]
click at [557, 300] on link "View External Url" at bounding box center [570, 314] width 58 height 29
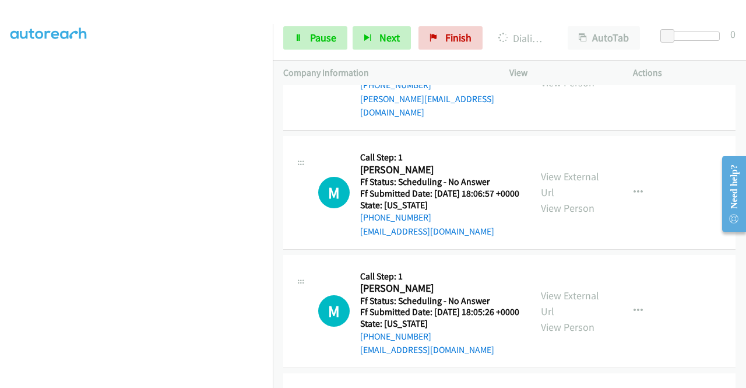
scroll to position [8221, 0]
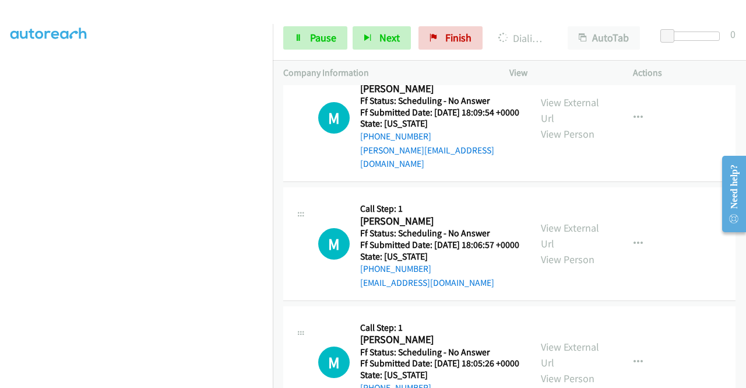
drag, startPoint x: 402, startPoint y: 345, endPoint x: 405, endPoint y: 336, distance: 9.1
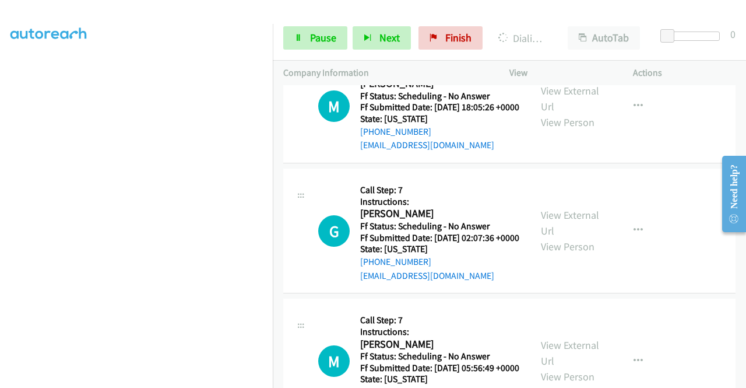
scroll to position [8513, 0]
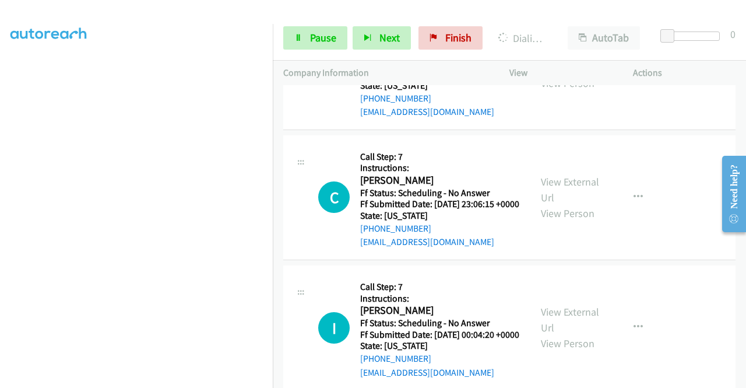
scroll to position [8979, 0]
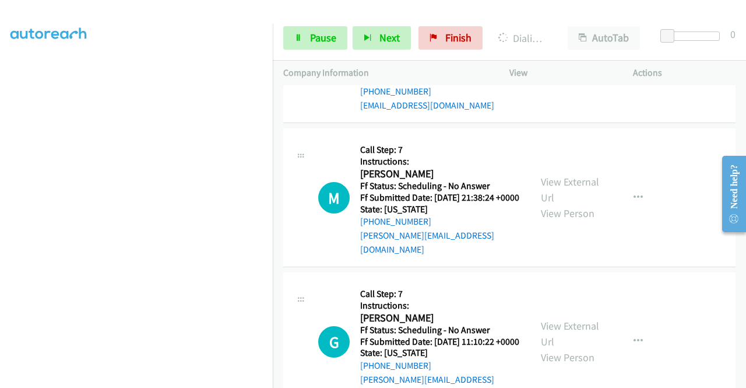
scroll to position [9154, 0]
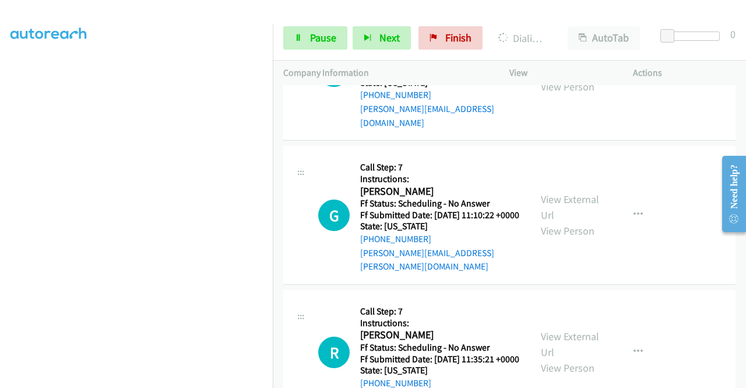
scroll to position [9271, 0]
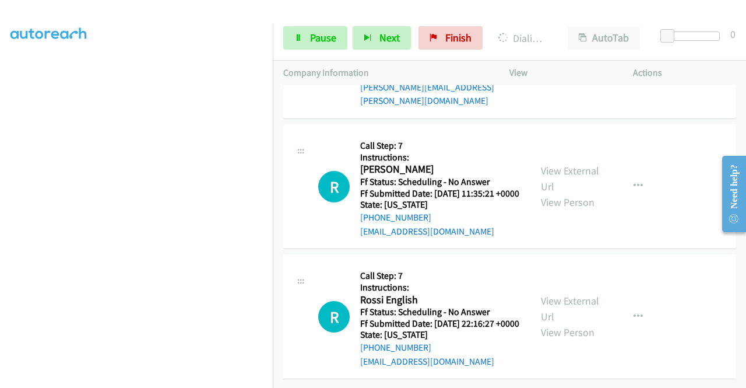
scroll to position [9562, 0]
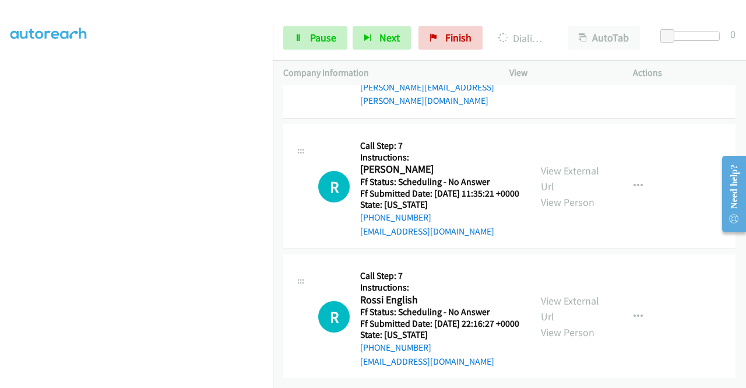
click at [561, 57] on link "View External Url" at bounding box center [570, 41] width 58 height 29
click at [562, 194] on link "View External Url" at bounding box center [570, 178] width 58 height 29
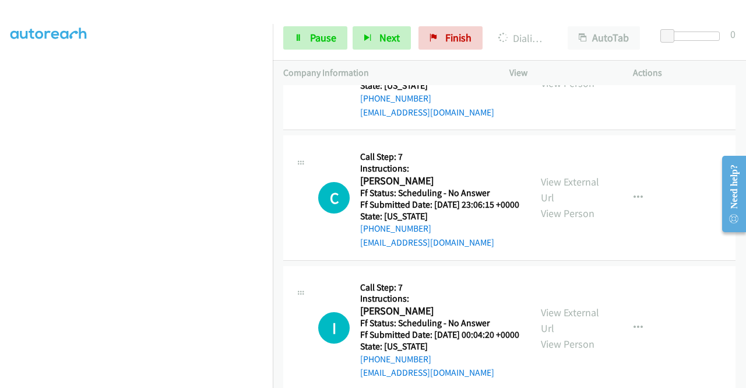
scroll to position [8479, 0]
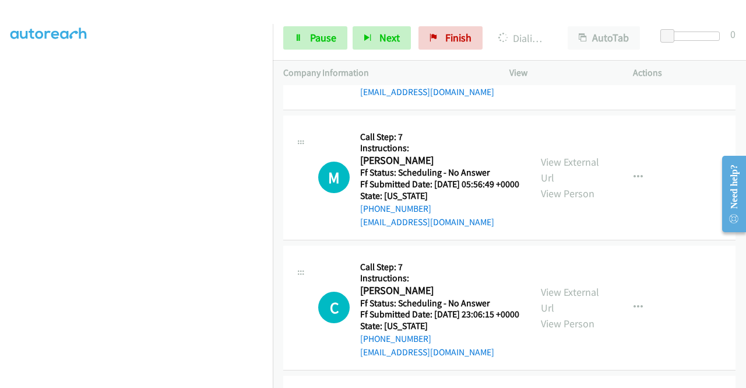
scroll to position [8654, 0]
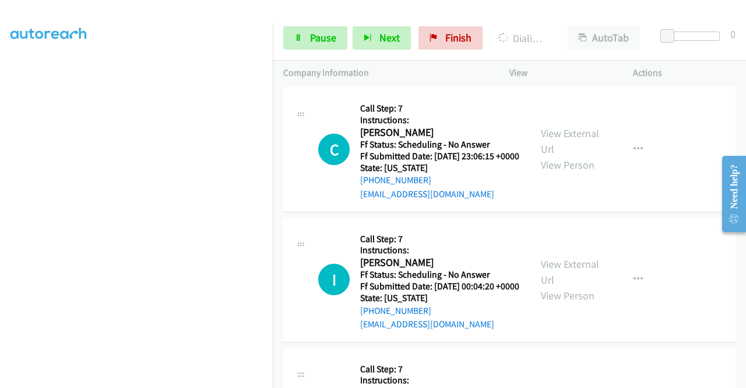
scroll to position [8829, 0]
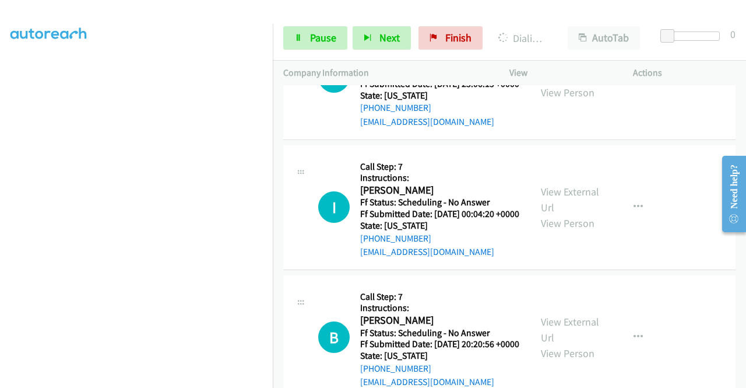
scroll to position [8945, 0]
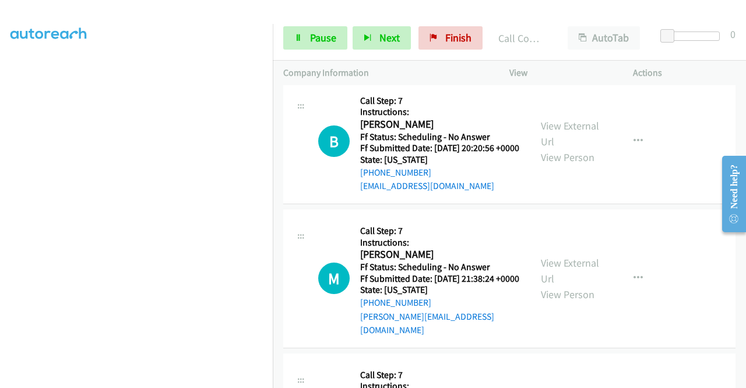
scroll to position [9120, 0]
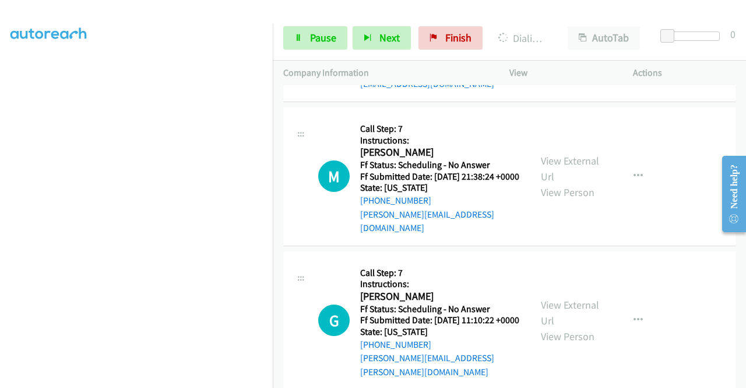
scroll to position [9237, 0]
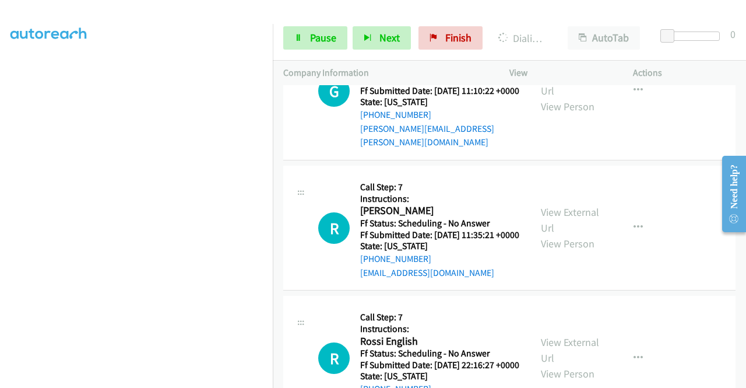
scroll to position [9412, 0]
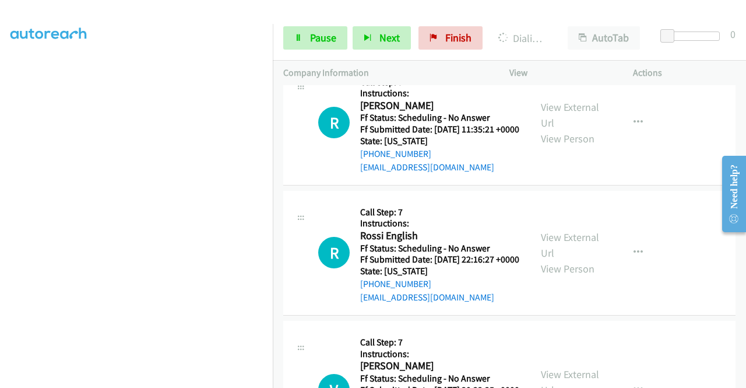
scroll to position [9529, 0]
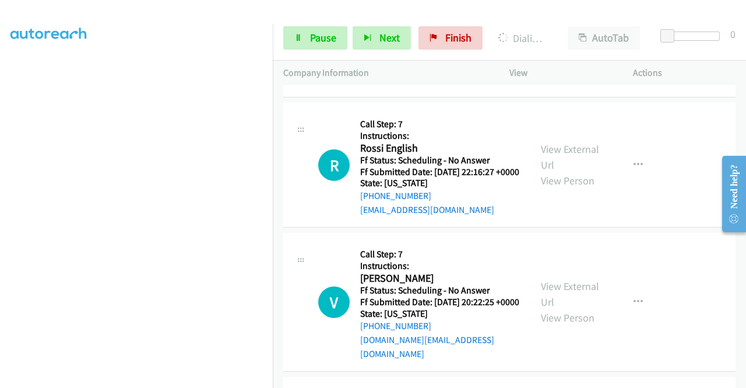
scroll to position [9645, 0]
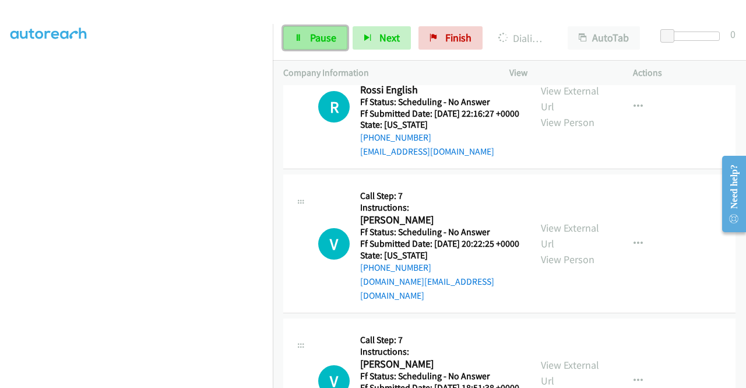
click at [325, 38] on span "Pause" at bounding box center [323, 37] width 26 height 13
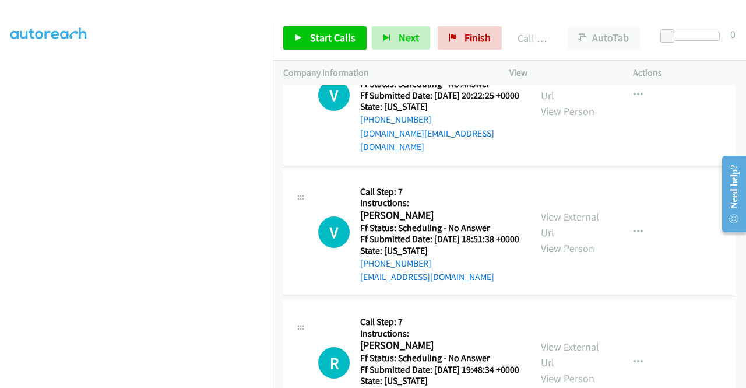
scroll to position [9820, 0]
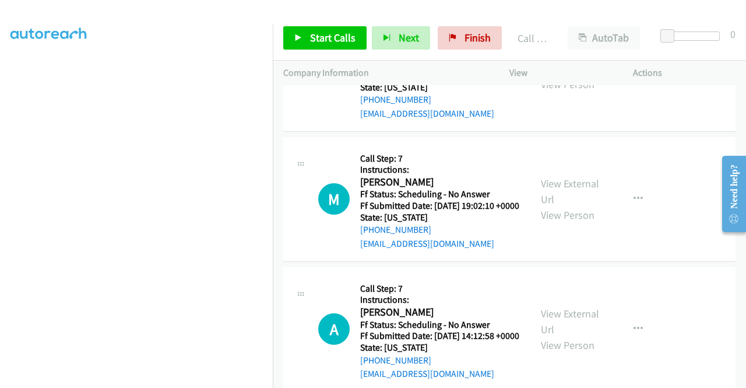
scroll to position [10112, 0]
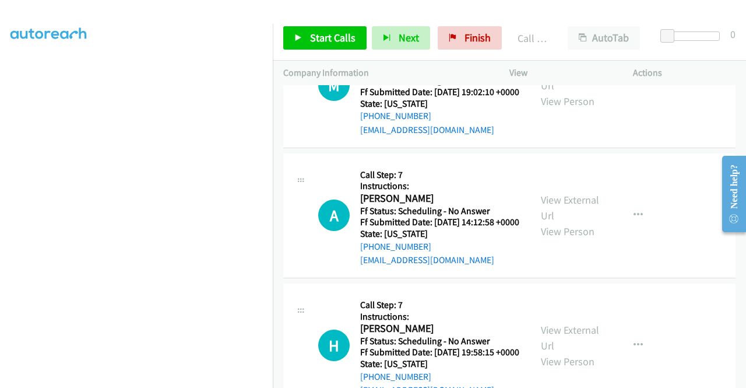
scroll to position [10228, 0]
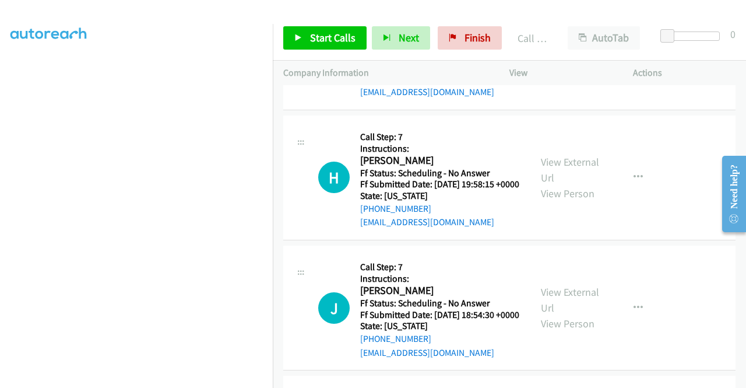
scroll to position [10403, 0]
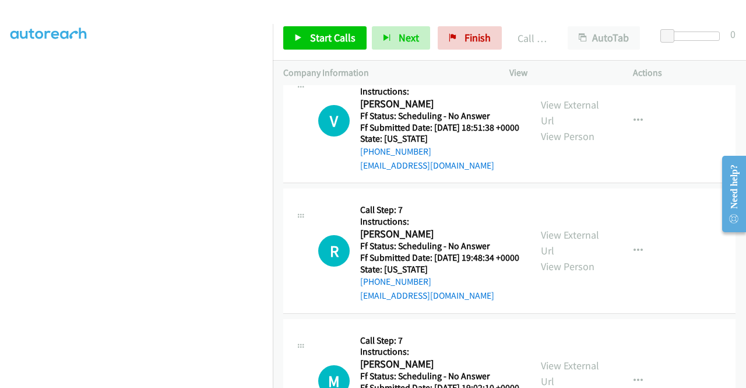
scroll to position [9878, 0]
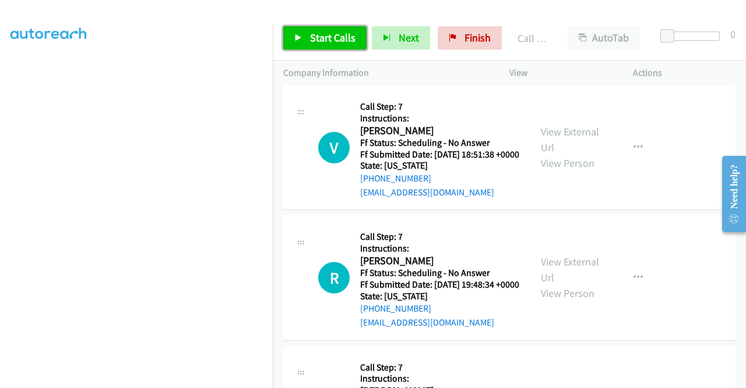
click at [344, 43] on span "Start Calls" at bounding box center [332, 37] width 45 height 13
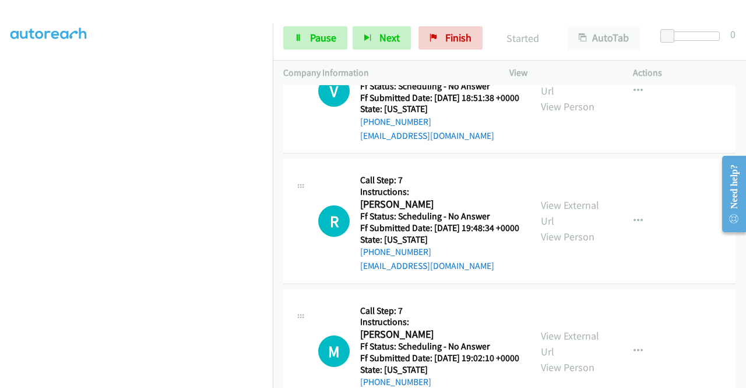
scroll to position [9937, 0]
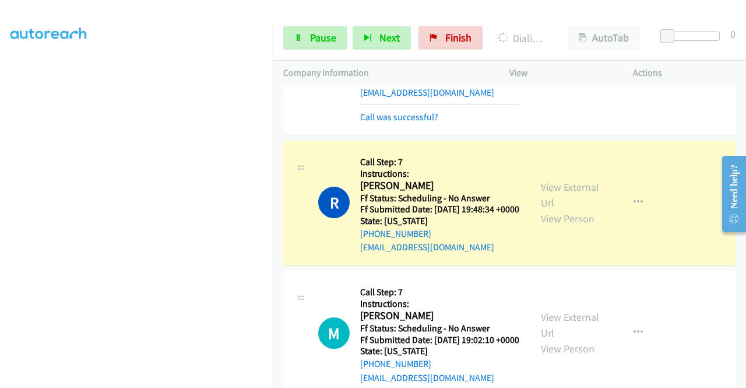
scroll to position [10112, 0]
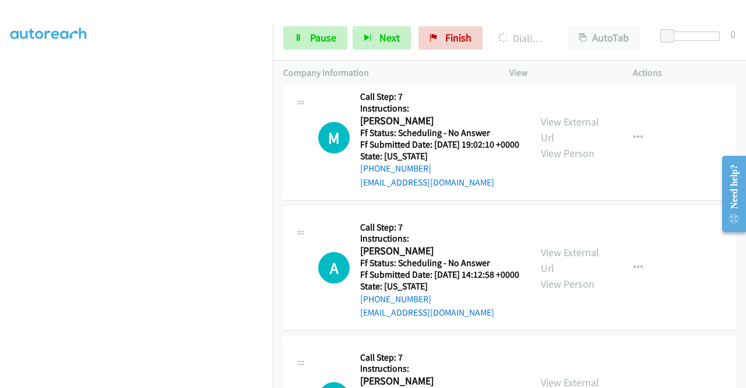
scroll to position [10228, 0]
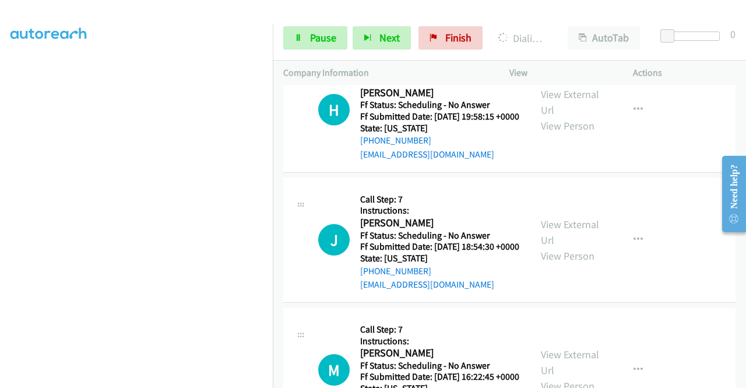
scroll to position [10578, 0]
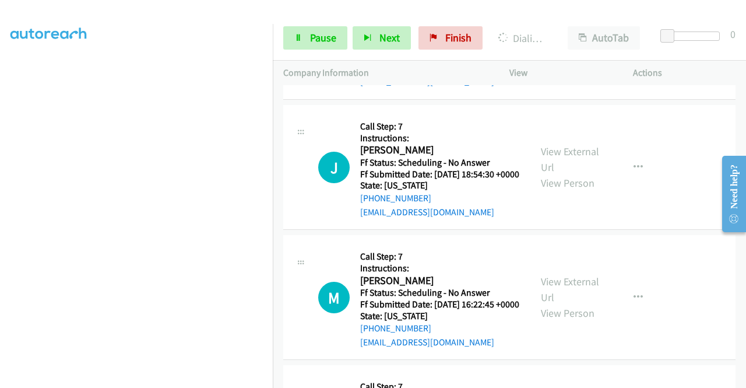
scroll to position [10520, 0]
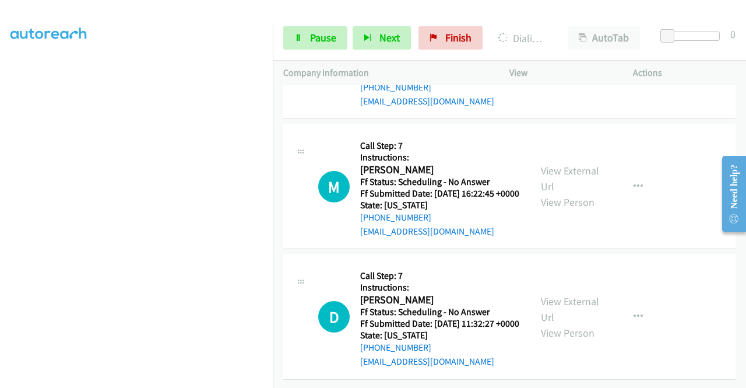
scroll to position [10695, 0]
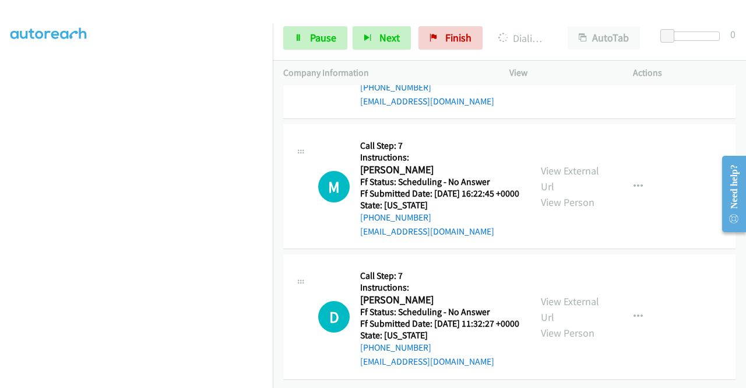
click at [566, 63] on link "View External Url" at bounding box center [570, 48] width 58 height 29
click at [577, 193] on link "View External Url" at bounding box center [570, 178] width 58 height 29
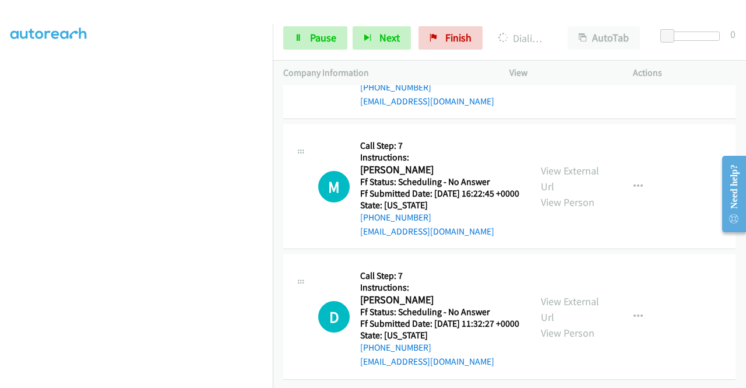
scroll to position [11336, 0]
click at [574, 324] on link "View External Url" at bounding box center [570, 308] width 58 height 29
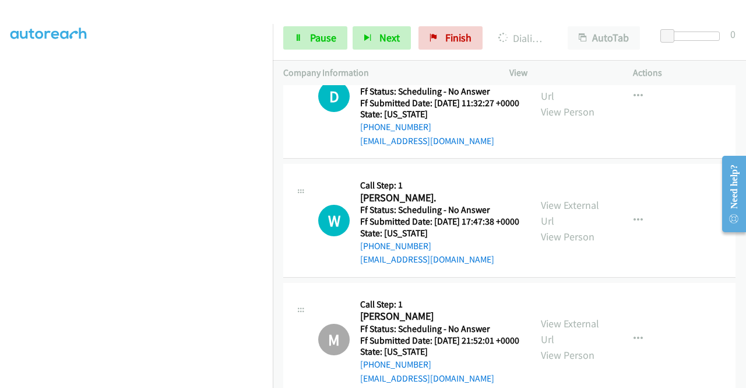
scroll to position [10883, 0]
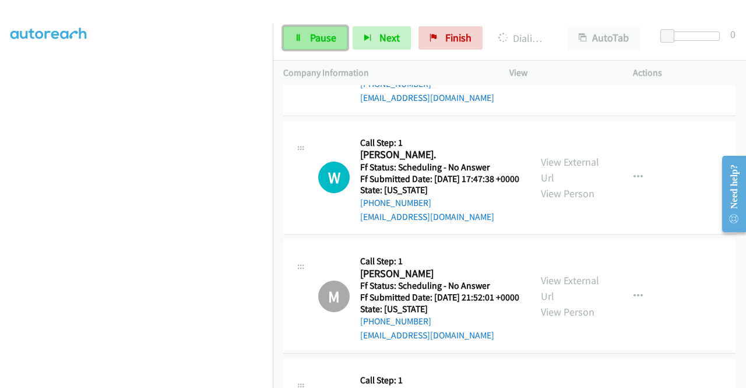
click at [326, 45] on link "Pause" at bounding box center [315, 37] width 64 height 23
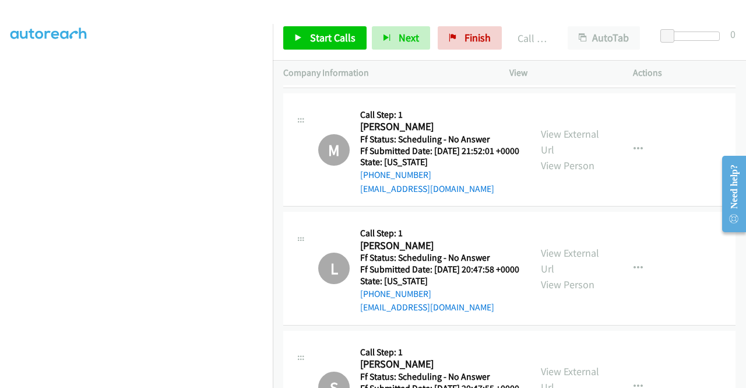
scroll to position [11058, 0]
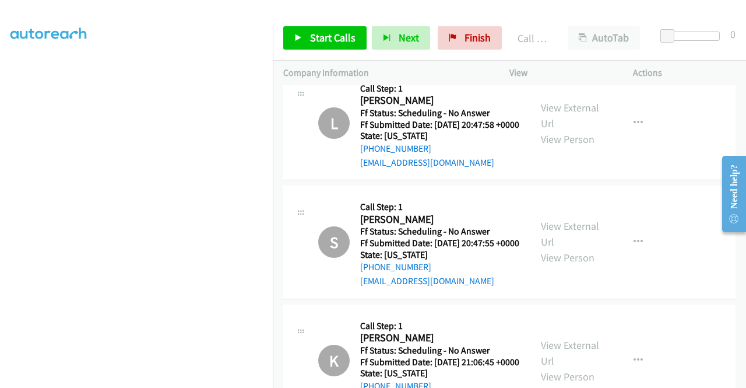
scroll to position [11408, 0]
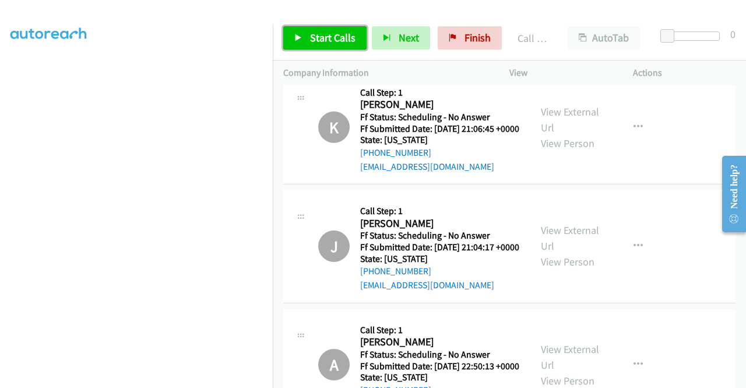
click at [324, 27] on link "Start Calls" at bounding box center [324, 37] width 83 height 23
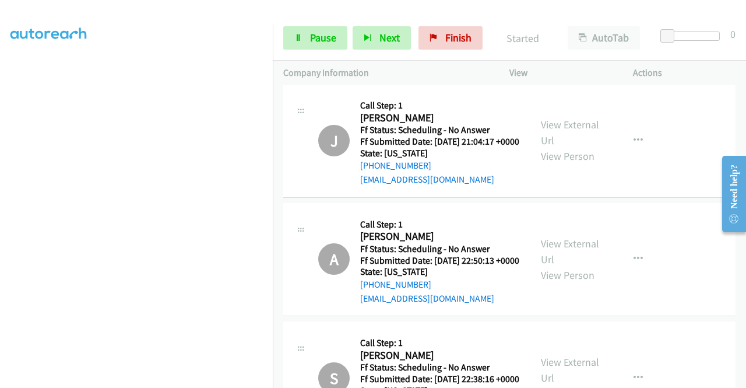
scroll to position [11641, 0]
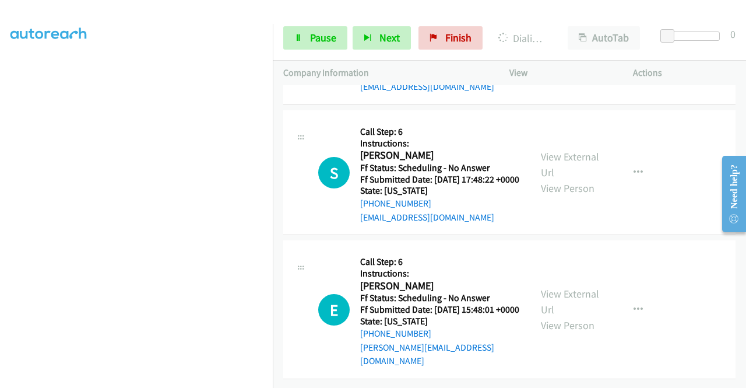
scroll to position [15664, 0]
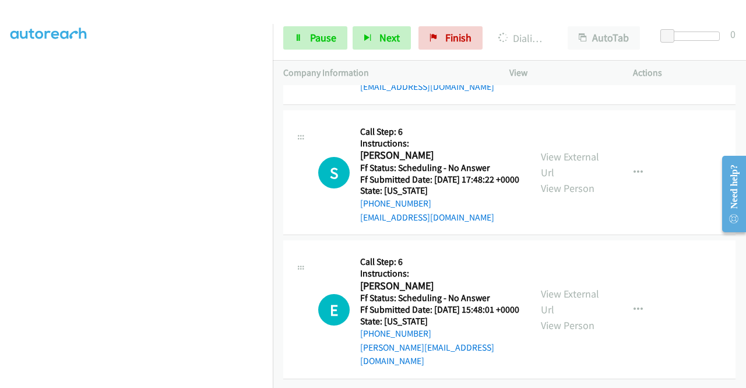
scroll to position [16306, 0]
click at [555, 49] on link "View External Url" at bounding box center [570, 34] width 58 height 29
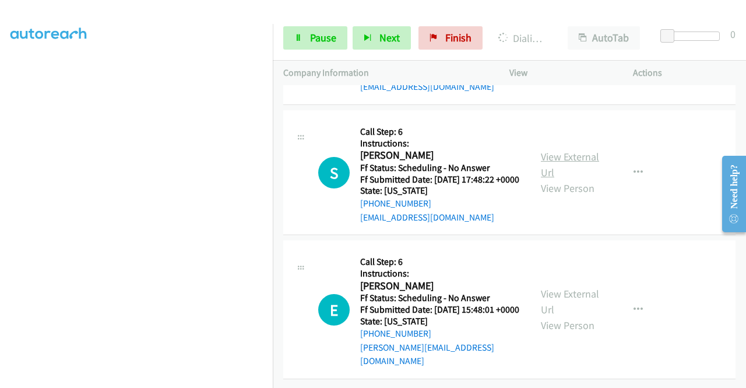
click at [564, 179] on link "View External Url" at bounding box center [570, 164] width 58 height 29
click at [559, 310] on link "View External Url" at bounding box center [570, 301] width 58 height 29
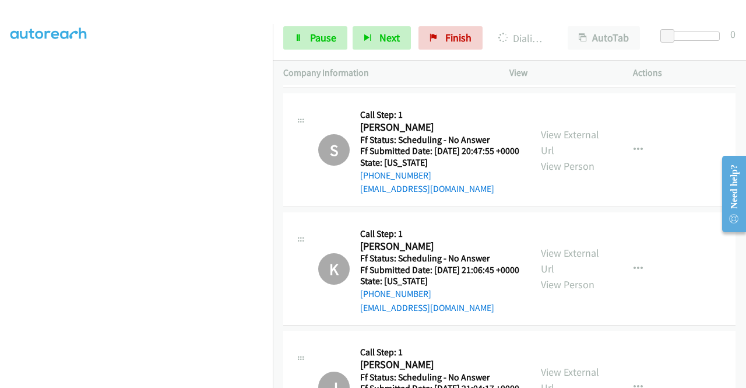
scroll to position [11433, 0]
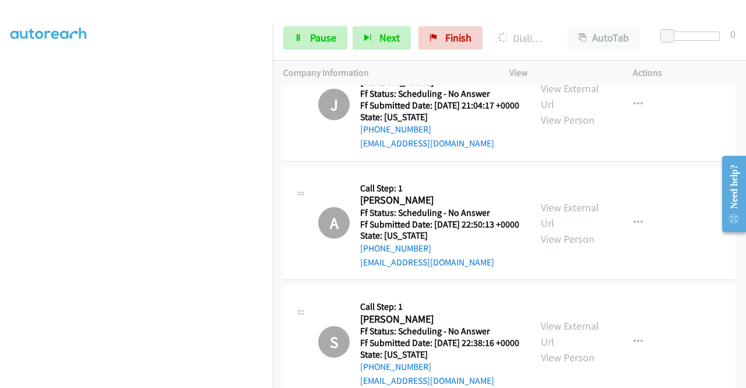
scroll to position [0, 0]
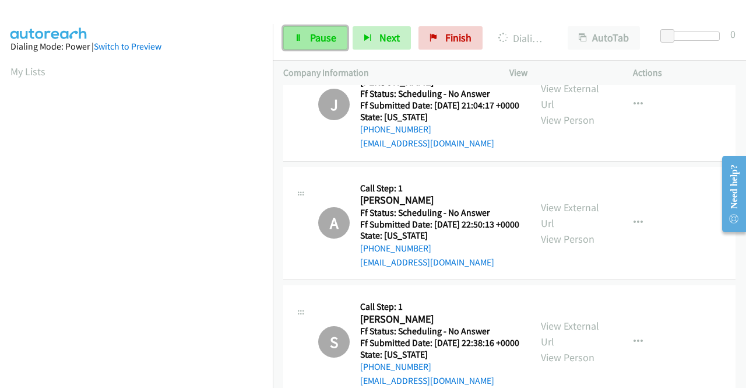
click at [317, 31] on span "Pause" at bounding box center [323, 37] width 26 height 13
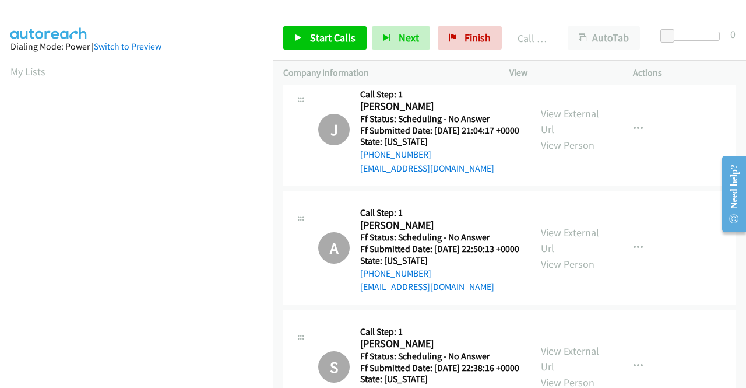
scroll to position [266, 0]
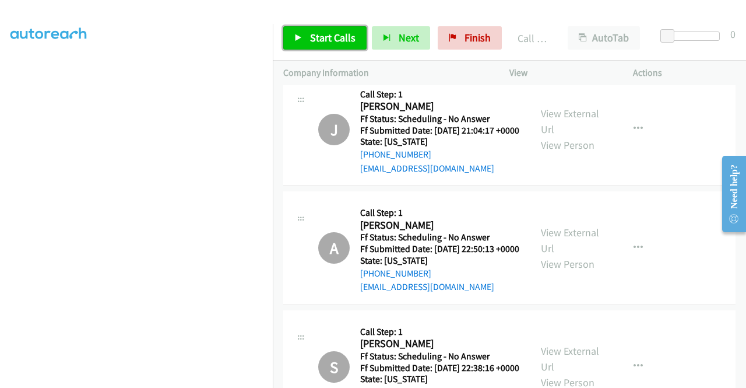
click at [352, 31] on span "Start Calls" at bounding box center [332, 37] width 45 height 13
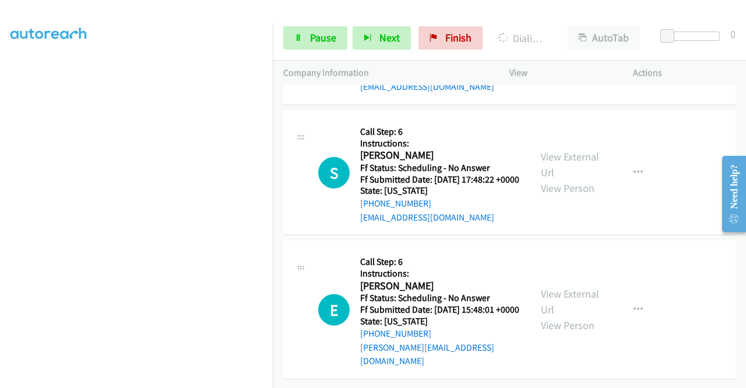
scroll to position [15631, 0]
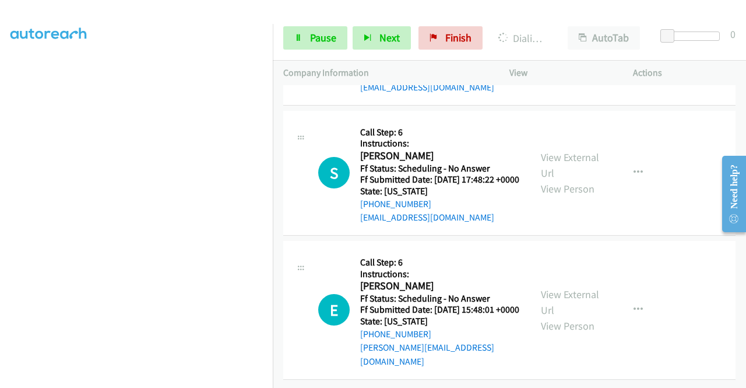
click at [307, 34] on link "Pause" at bounding box center [315, 37] width 64 height 23
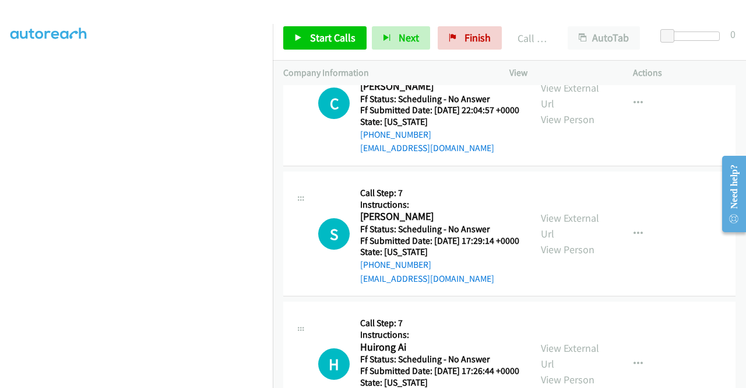
scroll to position [16039, 0]
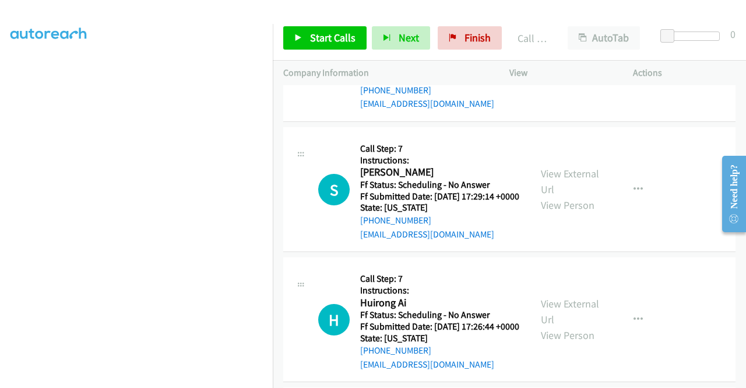
drag, startPoint x: 420, startPoint y: 317, endPoint x: 426, endPoint y: 307, distance: 10.7
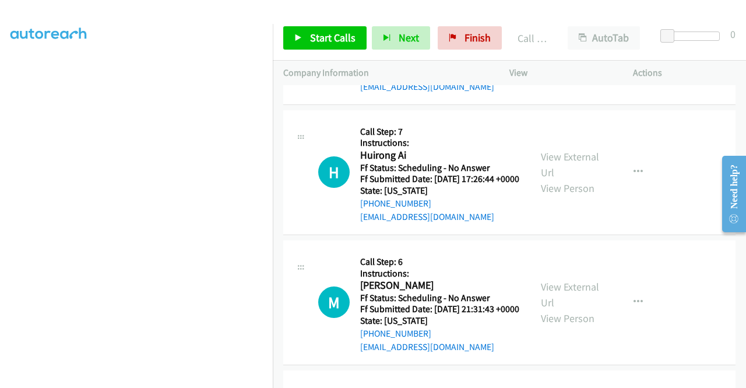
scroll to position [16098, 0]
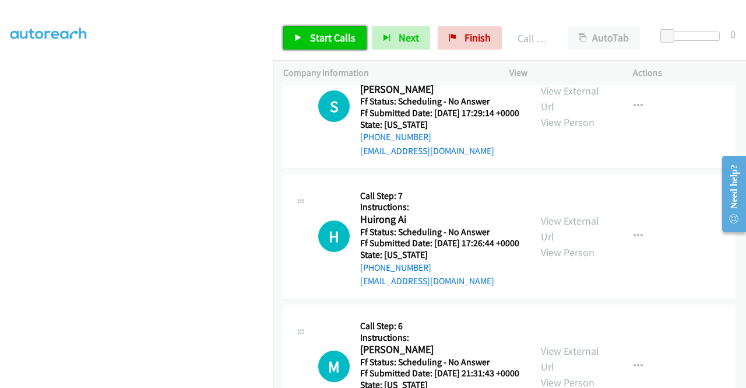
click at [313, 37] on span "Start Calls" at bounding box center [332, 37] width 45 height 13
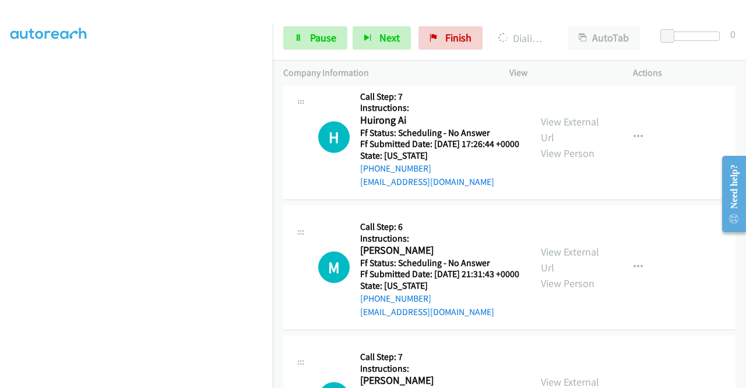
scroll to position [16214, 0]
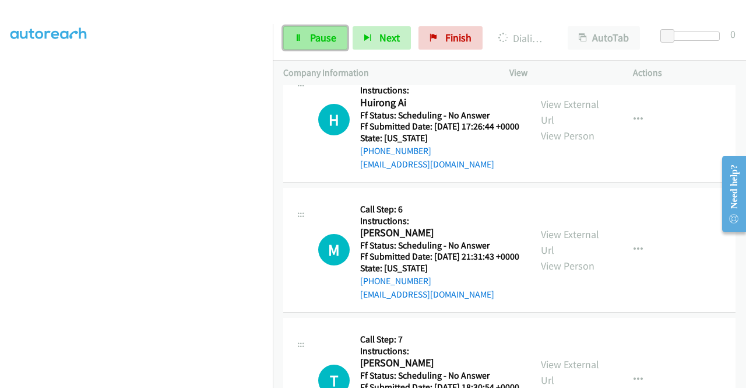
click at [316, 44] on span "Pause" at bounding box center [323, 37] width 26 height 13
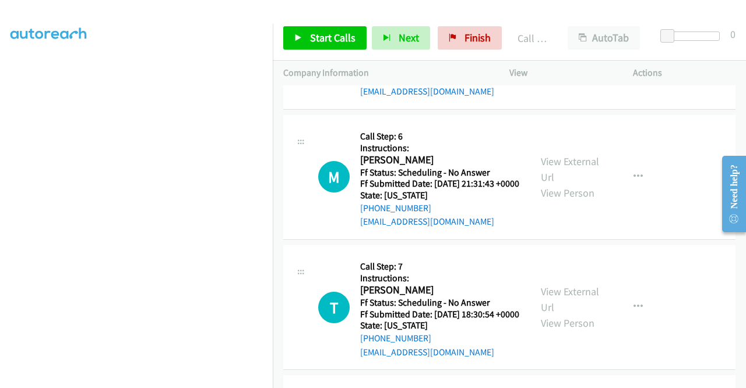
scroll to position [16331, 0]
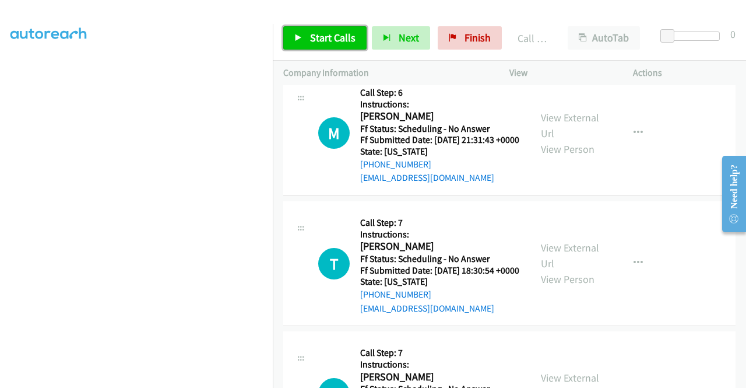
click at [336, 37] on span "Start Calls" at bounding box center [332, 37] width 45 height 13
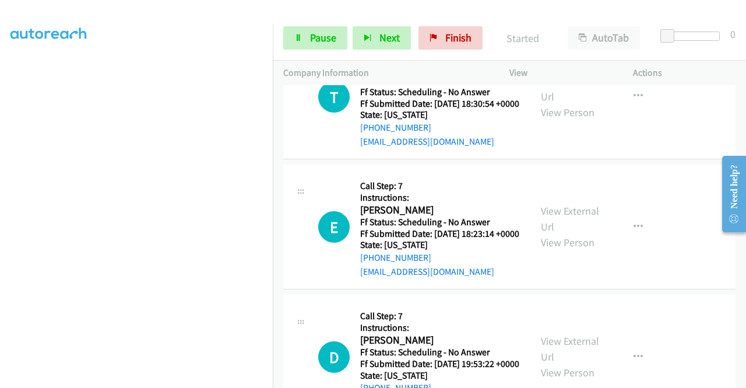
scroll to position [16564, 0]
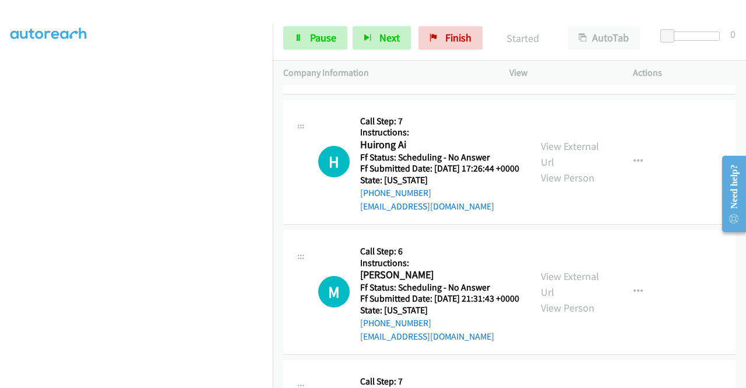
scroll to position [16214, 0]
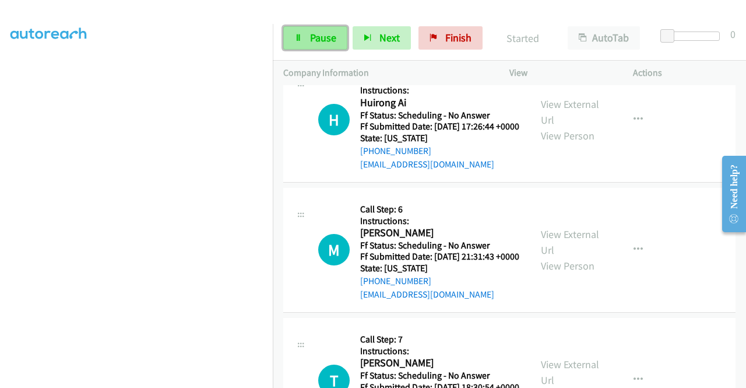
click at [313, 38] on span "Pause" at bounding box center [323, 37] width 26 height 13
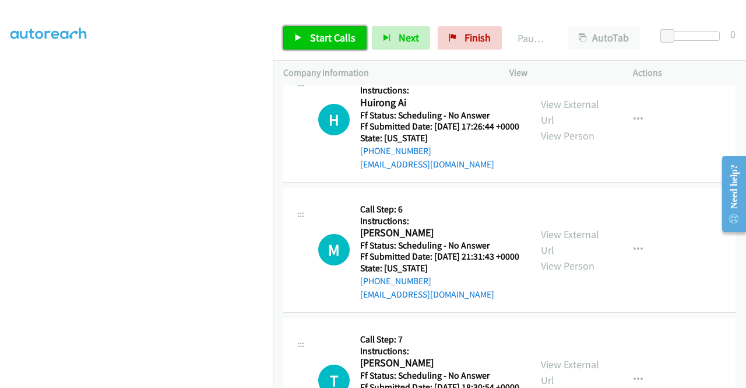
click at [313, 38] on span "Start Calls" at bounding box center [332, 37] width 45 height 13
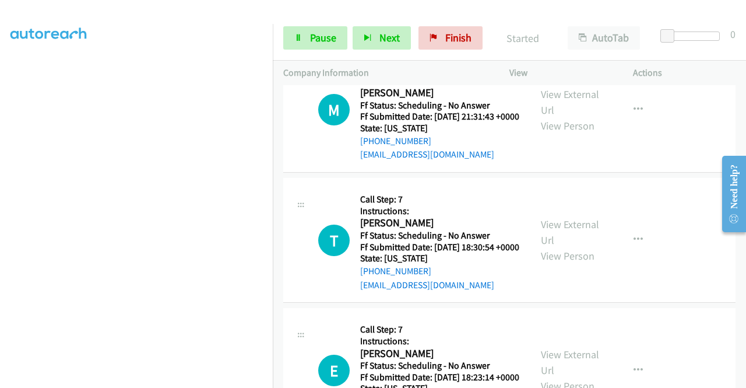
scroll to position [16389, 0]
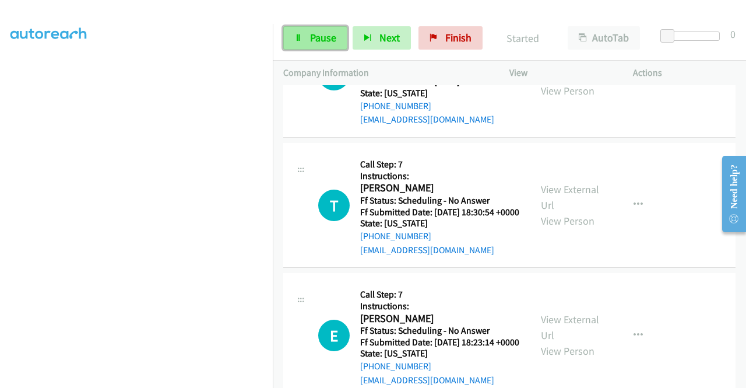
click at [312, 40] on span "Pause" at bounding box center [323, 37] width 26 height 13
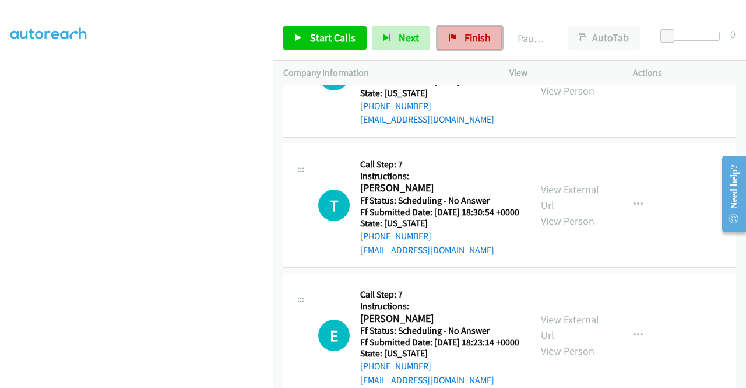
click at [465, 44] on span "Finish" at bounding box center [478, 37] width 26 height 13
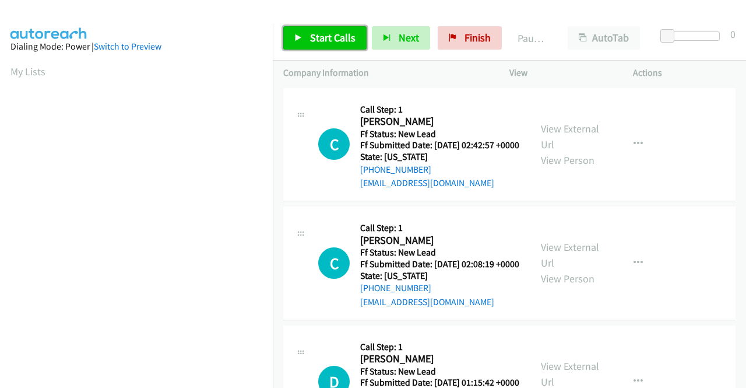
click at [322, 36] on span "Start Calls" at bounding box center [332, 37] width 45 height 13
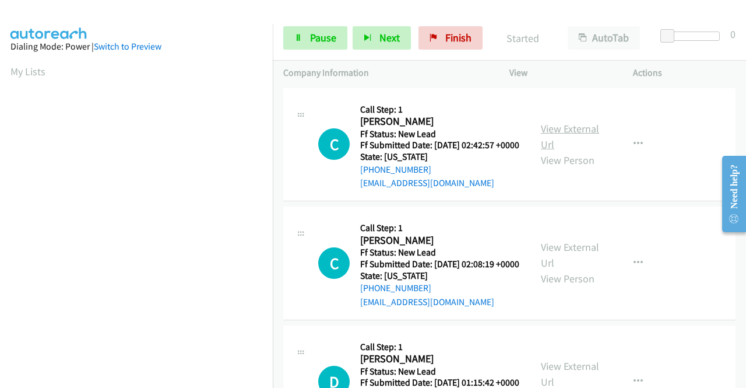
click at [578, 133] on link "View External Url" at bounding box center [570, 136] width 58 height 29
click at [556, 261] on link "View External Url" at bounding box center [570, 254] width 58 height 29
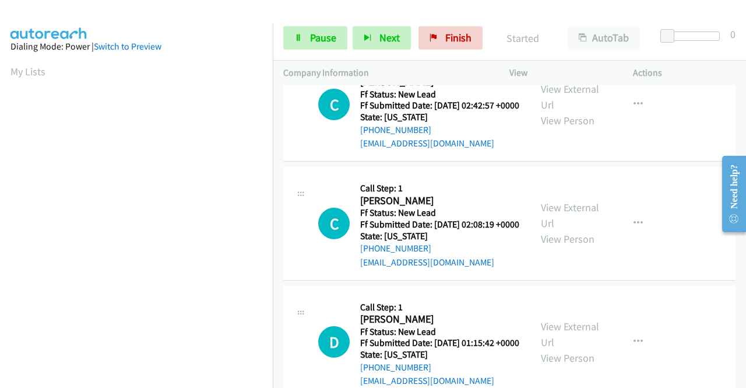
scroll to position [58, 0]
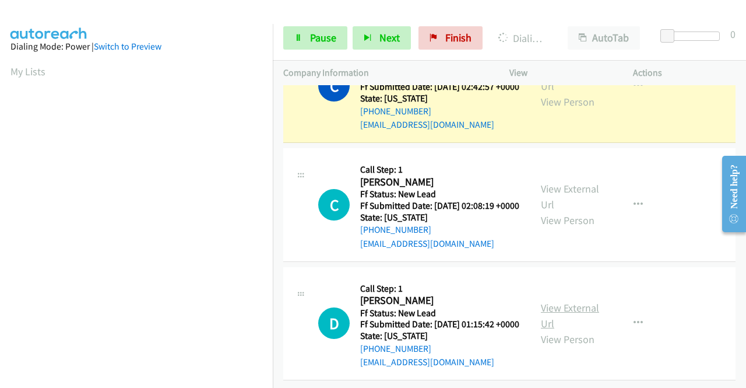
click at [577, 330] on link "View External Url" at bounding box center [570, 315] width 58 height 29
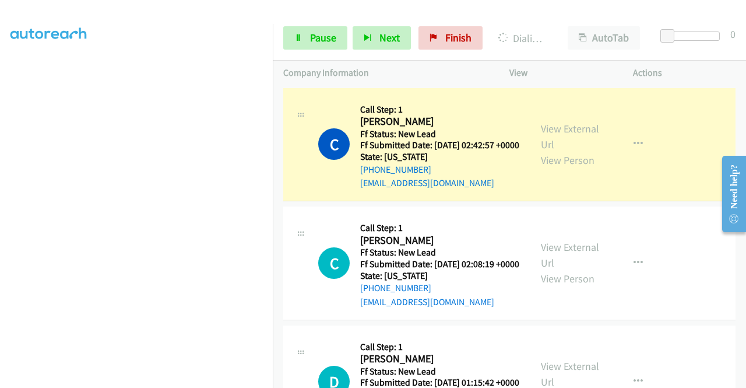
scroll to position [0, 0]
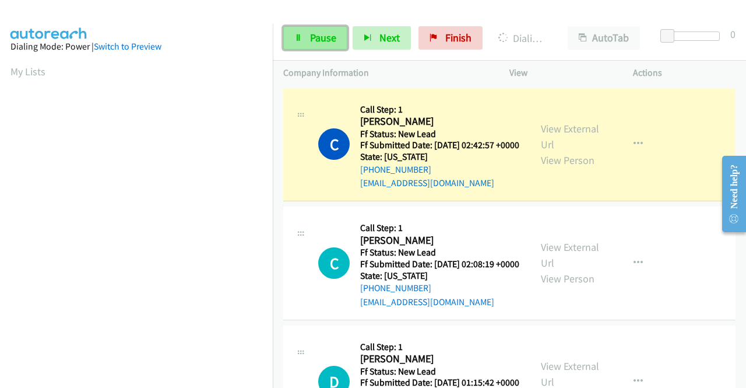
click at [297, 44] on link "Pause" at bounding box center [315, 37] width 64 height 23
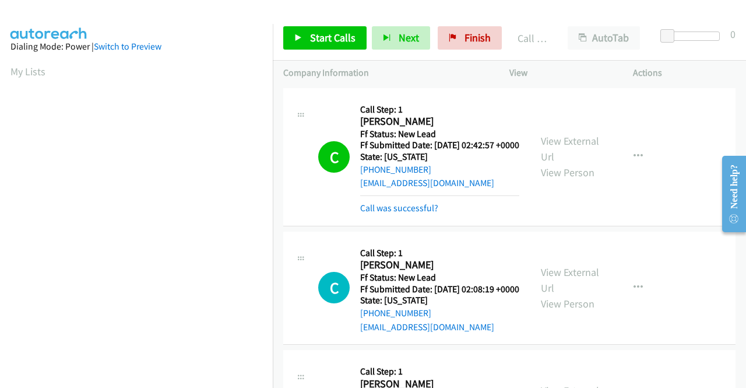
scroll to position [266, 0]
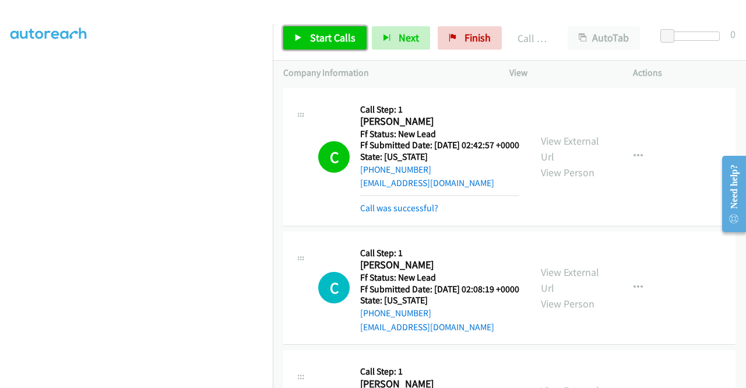
click at [336, 44] on span "Start Calls" at bounding box center [332, 37] width 45 height 13
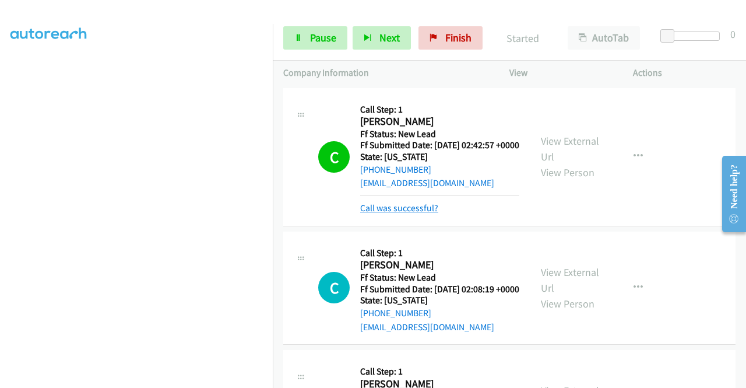
click at [416, 213] on link "Call was successful?" at bounding box center [399, 207] width 78 height 11
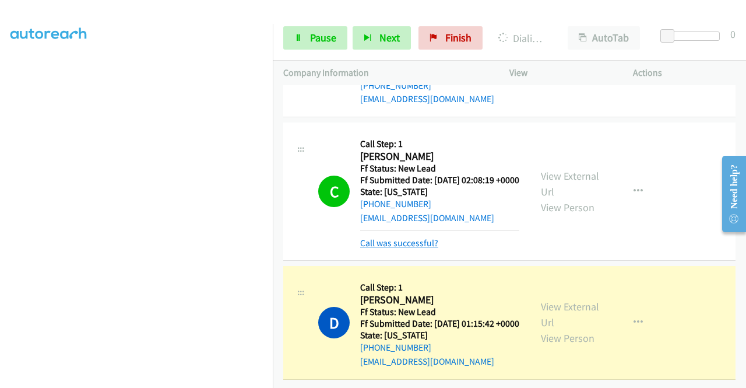
click at [394, 248] on link "Call was successful?" at bounding box center [399, 242] width 78 height 11
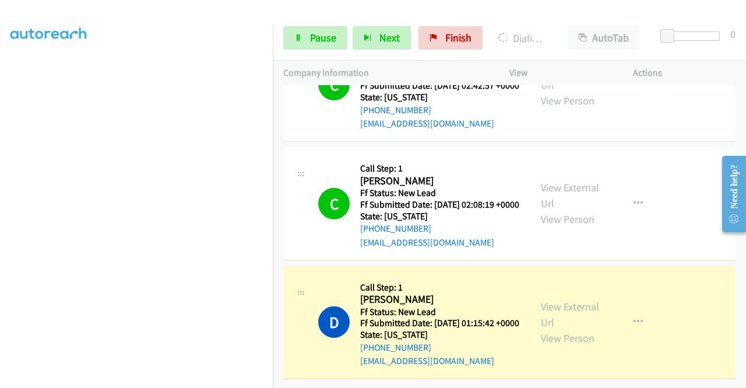
scroll to position [0, 0]
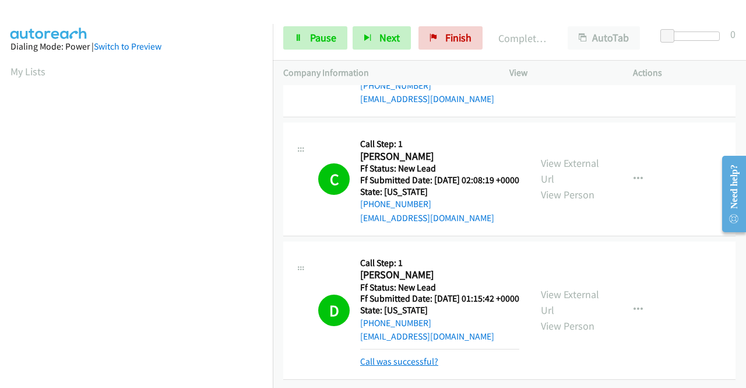
click at [399, 356] on link "Call was successful?" at bounding box center [399, 361] width 78 height 11
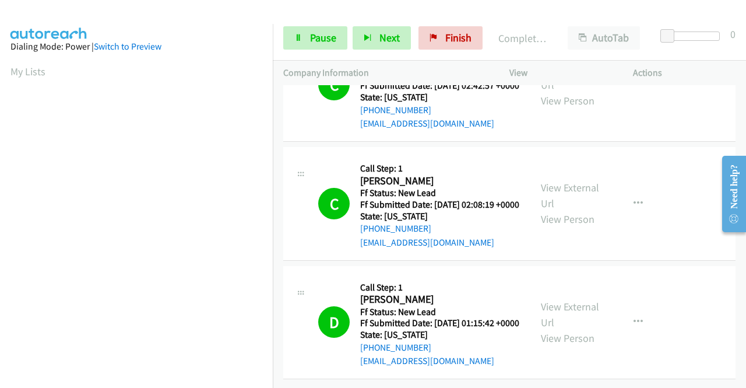
scroll to position [155, 0]
click at [447, 33] on span "Finish" at bounding box center [458, 37] width 26 height 13
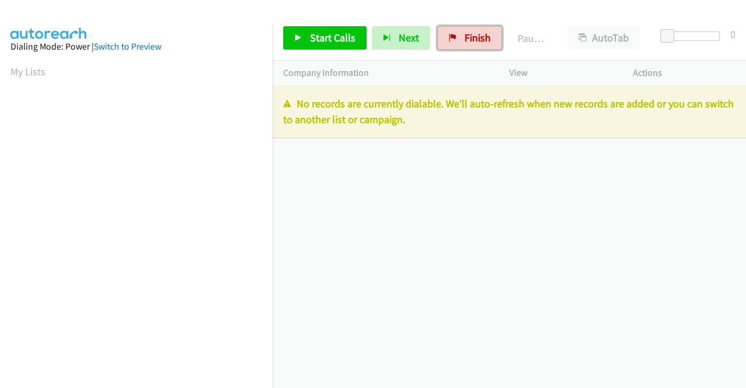
drag, startPoint x: 486, startPoint y: 41, endPoint x: 421, endPoint y: 58, distance: 66.9
click at [485, 41] on span "Finish" at bounding box center [478, 37] width 26 height 13
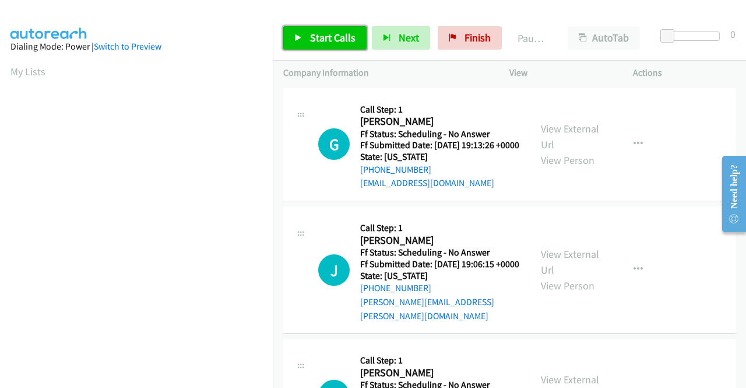
click at [343, 36] on span "Start Calls" at bounding box center [332, 37] width 45 height 13
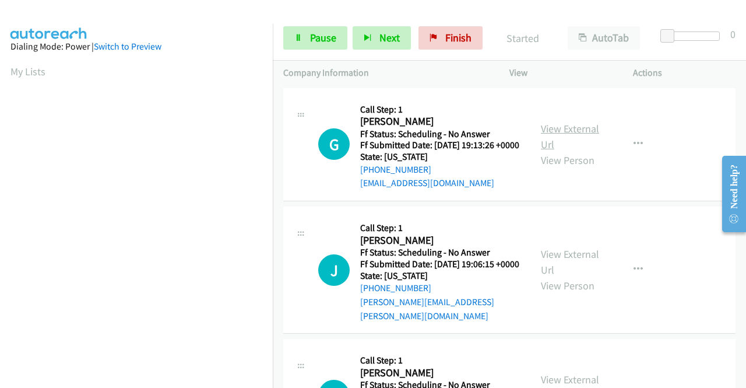
click at [587, 136] on link "View External Url" at bounding box center [570, 136] width 58 height 29
click at [577, 261] on link "View External Url" at bounding box center [570, 261] width 58 height 29
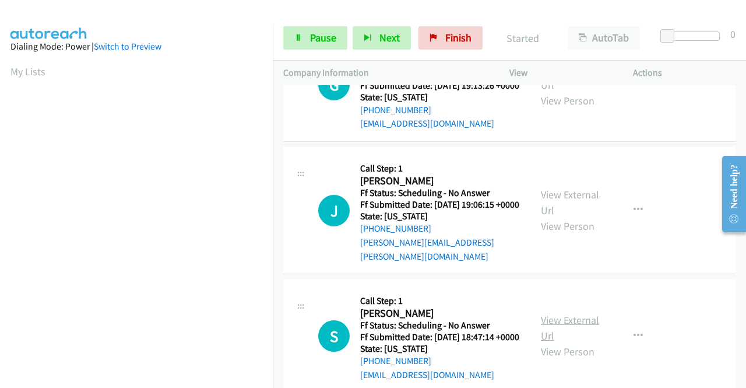
scroll to position [117, 0]
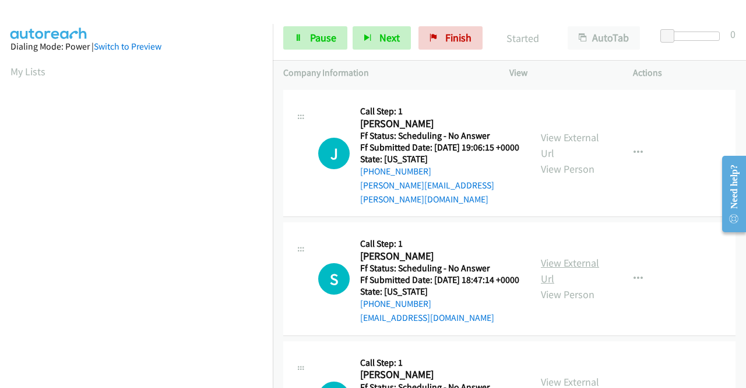
click at [567, 281] on link "View External Url" at bounding box center [570, 270] width 58 height 29
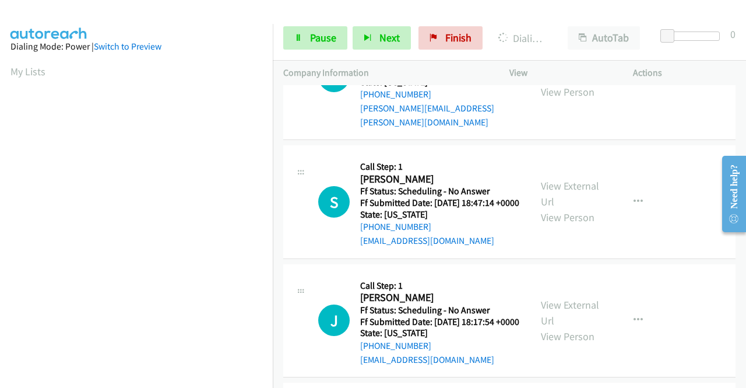
scroll to position [233, 0]
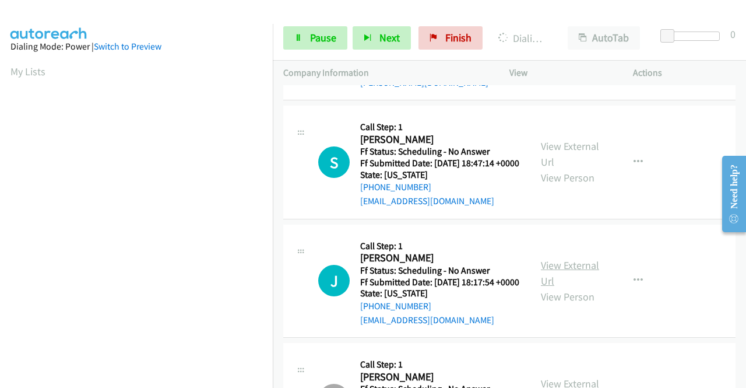
click at [564, 287] on link "View External Url" at bounding box center [570, 272] width 58 height 29
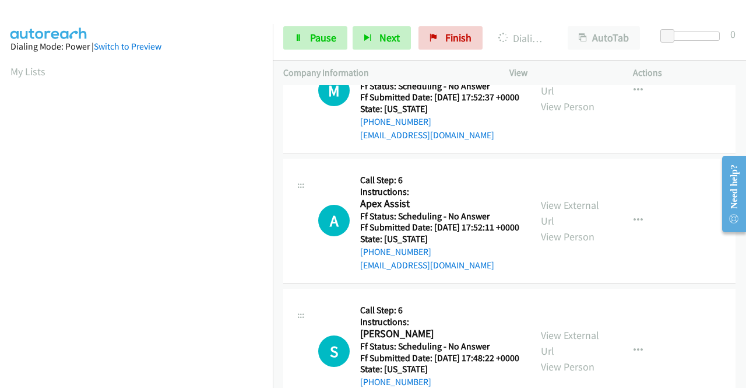
scroll to position [1924, 0]
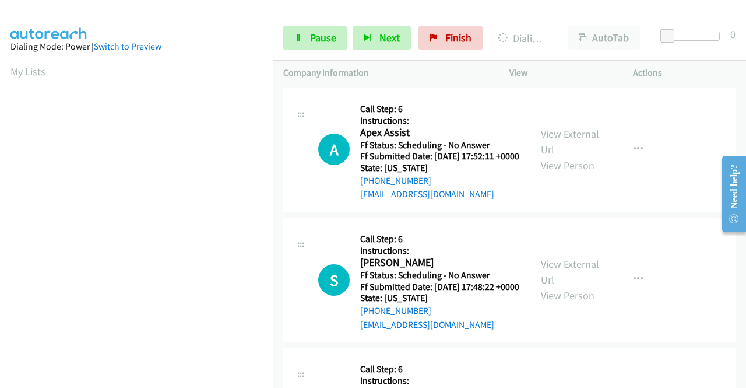
click at [583, 26] on link "View External Url" at bounding box center [570, 11] width 58 height 29
click at [569, 156] on link "View External Url" at bounding box center [570, 141] width 58 height 29
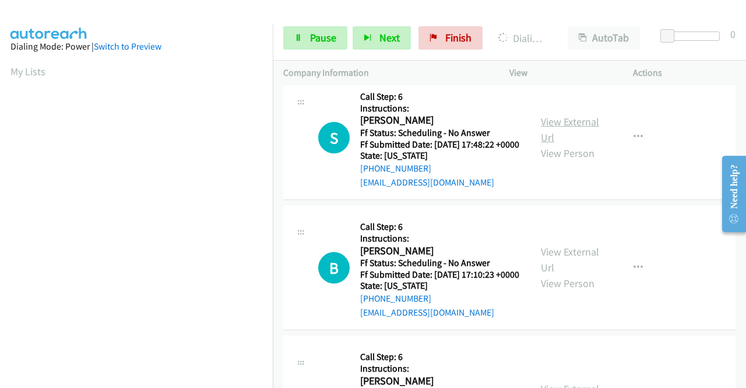
scroll to position [2099, 0]
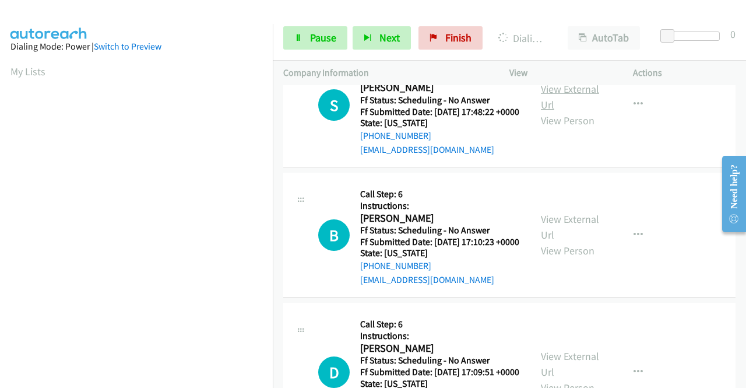
click at [569, 111] on link "View External Url" at bounding box center [570, 96] width 58 height 29
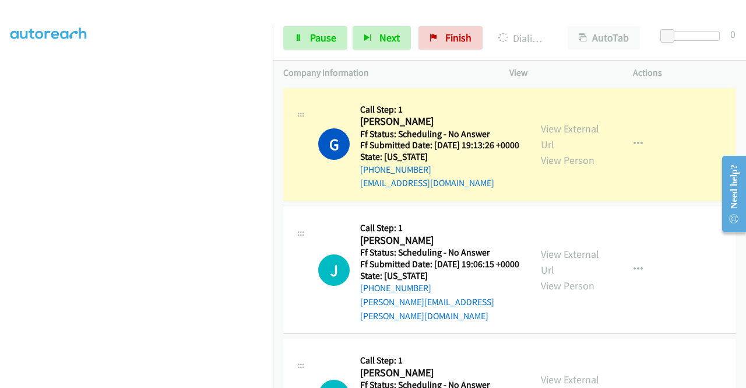
scroll to position [0, 0]
drag, startPoint x: 310, startPoint y: 37, endPoint x: 400, endPoint y: 2, distance: 96.7
click at [310, 37] on span "Pause" at bounding box center [323, 37] width 26 height 13
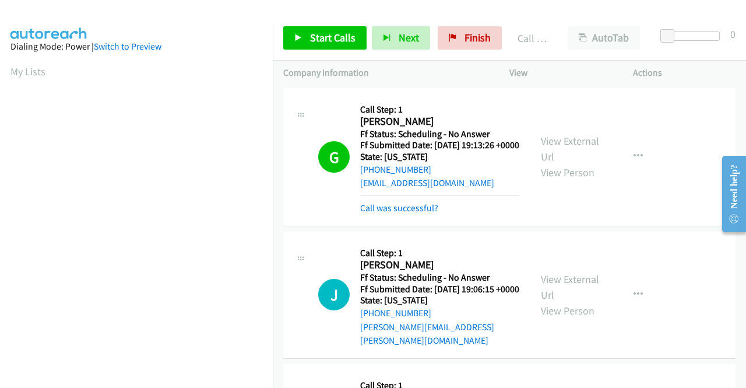
scroll to position [266, 0]
click at [427, 213] on link "Call was successful?" at bounding box center [399, 207] width 78 height 11
click at [561, 150] on div "View External Url View Person" at bounding box center [571, 156] width 61 height 47
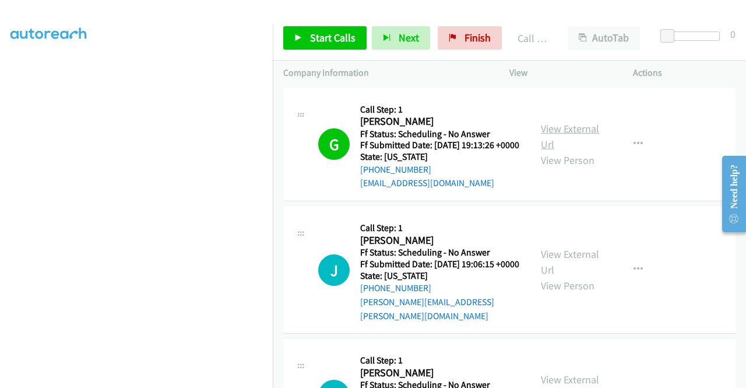
click at [556, 137] on link "View External Url" at bounding box center [570, 136] width 58 height 29
drag, startPoint x: 483, startPoint y: 194, endPoint x: 350, endPoint y: 201, distance: 132.5
click at [350, 191] on div "G Callback Scheduled Call Step: 1 [PERSON_NAME] America/Phoenix Ff Status: Sche…" at bounding box center [419, 145] width 202 height 92
copy link "[EMAIL_ADDRESS][DOMAIN_NAME]"
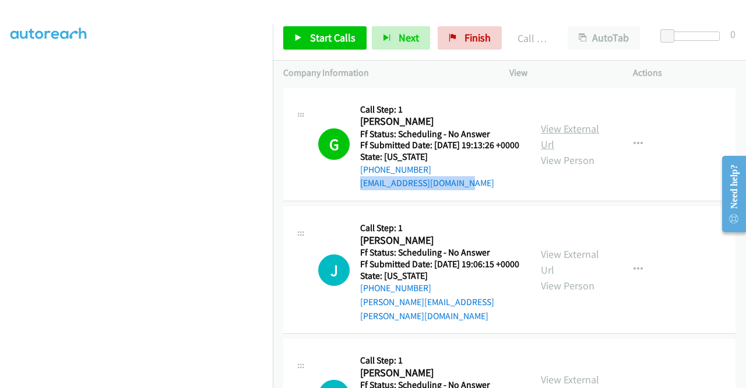
click at [578, 131] on link "View External Url" at bounding box center [570, 136] width 58 height 29
drag, startPoint x: 436, startPoint y: 179, endPoint x: 370, endPoint y: 186, distance: 66.3
click at [370, 177] on div "[PHONE_NUMBER]" at bounding box center [439, 170] width 159 height 14
copy link "[PHONE_NUMBER]"
click at [641, 202] on div "G Callback Scheduled Call Step: 1 [PERSON_NAME] America/Phoenix Ff Status: Sche…" at bounding box center [509, 145] width 452 height 114
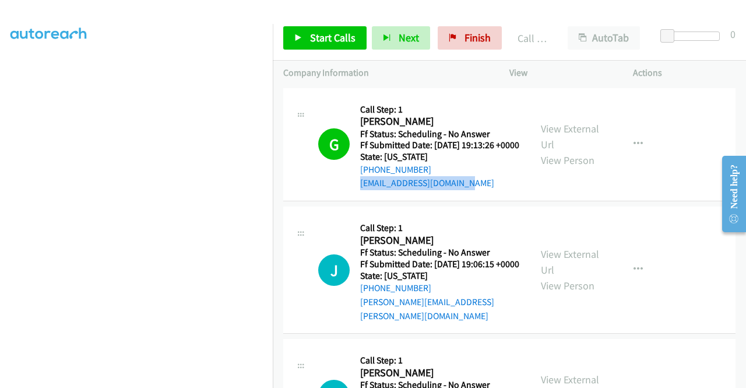
drag, startPoint x: 486, startPoint y: 197, endPoint x: 357, endPoint y: 199, distance: 129.5
click at [357, 191] on div "G Callback Scheduled Call Step: 1 [PERSON_NAME] America/Phoenix Ff Status: Sche…" at bounding box center [419, 145] width 202 height 92
copy link "[EMAIL_ADDRESS][DOMAIN_NAME]"
click at [575, 136] on link "View External Url" at bounding box center [570, 136] width 58 height 29
drag, startPoint x: 448, startPoint y: 118, endPoint x: 375, endPoint y: 157, distance: 82.2
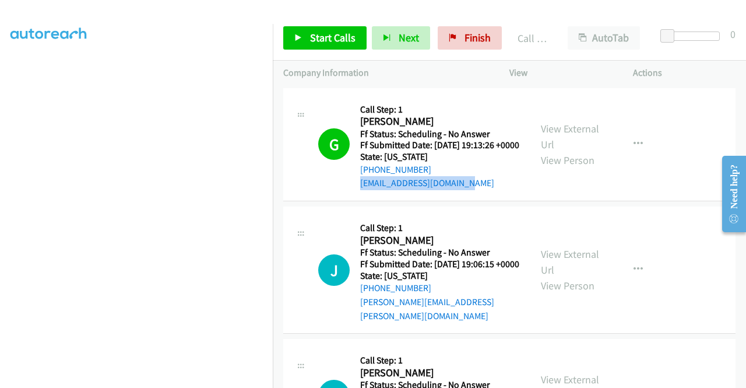
click at [361, 124] on h2 "[PERSON_NAME]" at bounding box center [439, 121] width 159 height 13
copy h2 "[PERSON_NAME]"
click at [563, 132] on link "View External Url" at bounding box center [570, 136] width 58 height 29
click at [570, 134] on link "View External Url" at bounding box center [570, 136] width 58 height 29
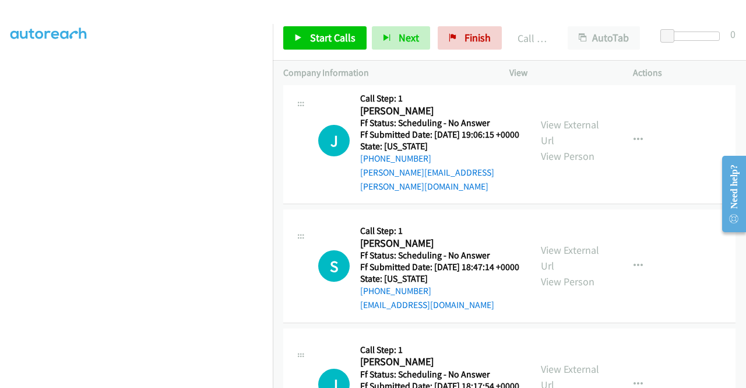
scroll to position [58, 0]
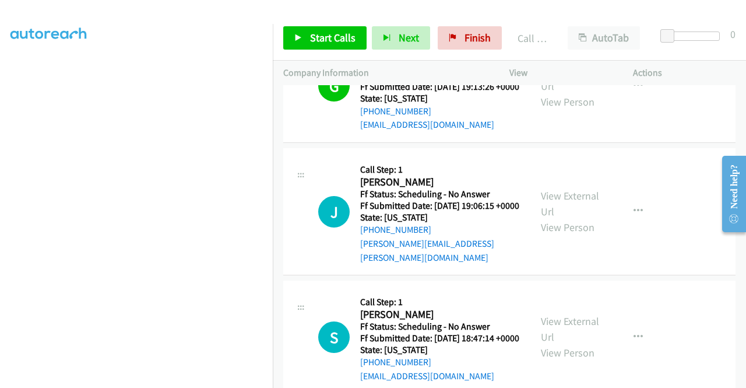
click at [668, 156] on td "J Callback Scheduled Call Step: 1 [PERSON_NAME] America/[GEOGRAPHIC_DATA] Ff St…" at bounding box center [509, 212] width 473 height 132
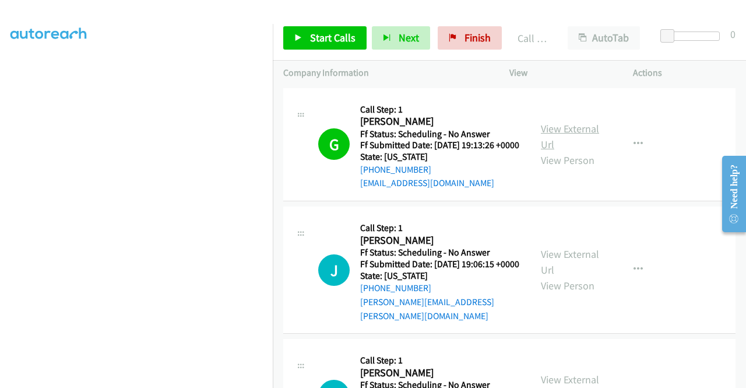
click at [568, 137] on link "View External Url" at bounding box center [570, 136] width 58 height 29
